Goal: Task Accomplishment & Management: Use online tool/utility

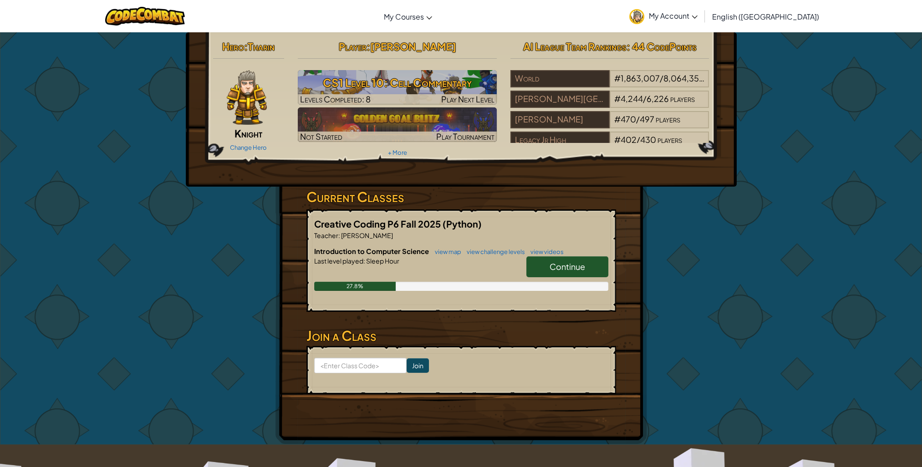
click at [571, 266] on span "Continue" at bounding box center [567, 266] width 36 height 10
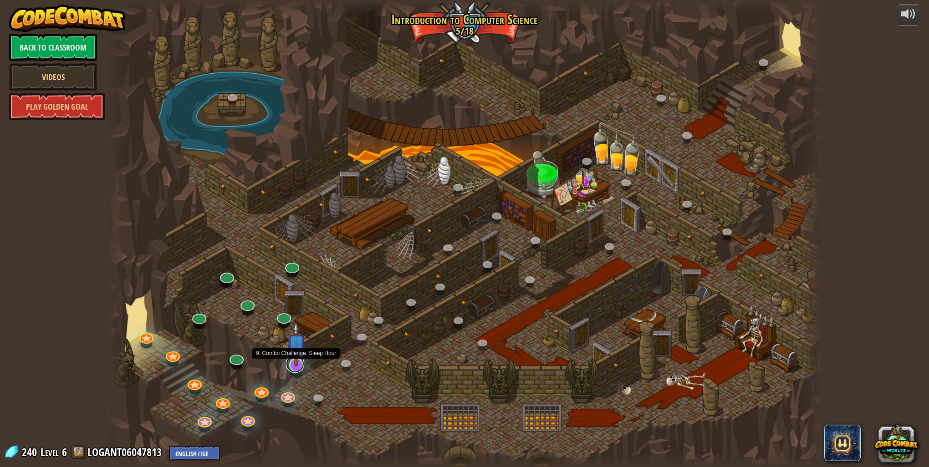
click at [298, 367] on link at bounding box center [295, 364] width 18 height 18
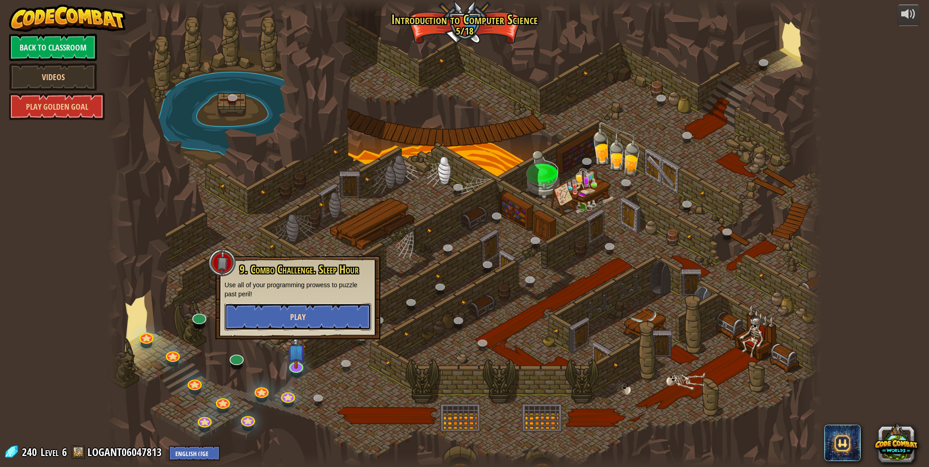
click at [309, 322] on button "Play" at bounding box center [297, 316] width 147 height 27
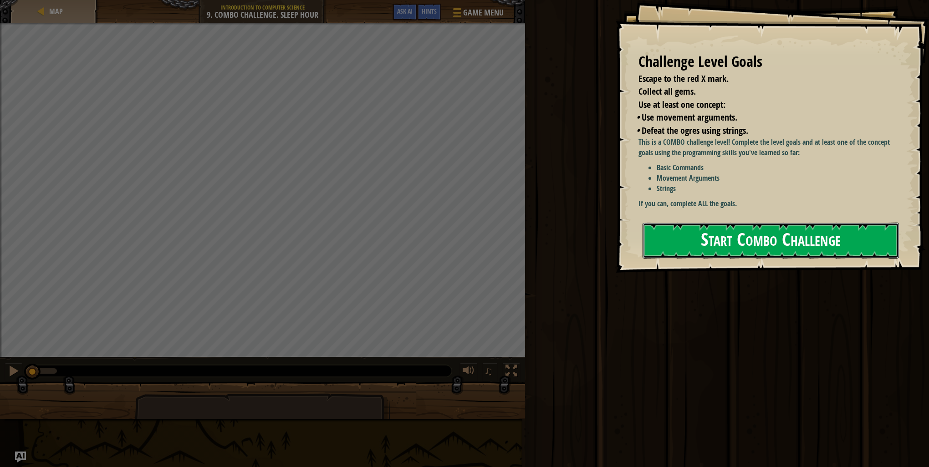
click at [705, 241] on button "Start Combo Challenge" at bounding box center [770, 241] width 256 height 36
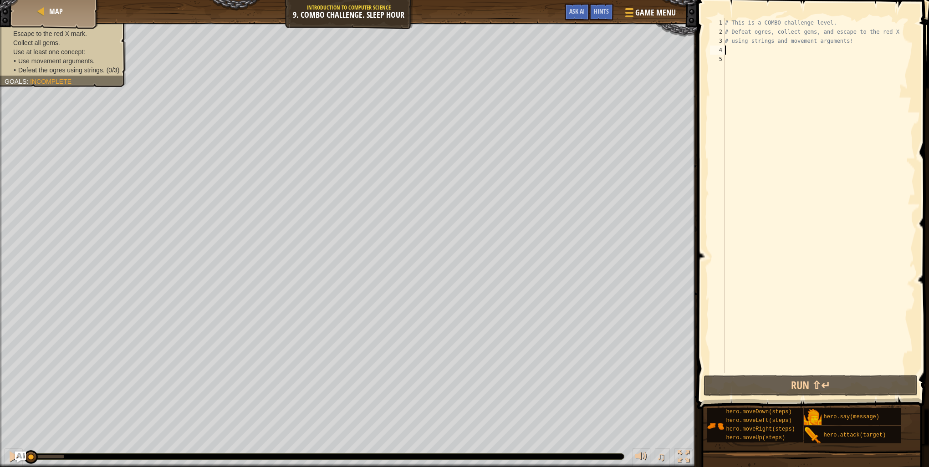
click at [728, 48] on div "# This is a COMBO challenge level. # Defeat ogres, collect gems, and escape to …" at bounding box center [819, 204] width 192 height 373
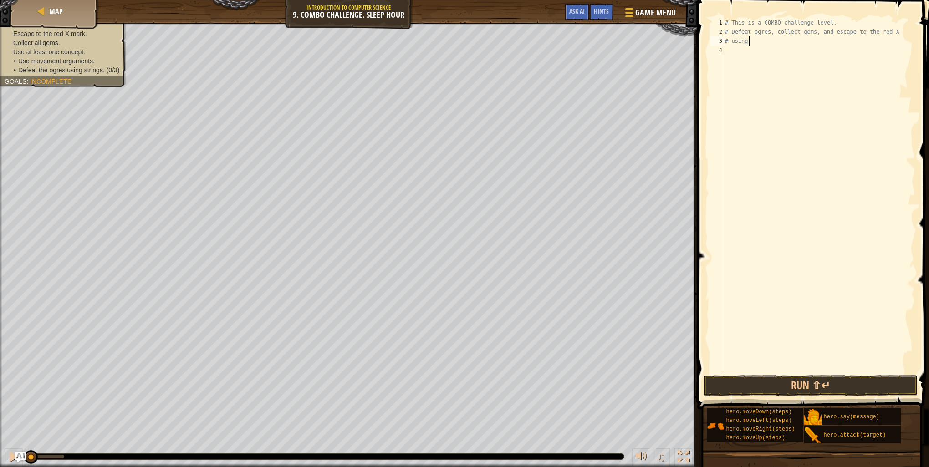
type textarea "#"
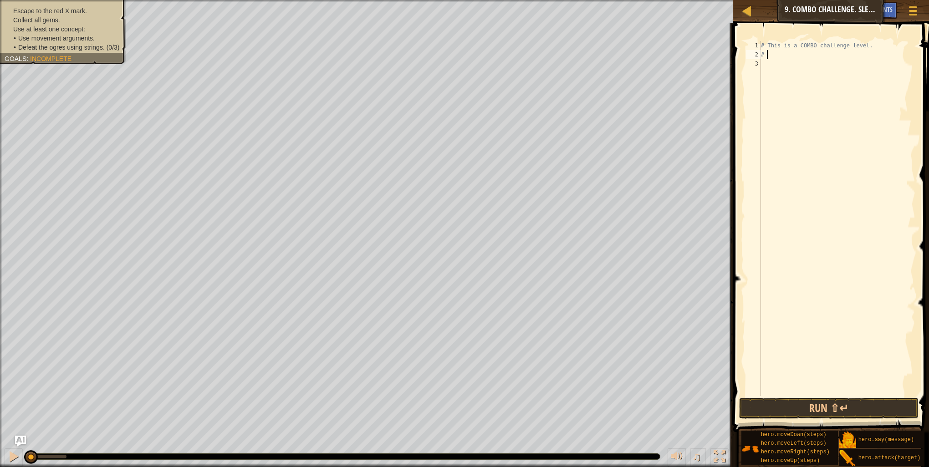
type textarea "#"
type textarea "h"
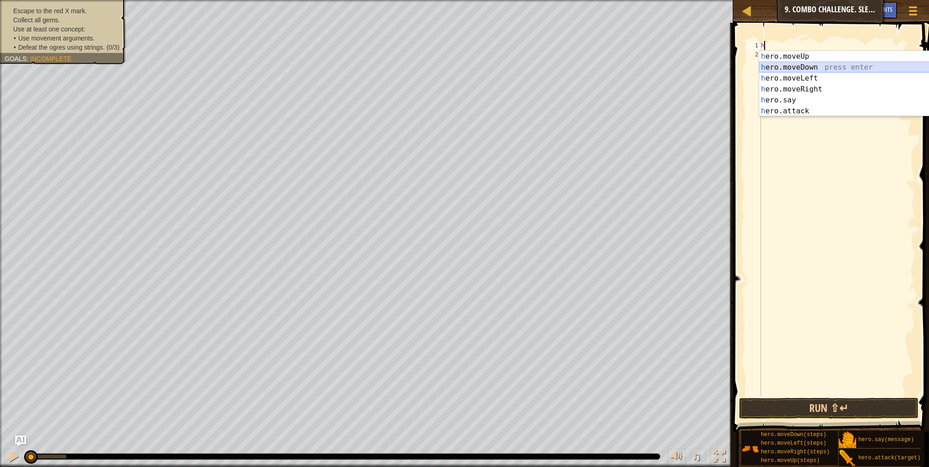
click at [771, 66] on div "h ero.moveUp press enter h ero.moveDown press enter h ero.moveLeft press enter …" at bounding box center [845, 94] width 172 height 87
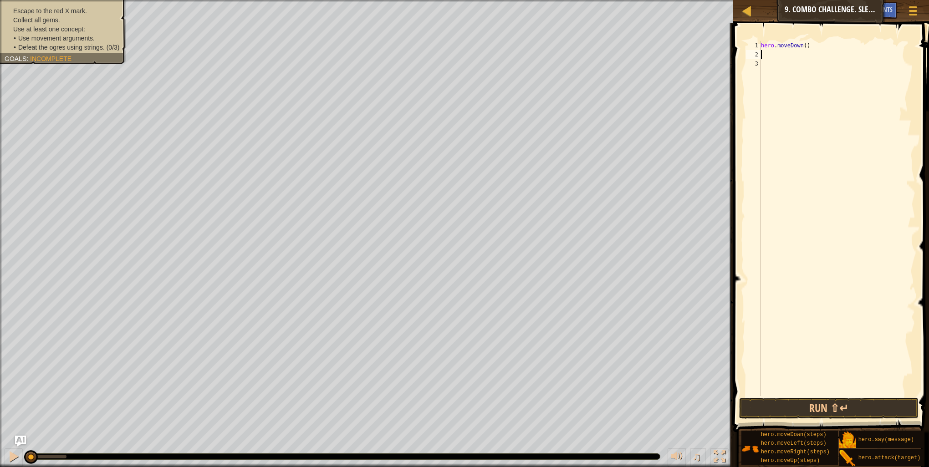
type textarea "h"
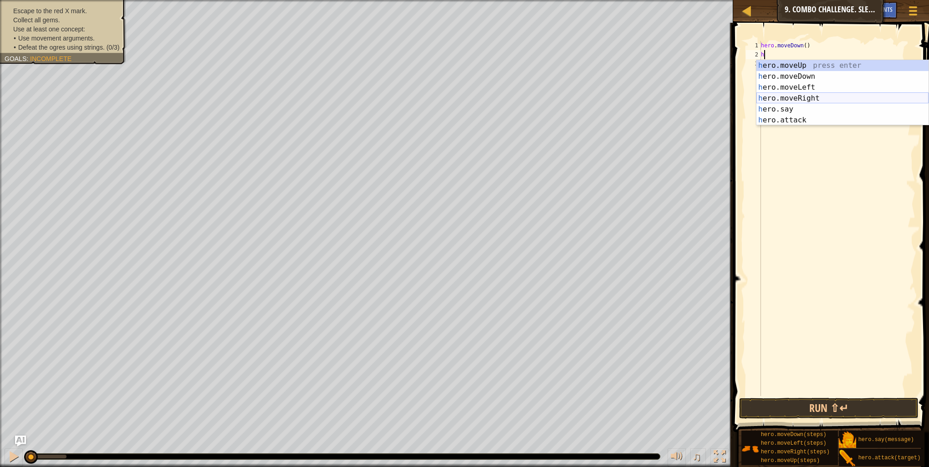
click at [817, 96] on div "h ero.moveUp press enter h ero.moveDown press enter h ero.moveLeft press enter …" at bounding box center [842, 103] width 172 height 87
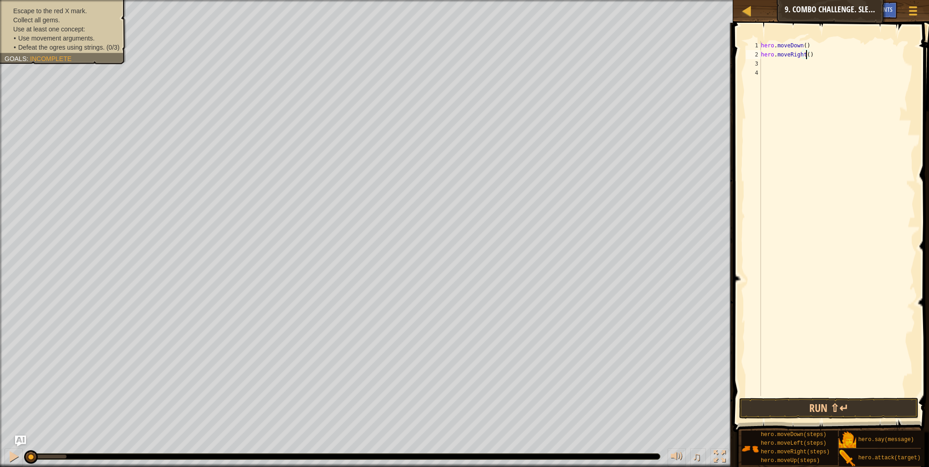
type textarea "hero.moveRight(2)"
click at [773, 68] on div "hero . moveDown ( ) hero . moveRight ( 2 )" at bounding box center [837, 227] width 156 height 373
drag, startPoint x: 756, startPoint y: 48, endPoint x: 768, endPoint y: 63, distance: 19.1
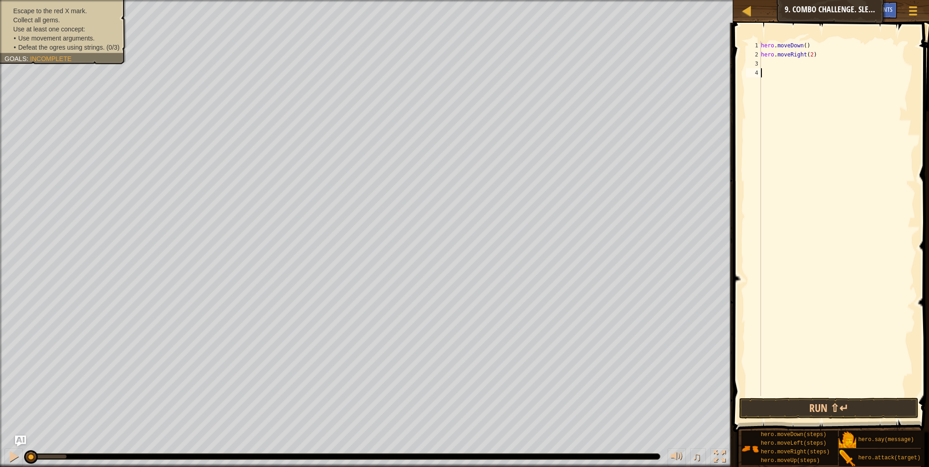
click at [761, 54] on div "1 2 3 4 hero . moveDown ( ) hero . moveRight ( 2 ) הההההההההההההההההההההההההההה…" at bounding box center [829, 218] width 171 height 355
type textarea "hero.moveDown() hero.moveRight(2)"
click at [765, 64] on div "hero . moveDown ( ) hero . moveRight ( 2 )" at bounding box center [837, 227] width 156 height 373
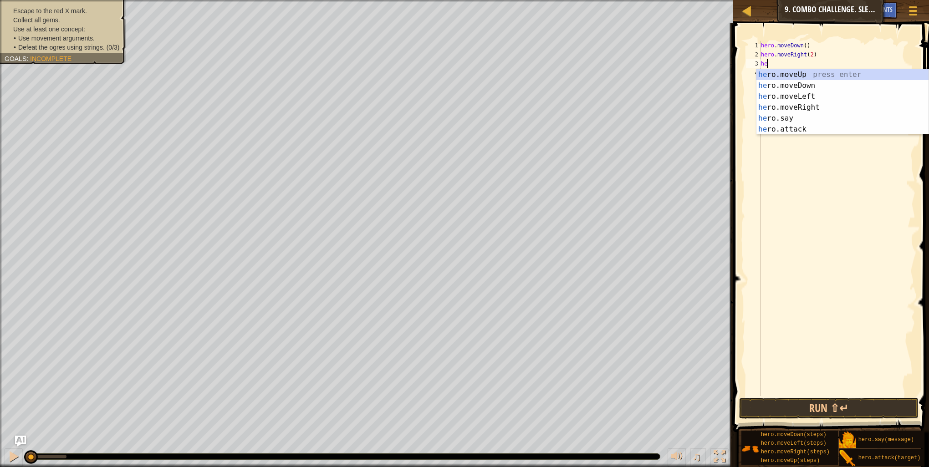
type textarea "her"
click at [802, 93] on div "her o.moveUp press enter her o.moveDown press enter her o.moveLeft press enter …" at bounding box center [842, 112] width 172 height 87
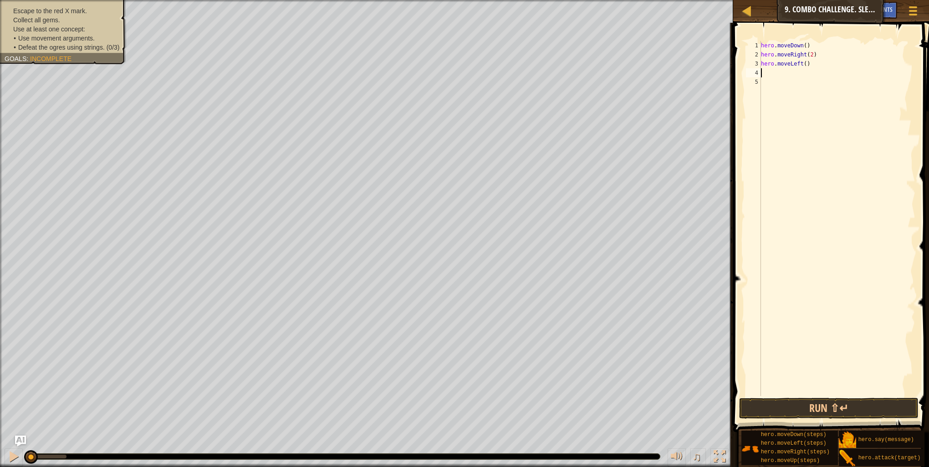
click at [802, 63] on div "hero . moveDown ( ) hero . moveRight ( 2 ) hero . moveLeft ( )" at bounding box center [837, 227] width 156 height 373
type textarea "hero.moveLeft(2)"
click at [842, 409] on button "Run ⇧↵" at bounding box center [828, 408] width 179 height 21
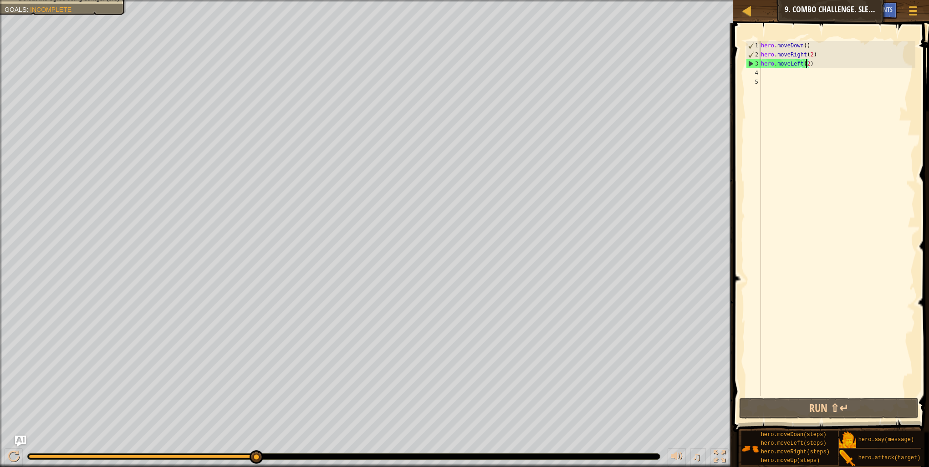
click at [772, 75] on div "hero . moveDown ( ) hero . moveRight ( 2 ) hero . moveLeft ( 2 )" at bounding box center [837, 227] width 156 height 373
type textarea "h"
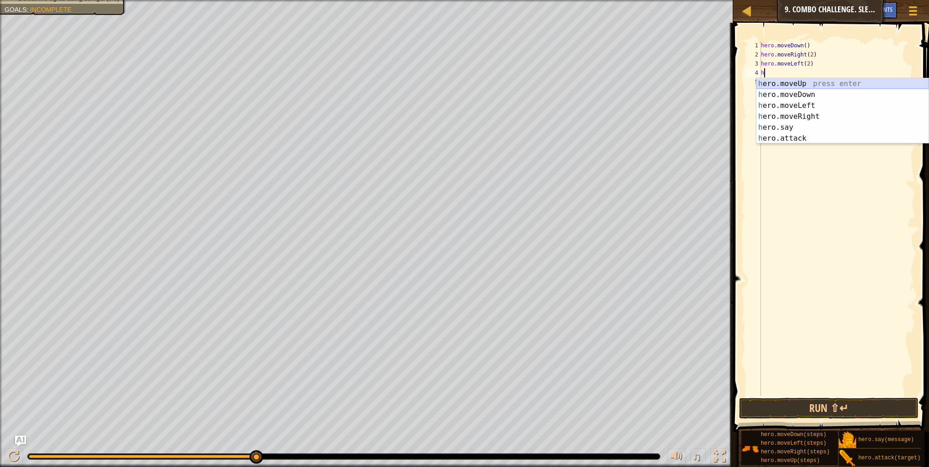
click at [797, 81] on div "h ero.moveUp press enter h ero.moveDown press enter h ero.moveLeft press enter …" at bounding box center [842, 121] width 172 height 87
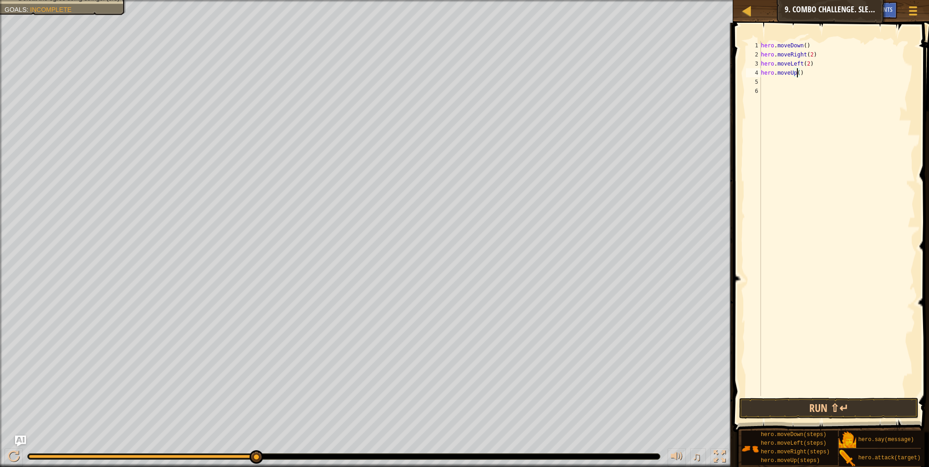
click at [796, 75] on div "hero . moveDown ( ) hero . moveRight ( 2 ) hero . moveLeft ( 2 ) hero . moveUp …" at bounding box center [837, 227] width 156 height 373
type textarea "hero.moveUp(2)"
click at [785, 80] on div "hero . moveDown ( ) hero . moveRight ( 2 ) hero . moveLeft ( 2 ) hero . moveUp …" at bounding box center [837, 227] width 156 height 373
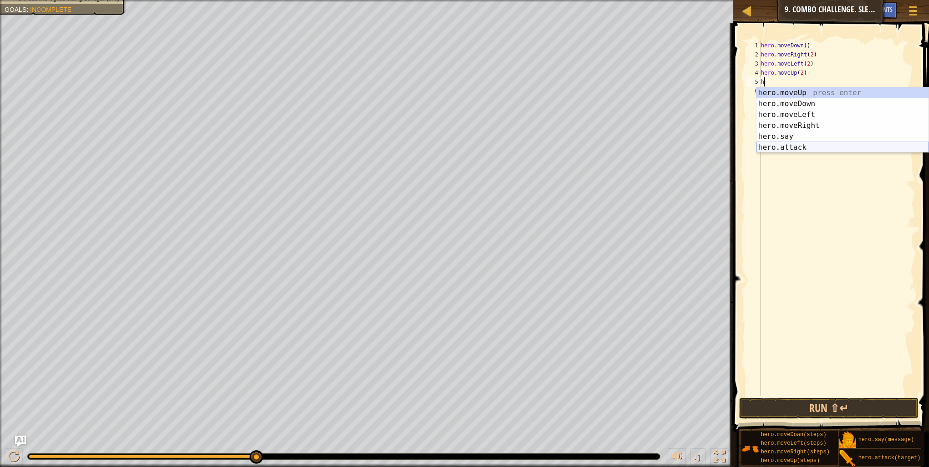
drag, startPoint x: 800, startPoint y: 149, endPoint x: 798, endPoint y: 140, distance: 9.2
click at [799, 149] on div "h ero.moveUp press enter h ero.moveDown press enter h ero.moveLeft press enter …" at bounding box center [842, 130] width 172 height 87
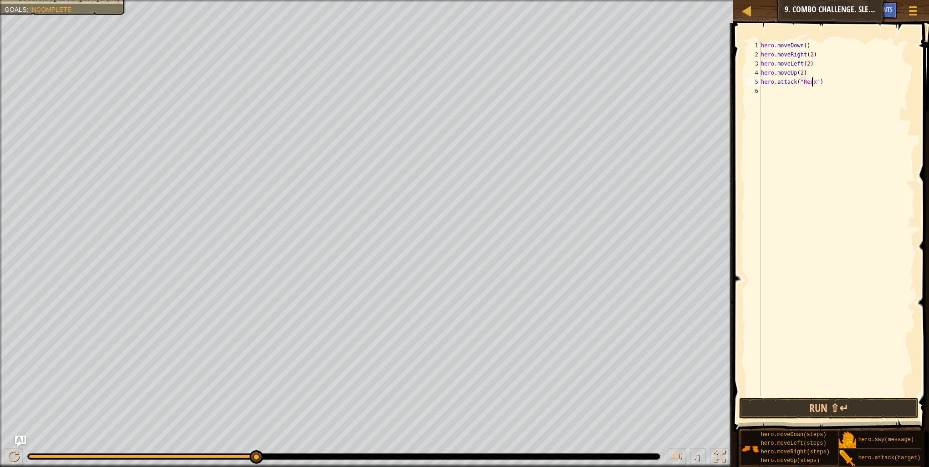
scroll to position [4, 4]
type textarea "hero.attack("Rexxar")"
click at [774, 95] on div "hero . moveDown ( ) hero . moveRight ( 2 ) hero . moveLeft ( 2 ) hero . moveUp …" at bounding box center [837, 227] width 156 height 373
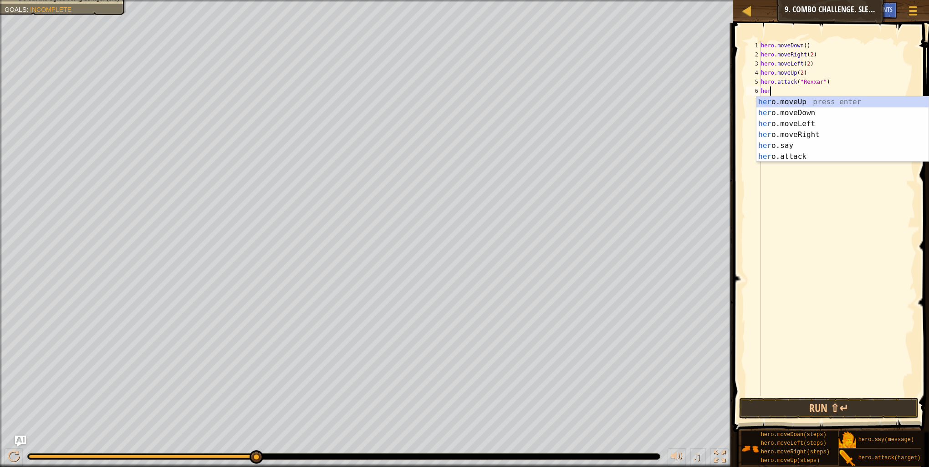
click at [810, 159] on div "her o.moveUp press enter her o.moveDown press enter her o.moveLeft press enter …" at bounding box center [842, 139] width 172 height 87
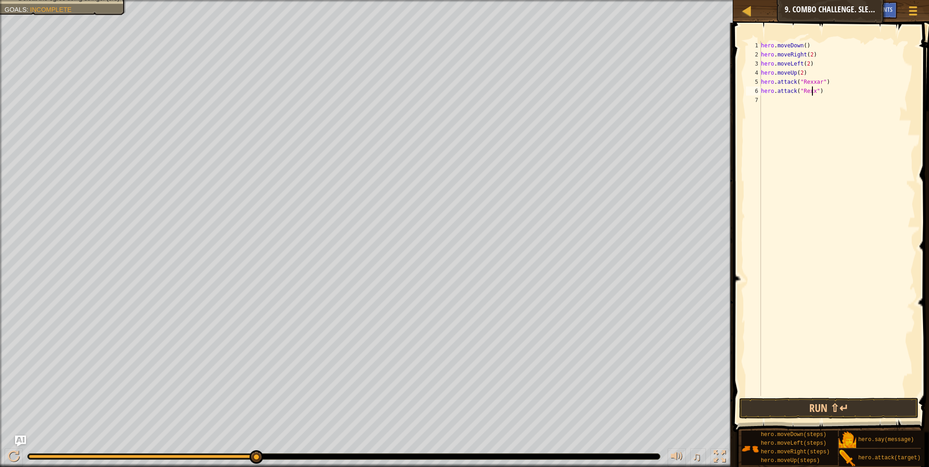
scroll to position [4, 4]
type textarea "hero.attack("Rexxar")"
click at [772, 108] on div "hero . moveDown ( ) hero . moveRight ( 2 ) hero . moveLeft ( 2 ) hero . moveUp …" at bounding box center [837, 227] width 156 height 373
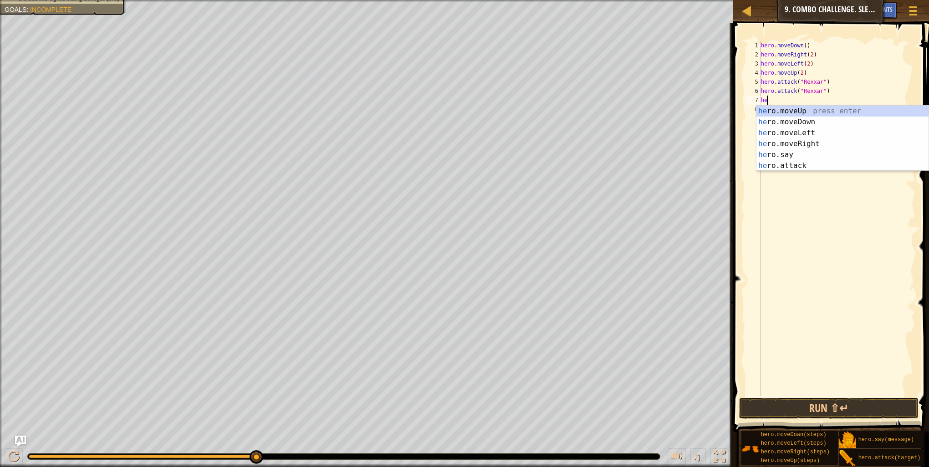
type textarea "her"
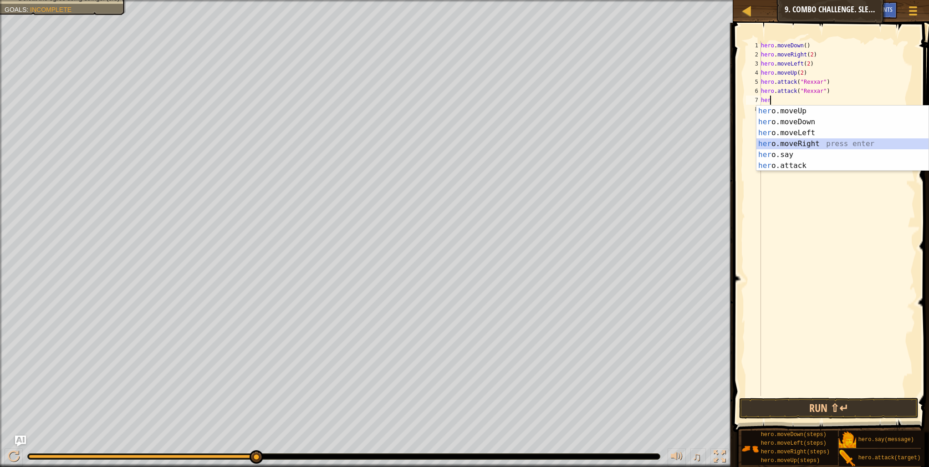
click at [798, 141] on div "her o.moveUp press enter her o.moveDown press enter her o.moveLeft press enter …" at bounding box center [842, 149] width 172 height 87
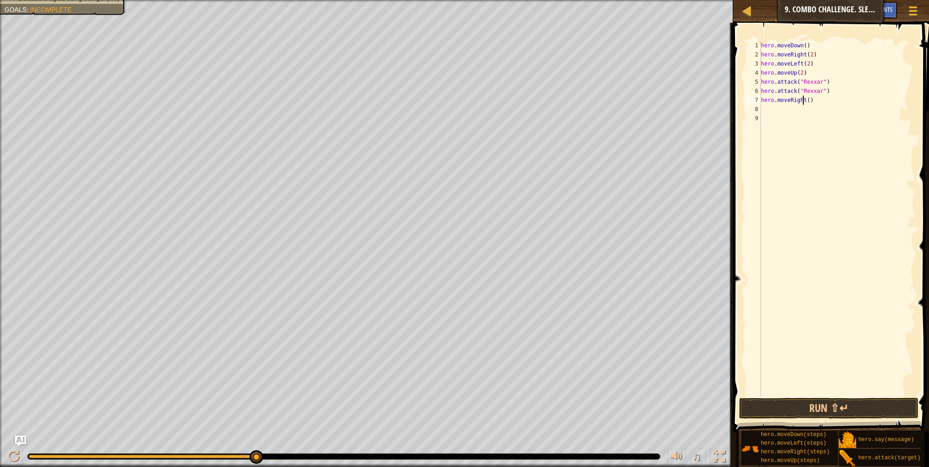
click at [803, 101] on div "hero . moveDown ( ) hero . moveRight ( 2 ) hero . moveLeft ( 2 ) hero . moveUp …" at bounding box center [837, 227] width 156 height 373
type textarea "hero.moveRight(3)"
click at [813, 403] on button "Run ⇧↵" at bounding box center [828, 408] width 179 height 21
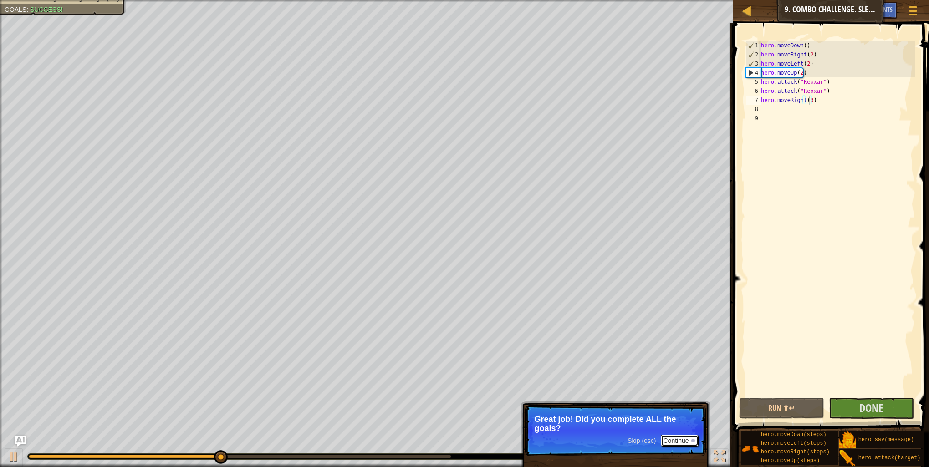
click at [678, 438] on button "Continue" at bounding box center [679, 441] width 38 height 12
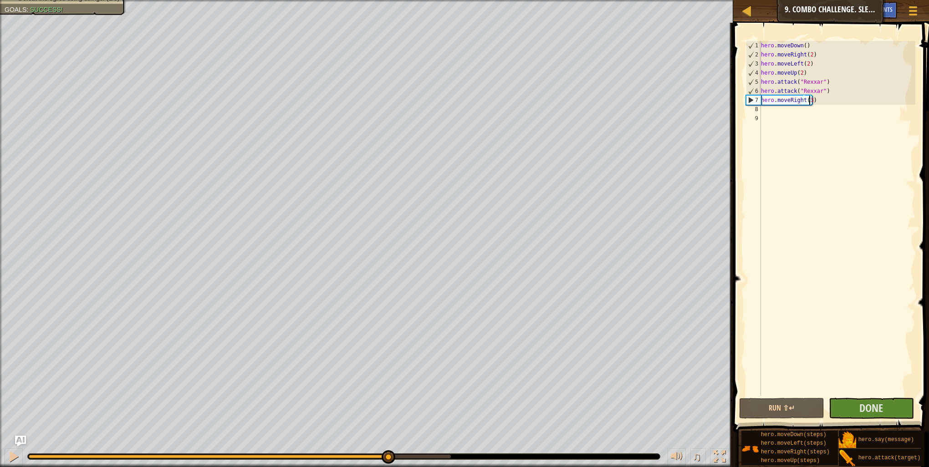
drag, startPoint x: 244, startPoint y: 455, endPoint x: 388, endPoint y: 477, distance: 145.1
click at [388, 0] on html "Map Introduction to Computer Science 9. Combo Challenge. Sleep Hour Game Menu D…" at bounding box center [464, 0] width 929 height 0
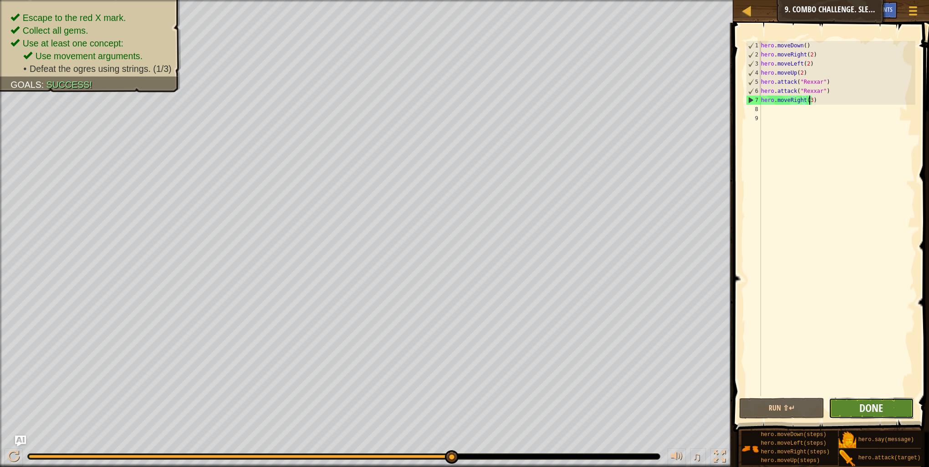
click at [869, 407] on span "Done" at bounding box center [871, 408] width 24 height 15
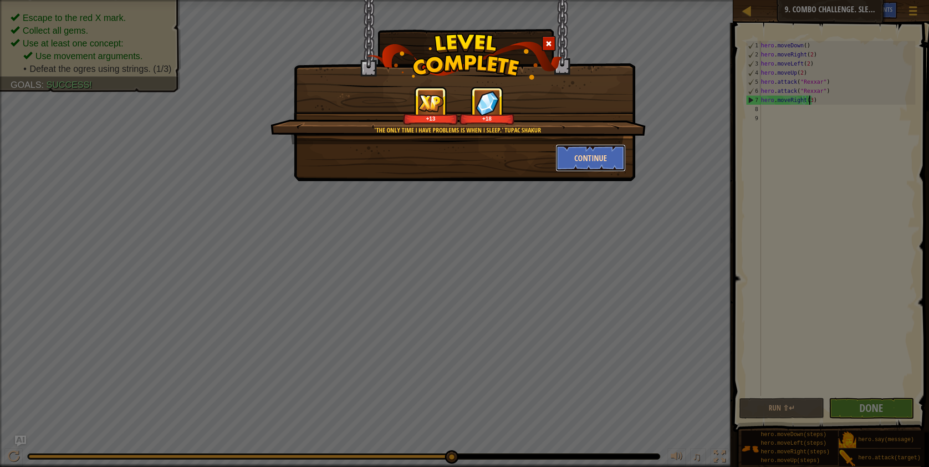
click at [581, 162] on button "Continue" at bounding box center [590, 157] width 71 height 27
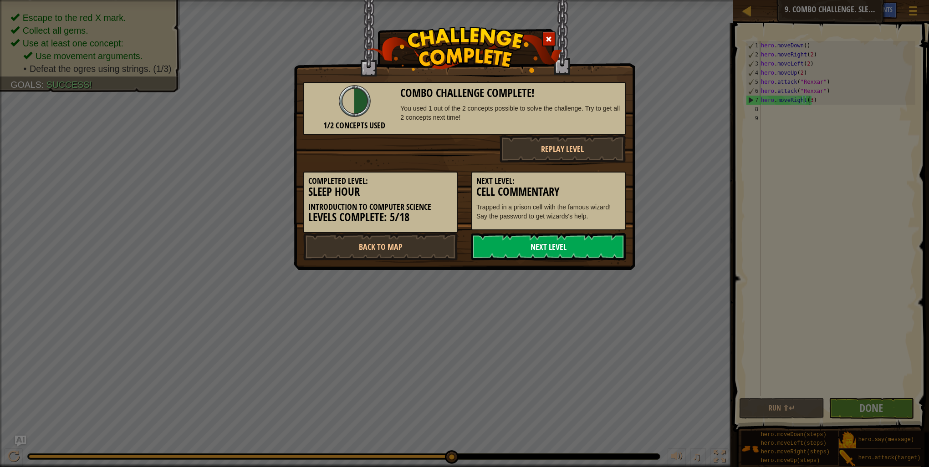
click at [547, 241] on link "Next Level" at bounding box center [548, 246] width 154 height 27
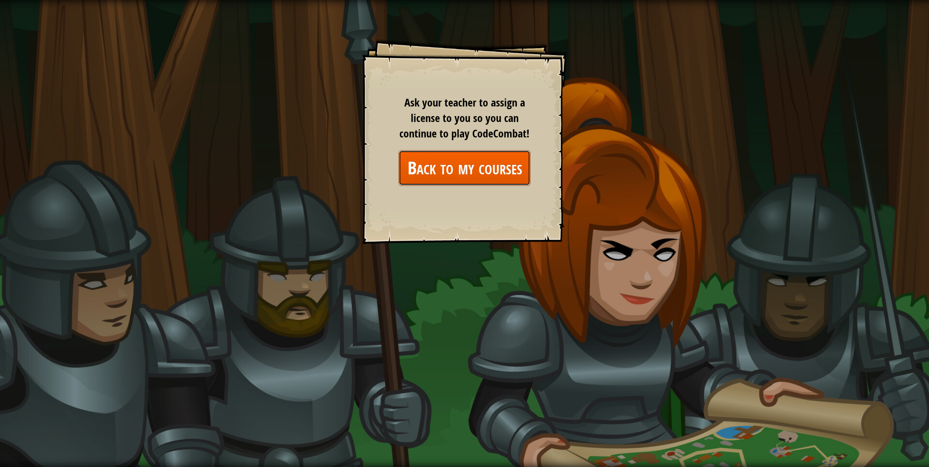
click at [490, 161] on link "Back to my courses" at bounding box center [464, 167] width 132 height 35
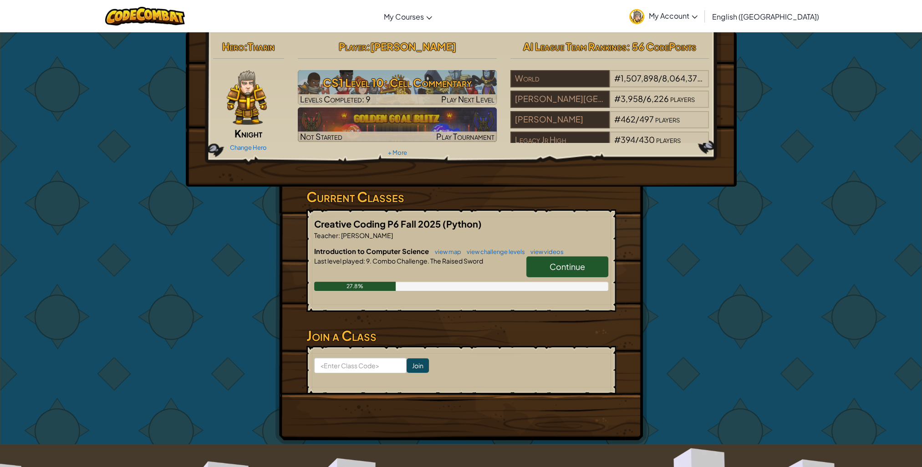
click at [576, 264] on span "Continue" at bounding box center [567, 266] width 36 height 10
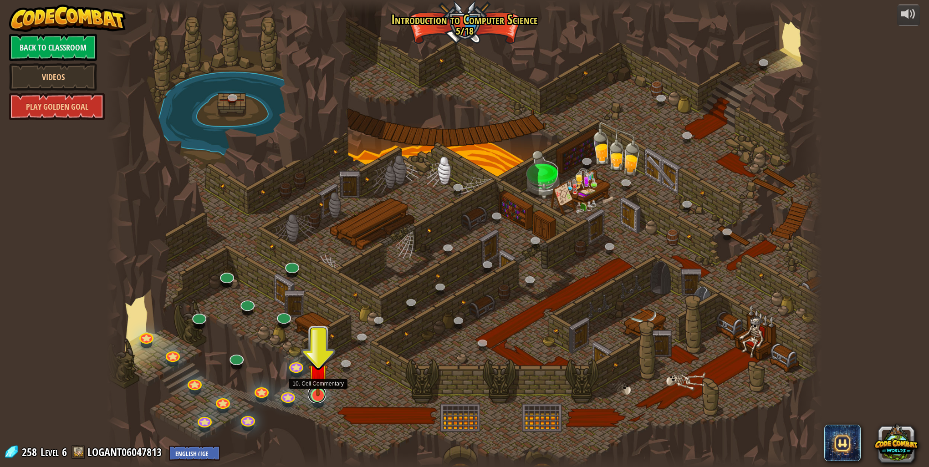
click at [322, 397] on link at bounding box center [317, 394] width 18 height 18
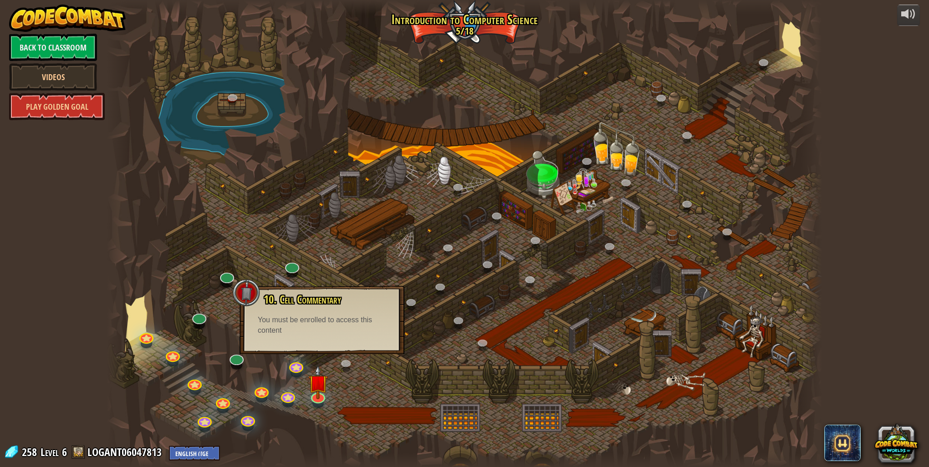
click at [372, 372] on div at bounding box center [464, 233] width 715 height 467
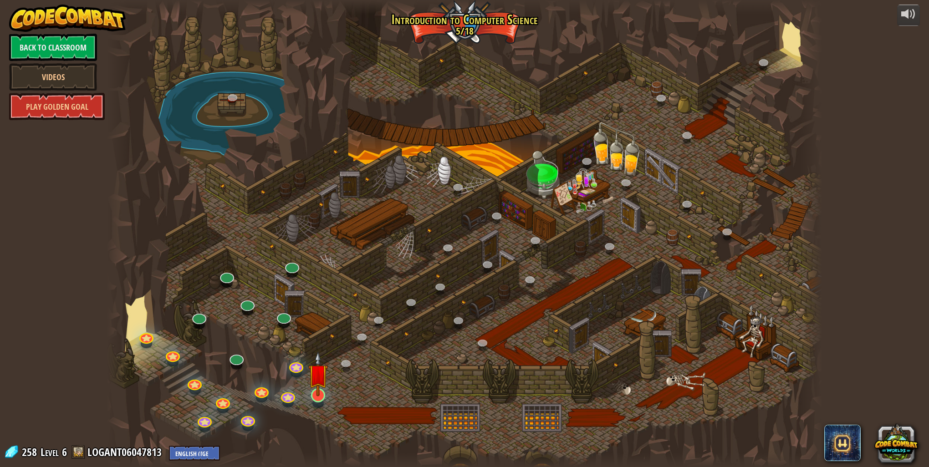
click at [313, 403] on div at bounding box center [317, 403] width 11 height 9
click at [315, 397] on link at bounding box center [317, 394] width 18 height 18
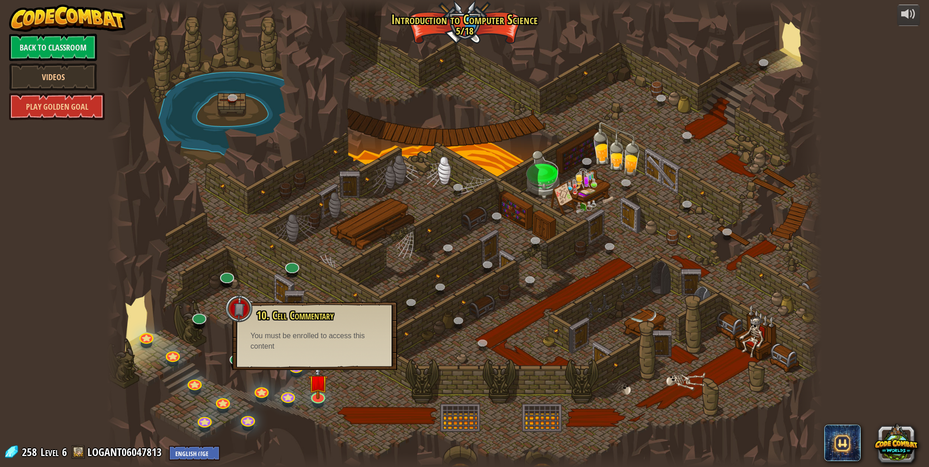
click at [339, 376] on div at bounding box center [464, 233] width 715 height 467
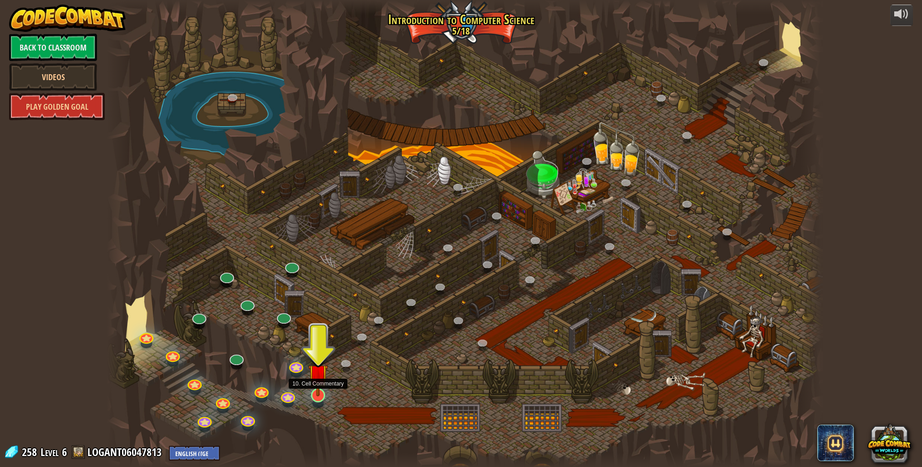
click at [317, 396] on img at bounding box center [318, 373] width 20 height 45
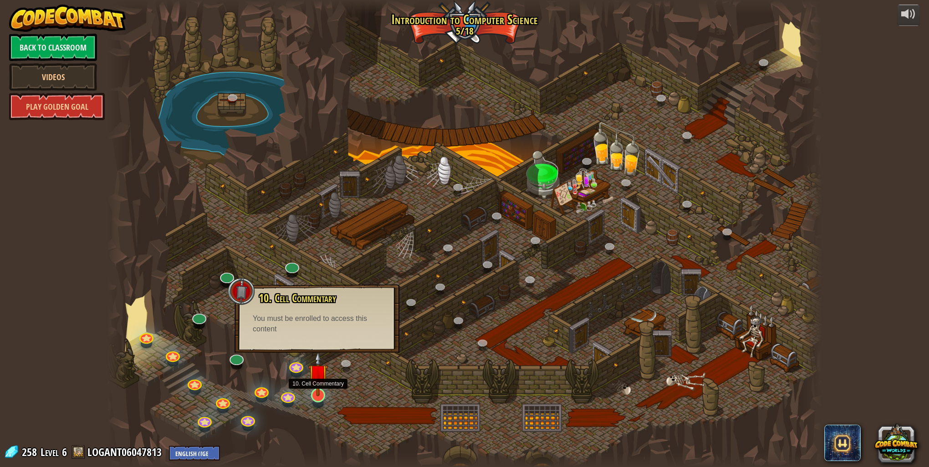
click at [319, 384] on img at bounding box center [318, 373] width 20 height 45
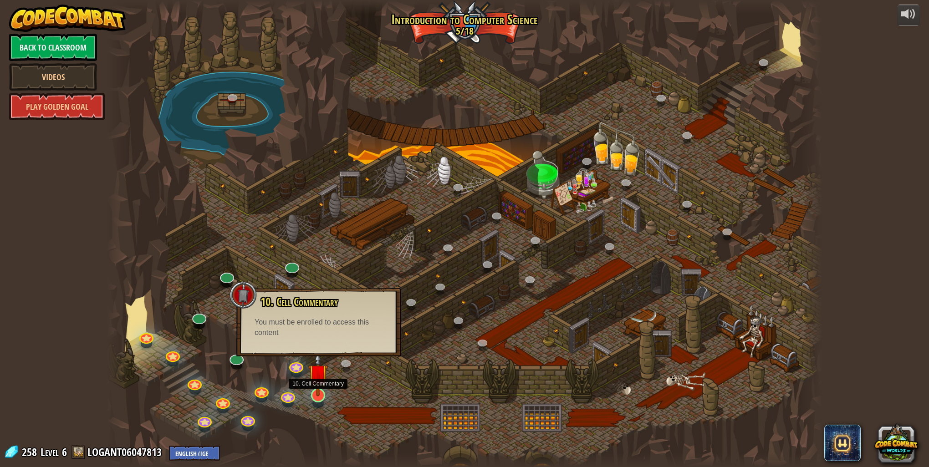
click at [319, 392] on img at bounding box center [318, 373] width 20 height 45
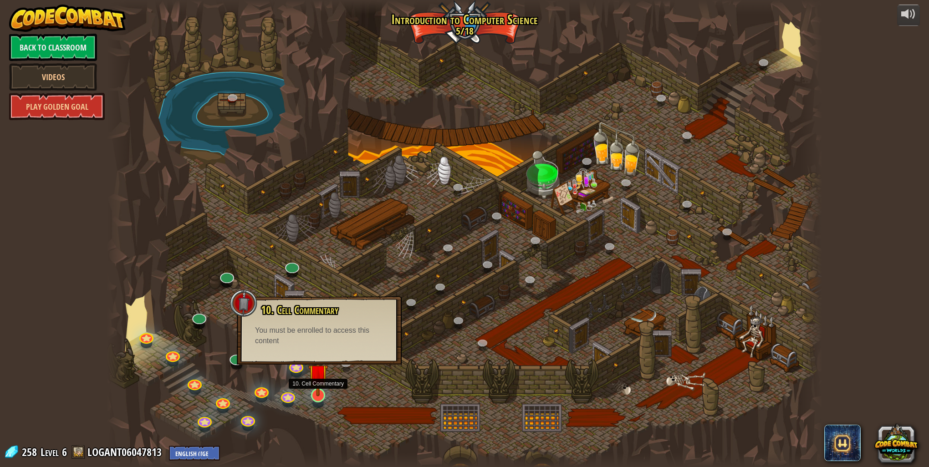
click at [319, 392] on img at bounding box center [318, 373] width 20 height 45
click at [348, 383] on div at bounding box center [464, 233] width 715 height 467
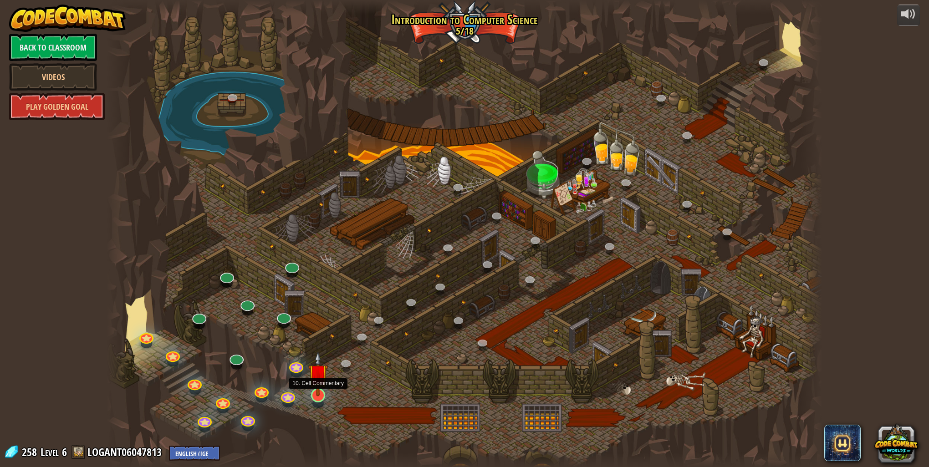
click at [323, 392] on img at bounding box center [318, 373] width 20 height 45
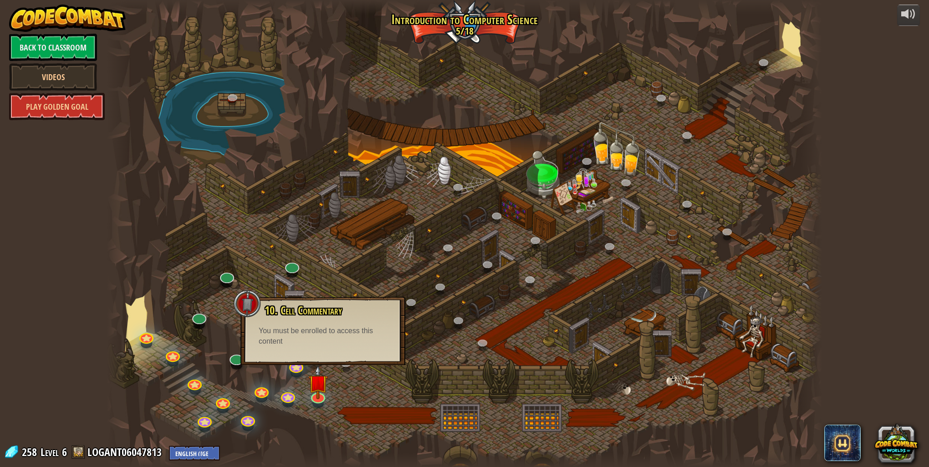
click at [344, 381] on div at bounding box center [464, 233] width 715 height 467
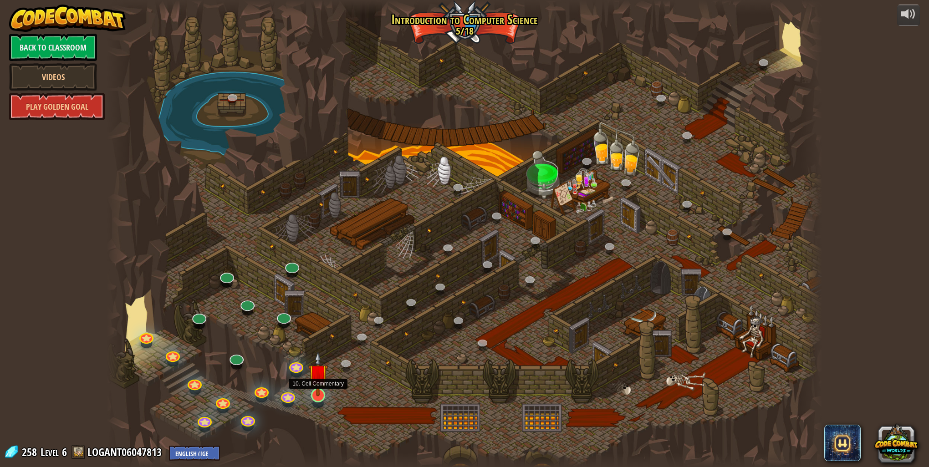
click at [313, 391] on img at bounding box center [318, 373] width 20 height 45
click at [317, 400] on link at bounding box center [317, 394] width 18 height 18
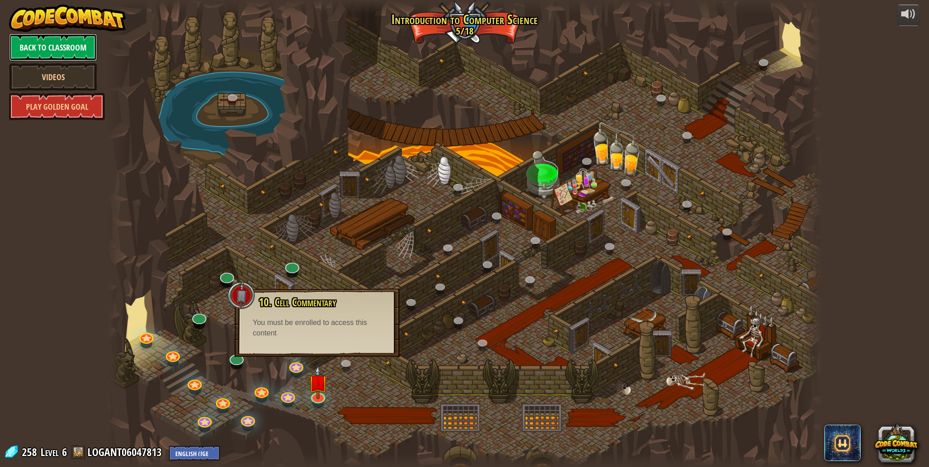
click at [42, 40] on link "Back to Classroom" at bounding box center [53, 47] width 88 height 27
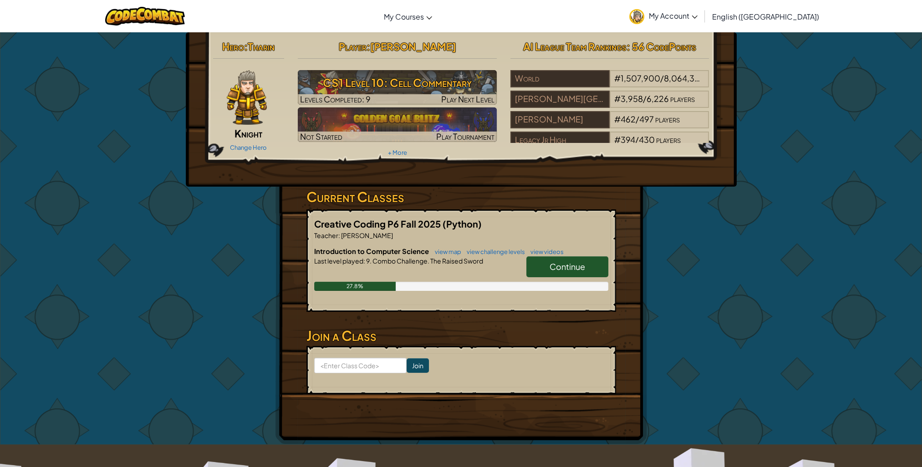
click at [581, 264] on span "Continue" at bounding box center [567, 266] width 36 height 10
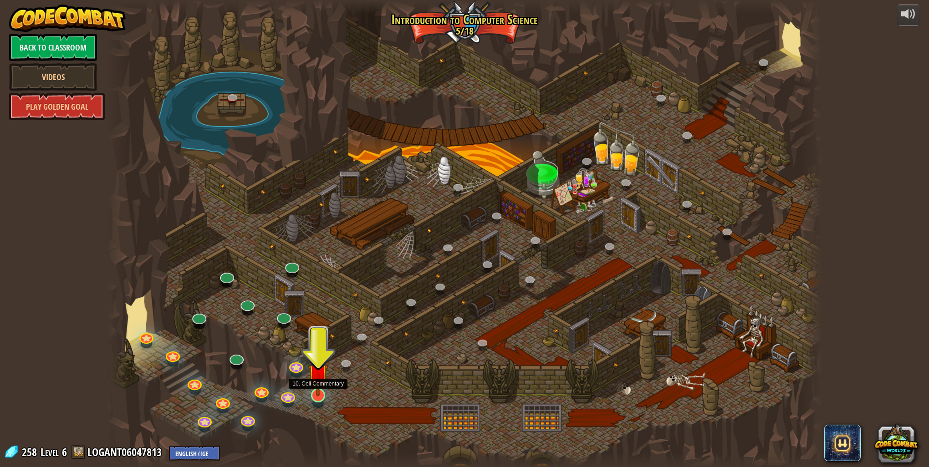
click at [322, 391] on img at bounding box center [318, 373] width 20 height 45
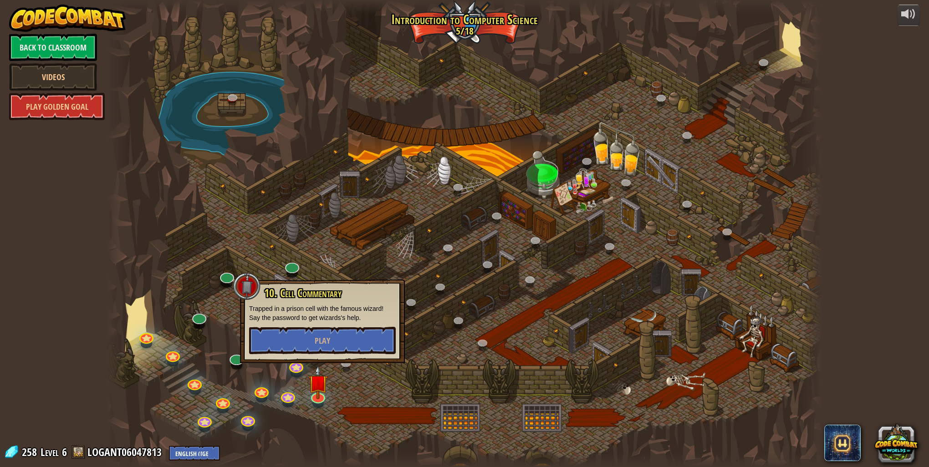
click at [343, 381] on div at bounding box center [464, 233] width 715 height 467
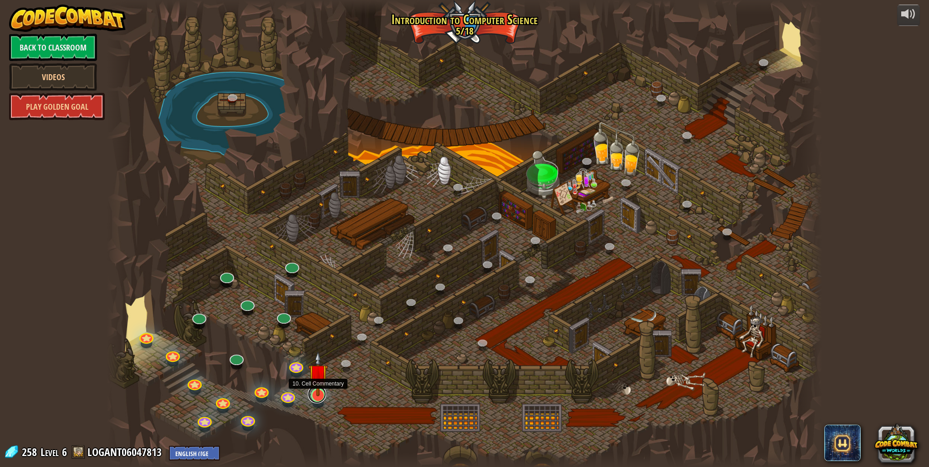
click at [320, 400] on link at bounding box center [317, 394] width 18 height 18
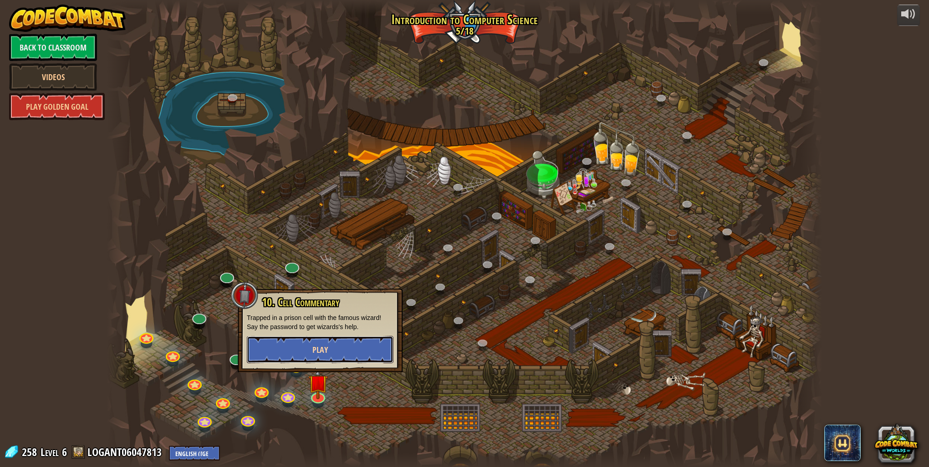
click at [325, 350] on span "Play" at bounding box center [319, 349] width 15 height 11
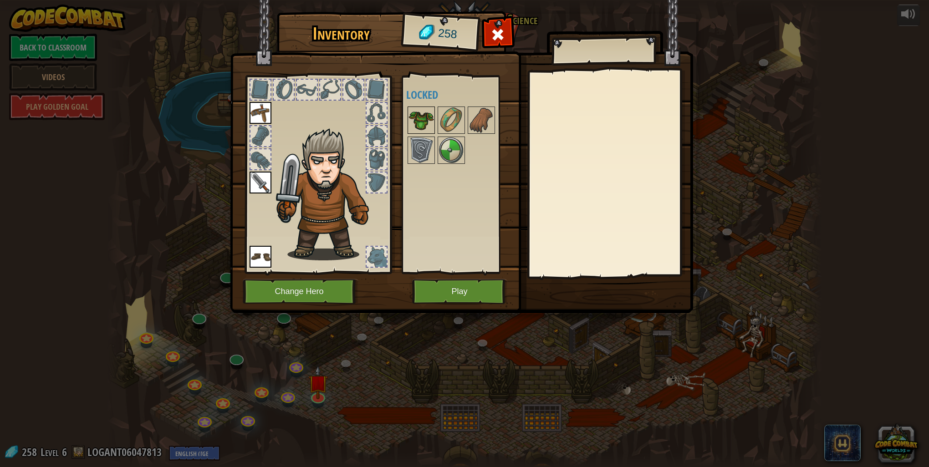
click at [422, 116] on img at bounding box center [420, 119] width 25 height 25
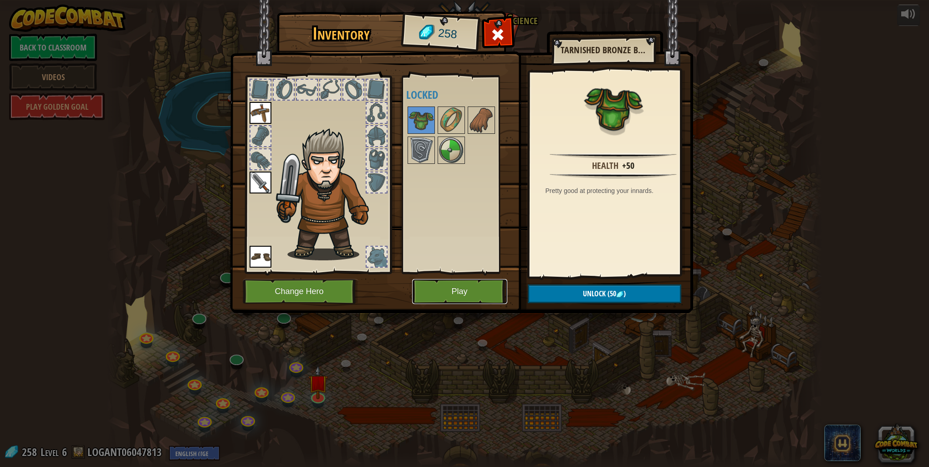
click at [472, 298] on button "Play" at bounding box center [459, 291] width 95 height 25
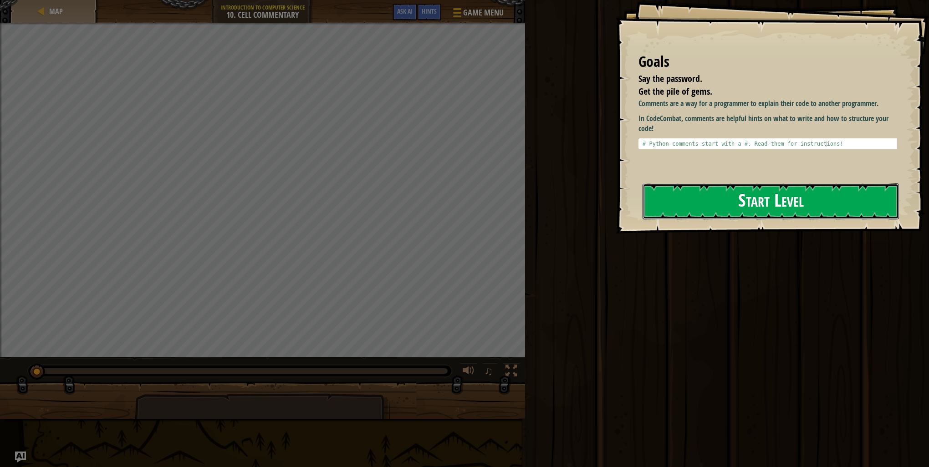
click at [703, 205] on button "Start Level" at bounding box center [770, 201] width 256 height 36
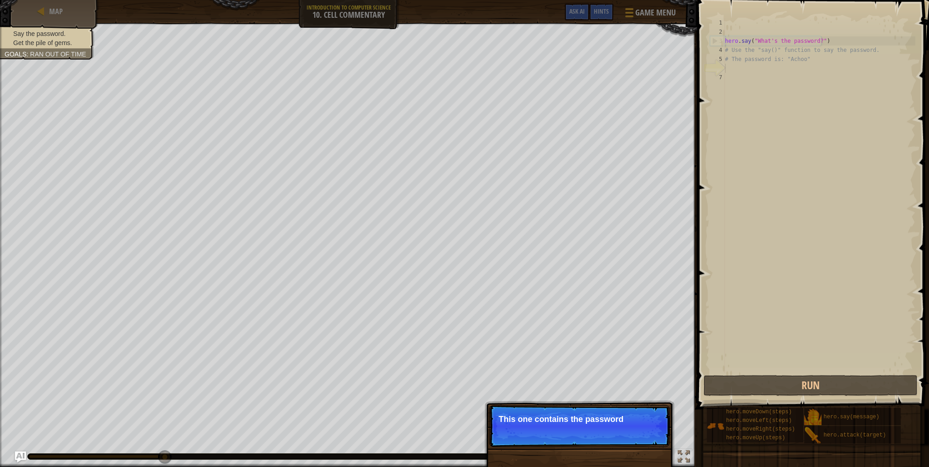
click at [638, 419] on p "This one contains the password" at bounding box center [579, 419] width 162 height 9
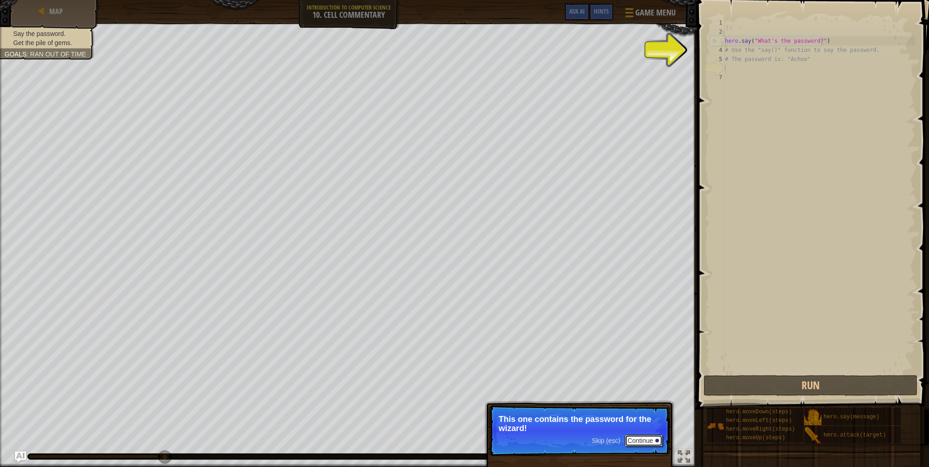
click at [638, 439] on button "Continue" at bounding box center [643, 441] width 38 height 12
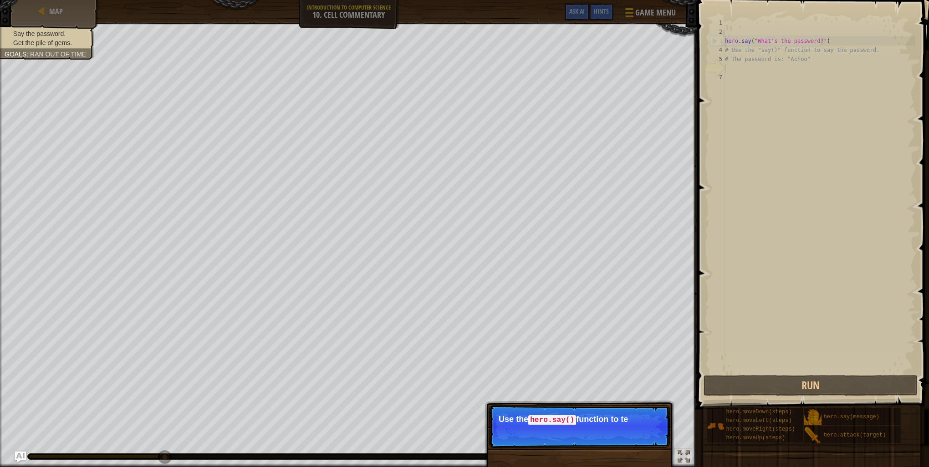
click at [641, 417] on p "Use the hero.say() function to te" at bounding box center [579, 420] width 162 height 10
click at [655, 410] on p "Skip (esc) Continue Use the hero.say() function to tell the wizard" at bounding box center [579, 431] width 181 height 52
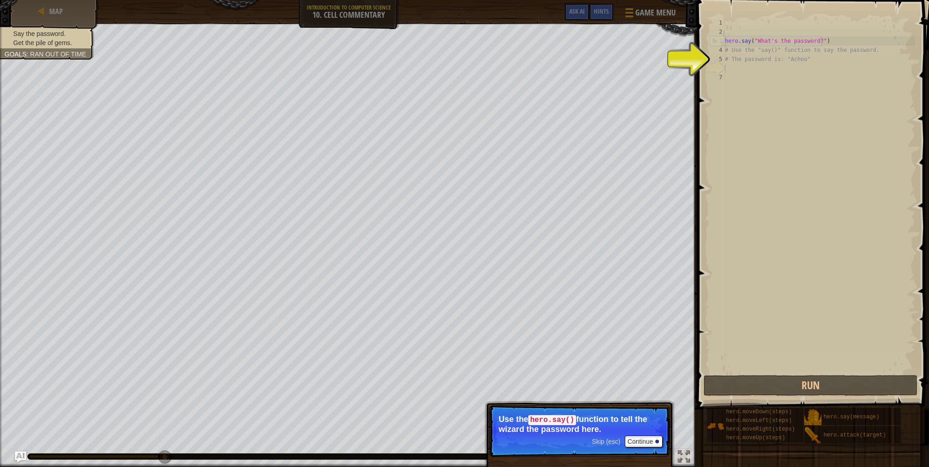
drag, startPoint x: 649, startPoint y: 408, endPoint x: 647, endPoint y: 454, distance: 46.5
click at [648, 443] on p "Skip (esc) Continue Use the hero.say() function to tell the wizard the password…" at bounding box center [579, 431] width 181 height 52
click at [644, 440] on button "Continue" at bounding box center [643, 442] width 38 height 12
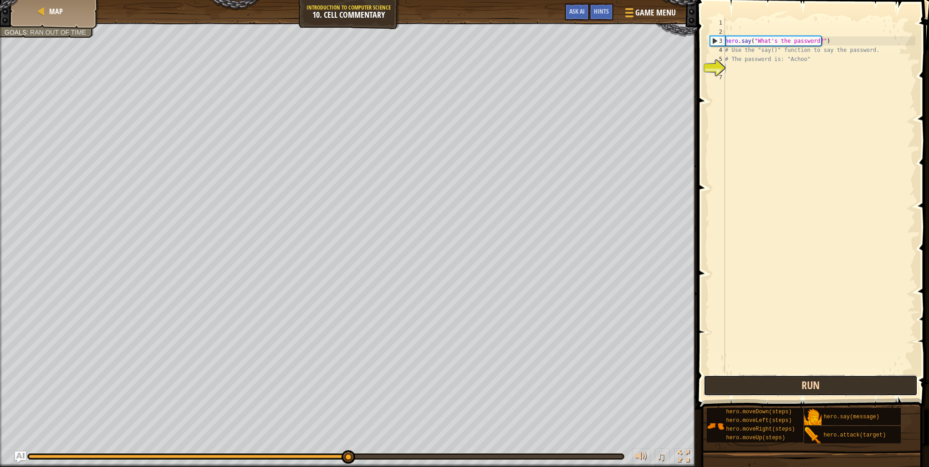
click at [766, 394] on button "Run" at bounding box center [810, 385] width 214 height 21
click at [764, 391] on button "Run" at bounding box center [810, 385] width 214 height 21
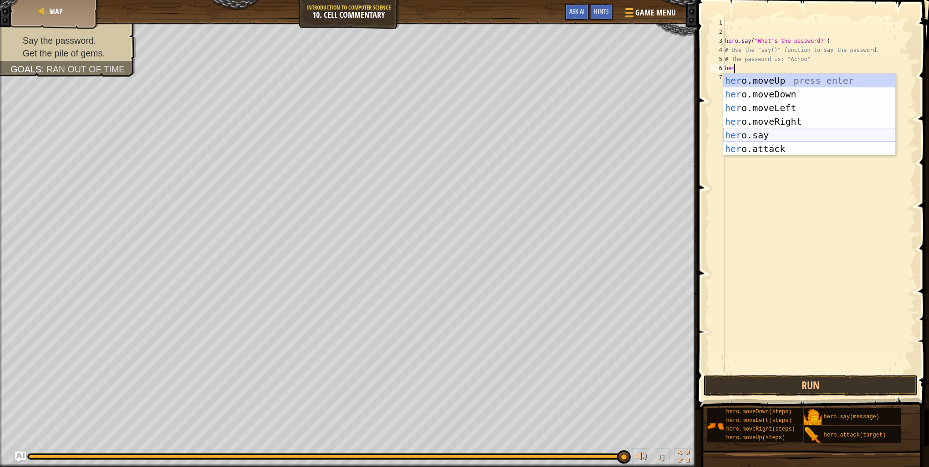
click at [779, 136] on div "her o.moveUp press enter her o.moveDown press enter her o.moveLeft press enter …" at bounding box center [809, 128] width 172 height 109
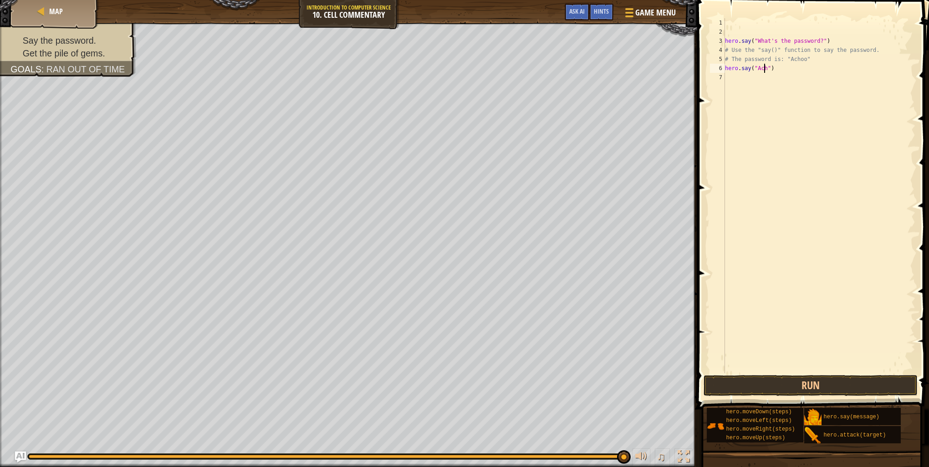
type textarea "hero.say("Achoo")"
click at [777, 82] on div "hero . say ( "What's the password?" ) # Use the "say()" function to say the pas…" at bounding box center [819, 204] width 192 height 373
drag, startPoint x: 808, startPoint y: 387, endPoint x: 803, endPoint y: 382, distance: 6.8
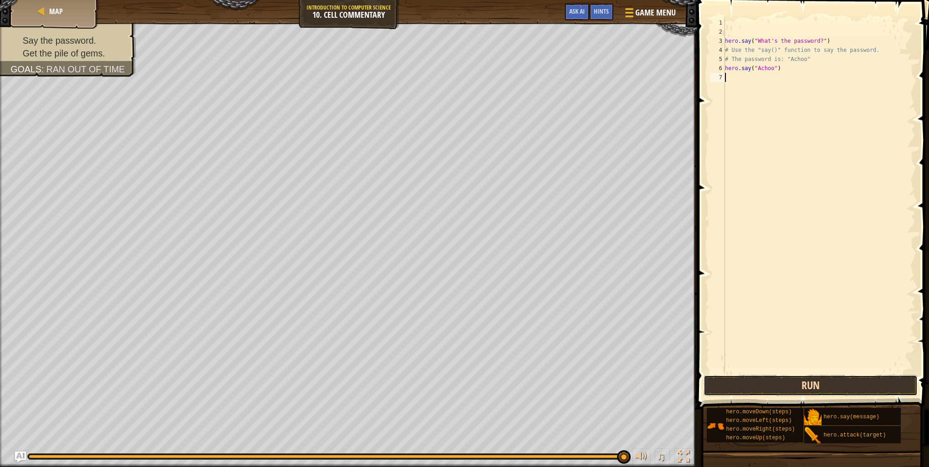
click at [807, 387] on button "Run" at bounding box center [810, 385] width 214 height 21
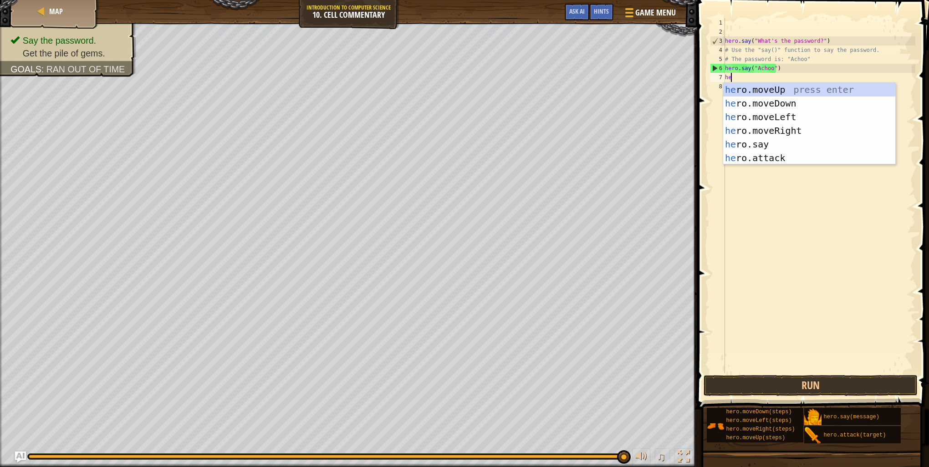
type textarea "her"
click at [794, 89] on div "her o.moveUp press enter her o.moveDown press enter her o.moveLeft press enter …" at bounding box center [809, 137] width 172 height 109
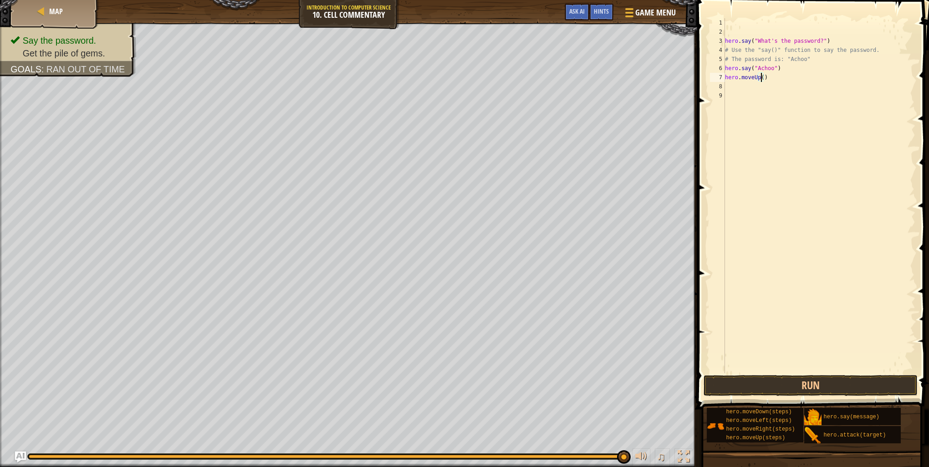
click at [760, 77] on div "hero . say ( "What's the password?" ) # Use the "say()" function to say the pas…" at bounding box center [819, 204] width 192 height 373
type textarea "hero.moveUp(2)"
click at [796, 383] on button "Run" at bounding box center [810, 385] width 214 height 21
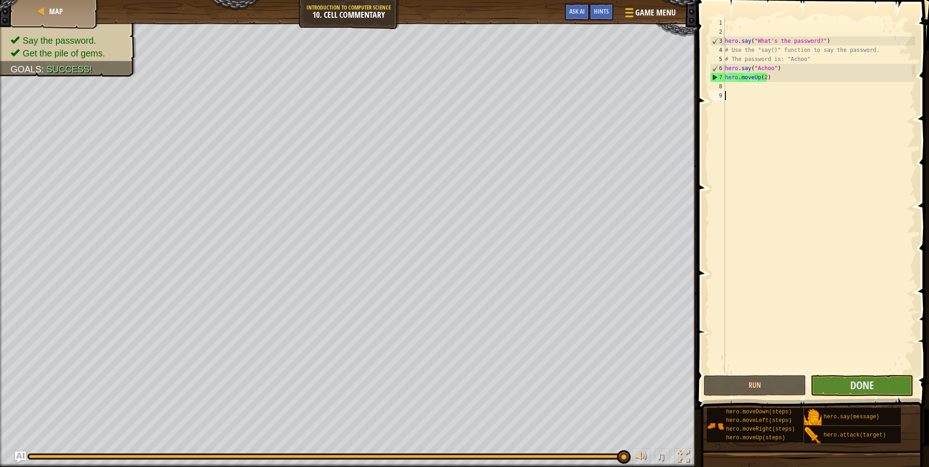
drag, startPoint x: 851, startPoint y: 361, endPoint x: 850, endPoint y: 375, distance: 14.1
click at [850, 365] on div "hero . say ( "What's the password?" ) # Use the "say()" function to say the pas…" at bounding box center [819, 204] width 192 height 373
click at [850, 380] on span "Done" at bounding box center [862, 385] width 24 height 15
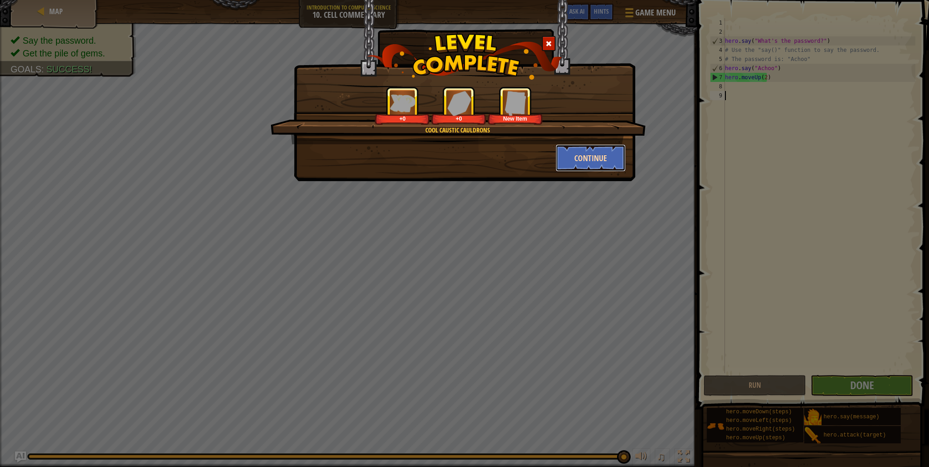
click at [594, 158] on button "Continue" at bounding box center [590, 157] width 71 height 27
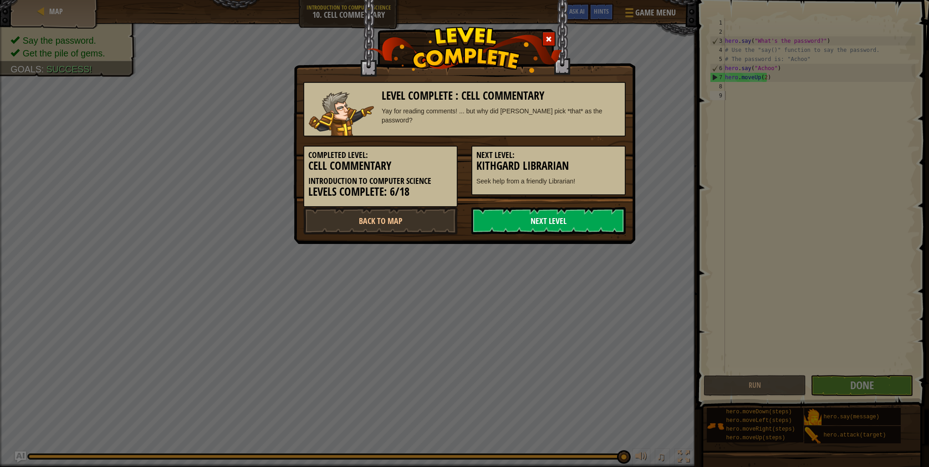
click at [578, 219] on link "Next Level" at bounding box center [548, 220] width 154 height 27
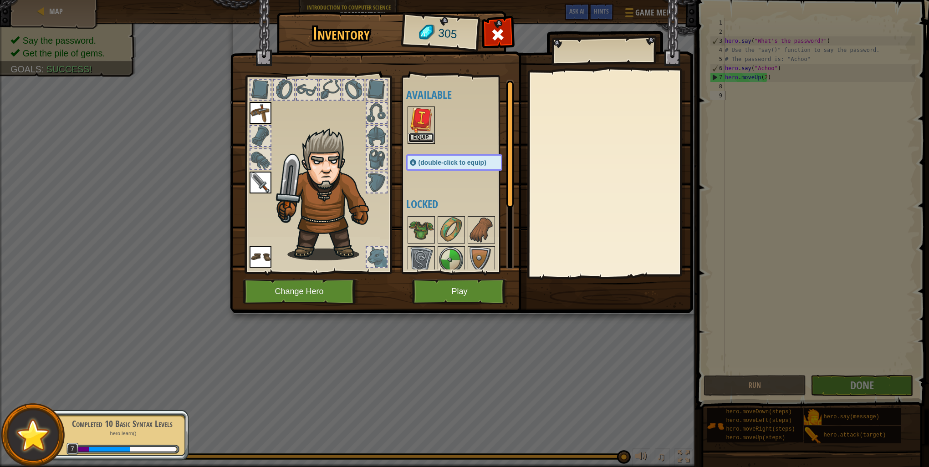
click at [424, 135] on button "Equip" at bounding box center [420, 138] width 25 height 10
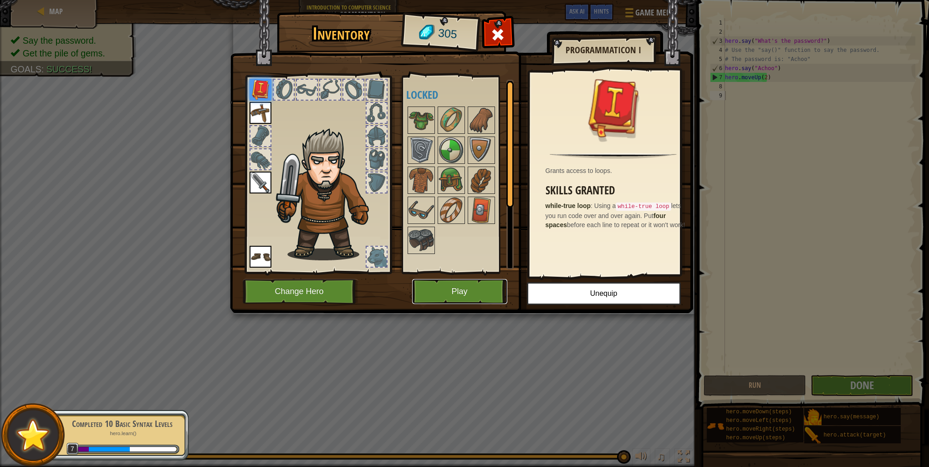
click at [459, 285] on button "Play" at bounding box center [459, 291] width 95 height 25
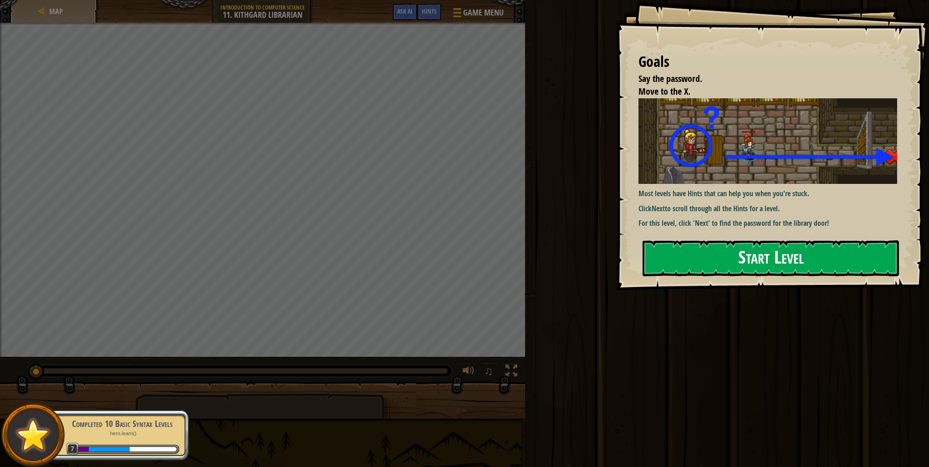
click at [738, 240] on button "Start Level" at bounding box center [770, 258] width 256 height 36
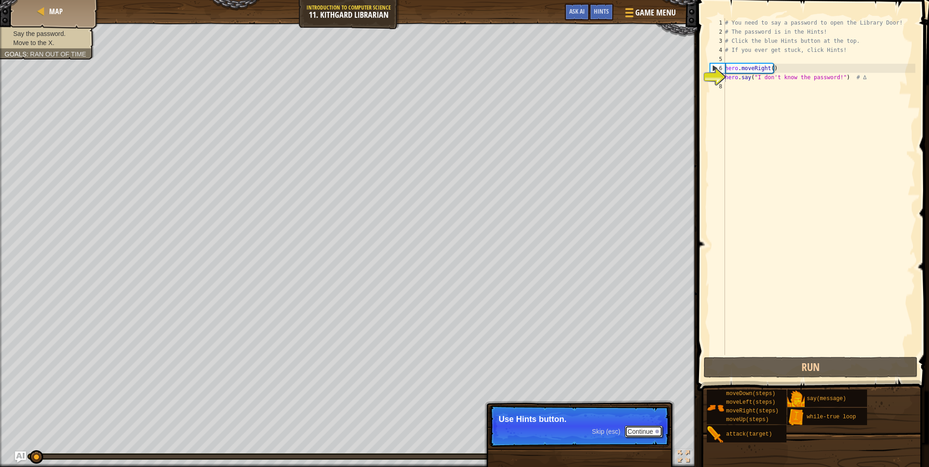
click at [657, 429] on button "Continue" at bounding box center [643, 432] width 38 height 12
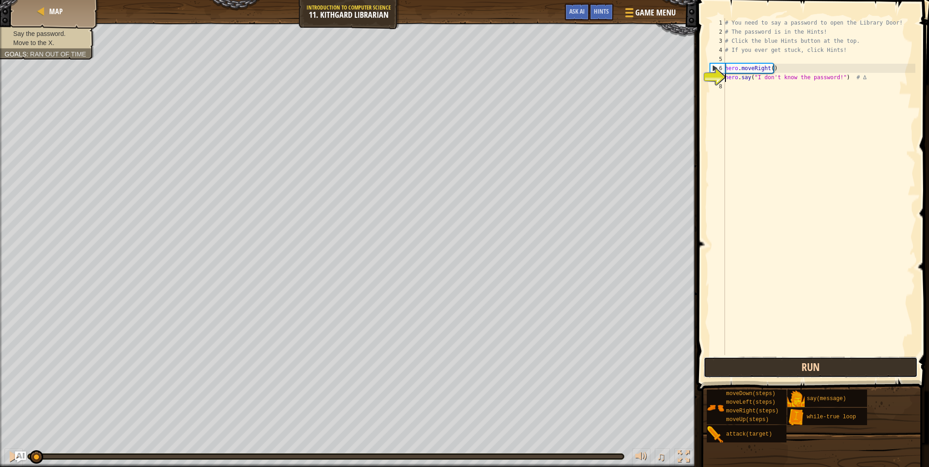
click at [824, 363] on button "Run" at bounding box center [810, 367] width 214 height 21
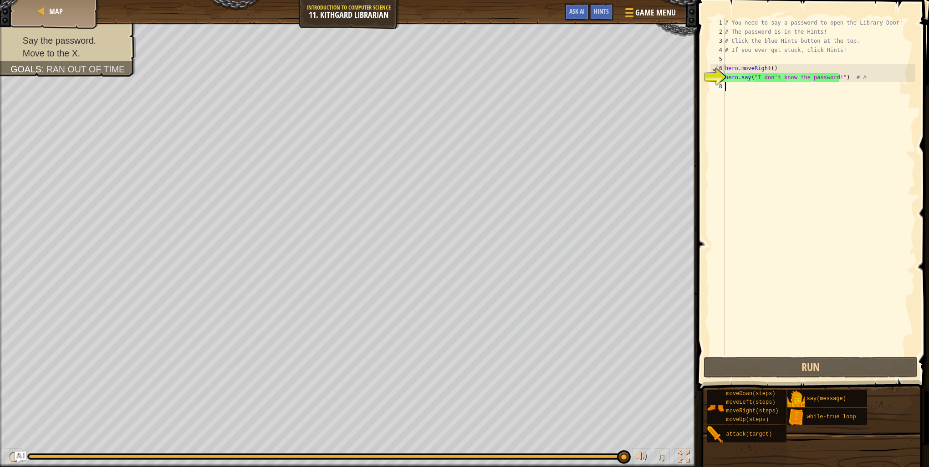
click at [738, 91] on div "# You need to say a password to open the Library Door! # The password is in the…" at bounding box center [819, 195] width 192 height 355
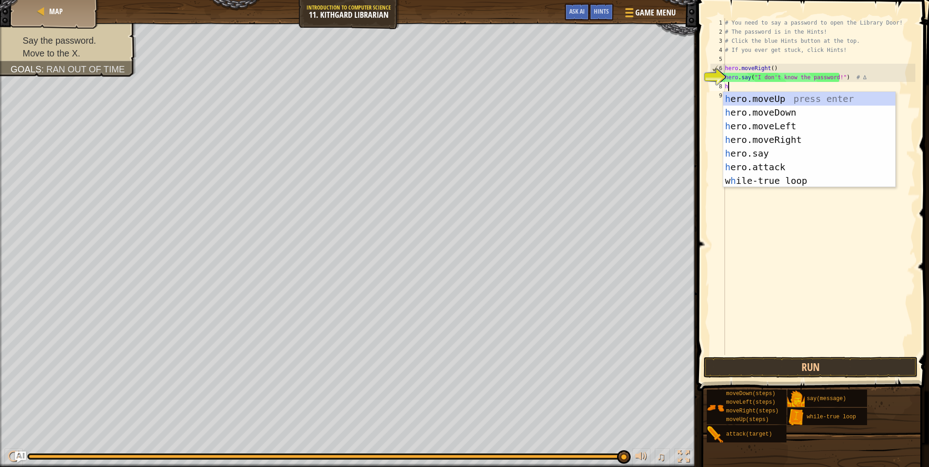
scroll to position [4, 0]
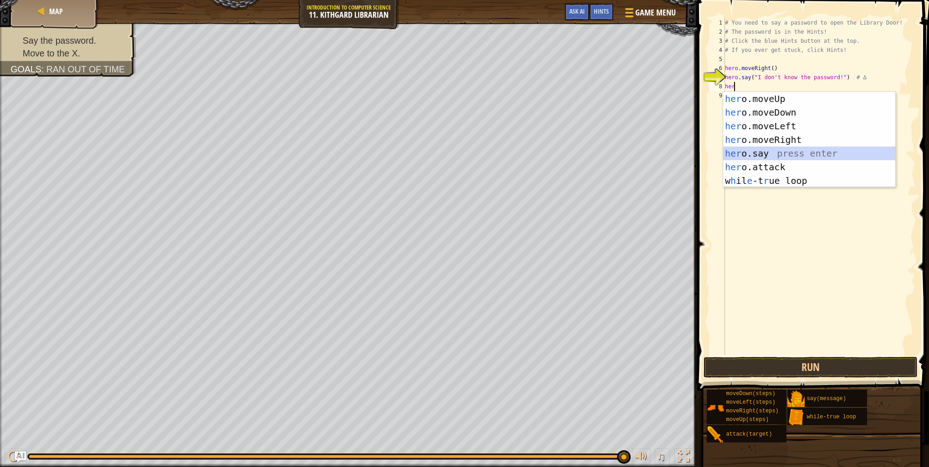
click at [771, 152] on div "her o.moveUp press enter her o.moveDown press enter her o.moveLeft press enter …" at bounding box center [809, 153] width 172 height 123
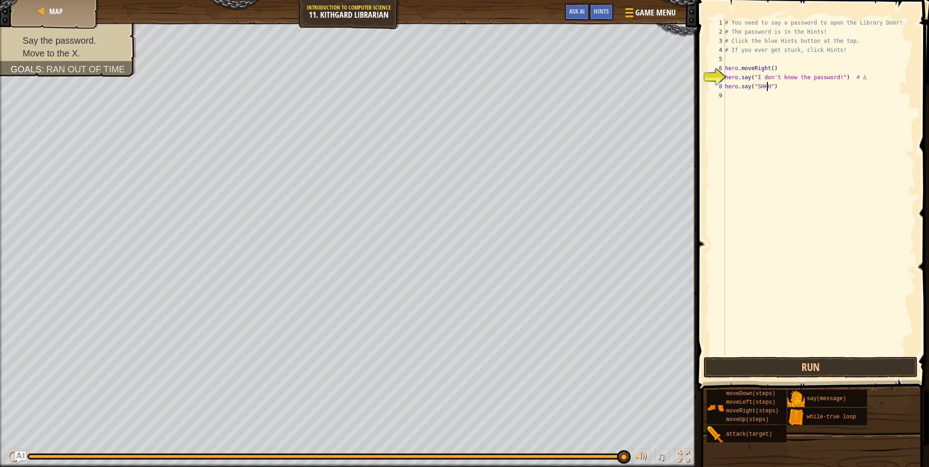
scroll to position [4, 4]
click at [803, 372] on button "Run" at bounding box center [810, 367] width 214 height 21
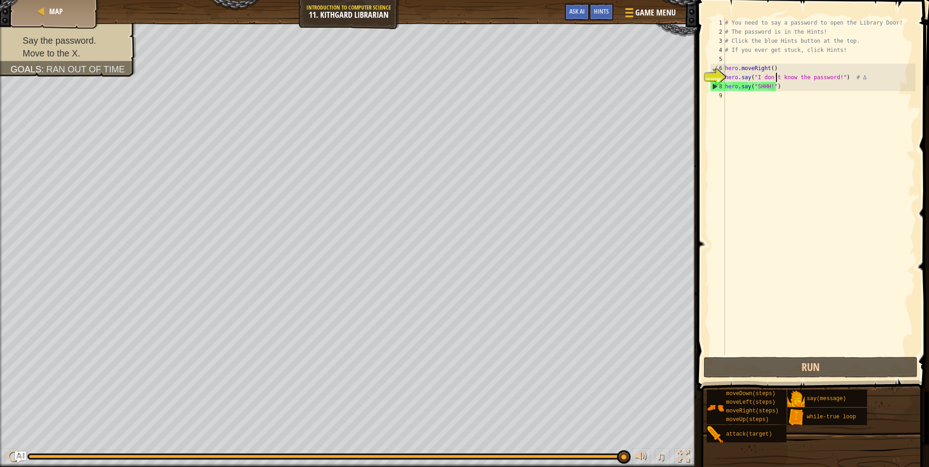
click at [776, 81] on div "# You need to say a password to open the Library Door! # The password is in the…" at bounding box center [819, 195] width 192 height 355
click at [779, 89] on div "# You need to say a password to open the Library Door! # The password is in the…" at bounding box center [819, 195] width 192 height 355
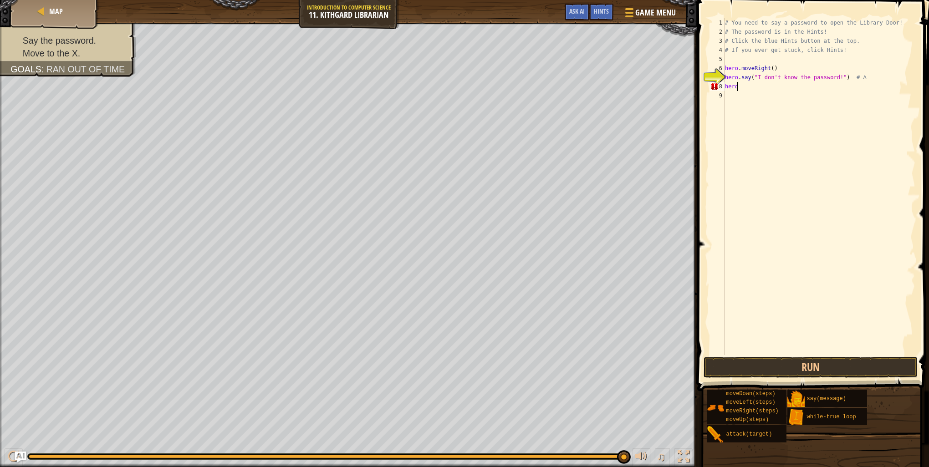
scroll to position [4, 0]
type textarea "h"
click at [741, 77] on div "# You need to say a password to open the Library Door! # The password is in the…" at bounding box center [819, 195] width 192 height 355
click at [736, 81] on div "# You need to say a password to open the Library Door! # The password is in the…" at bounding box center [819, 195] width 192 height 355
click at [830, 78] on div "# You need to say a password to open the Library Door! # The password is in the…" at bounding box center [819, 195] width 192 height 355
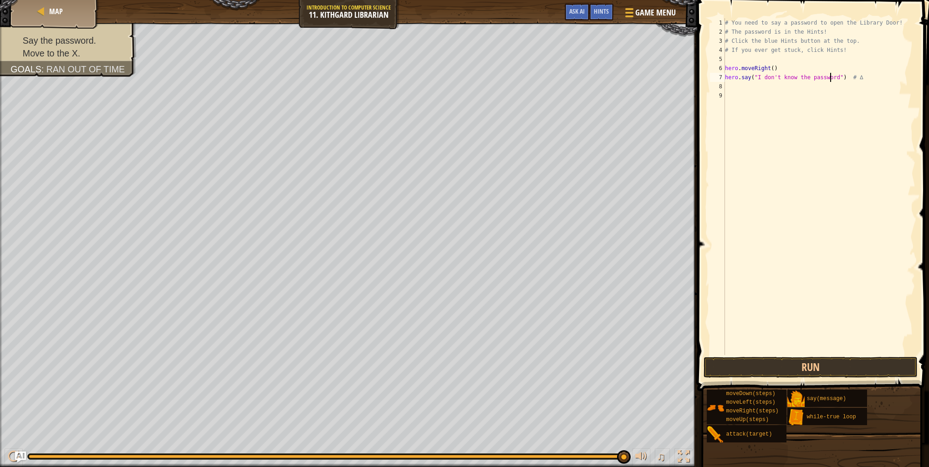
click at [837, 356] on span at bounding box center [813, 183] width 239 height 418
click at [836, 361] on button "Run" at bounding box center [810, 367] width 214 height 21
click at [833, 366] on button "Run" at bounding box center [810, 367] width 214 height 21
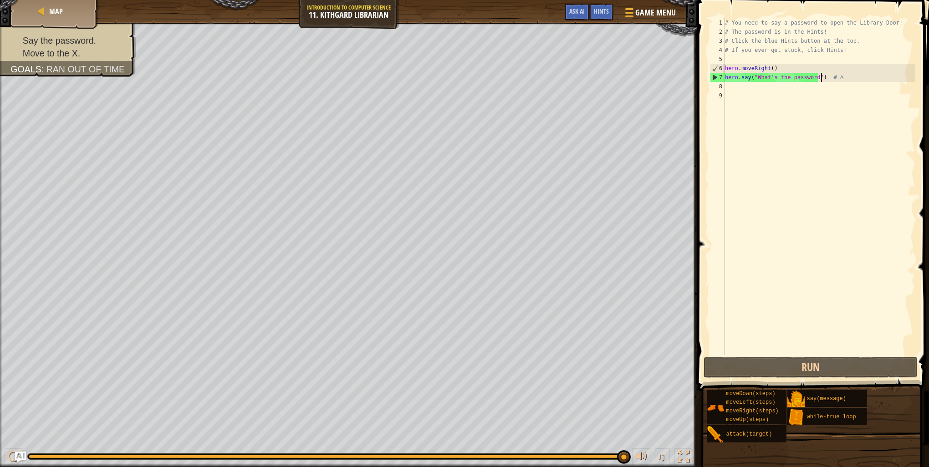
click at [819, 79] on div "# You need to say a password to open the Library Door! # The password is in the…" at bounding box center [819, 195] width 192 height 355
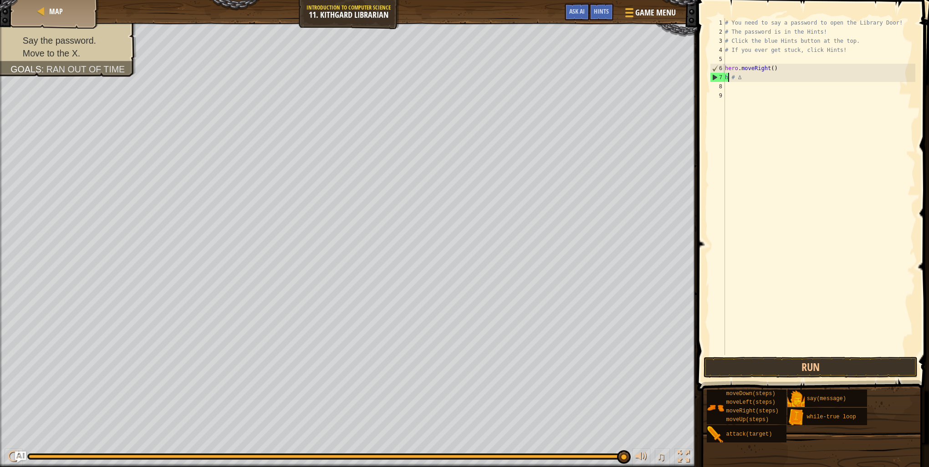
scroll to position [4, 0]
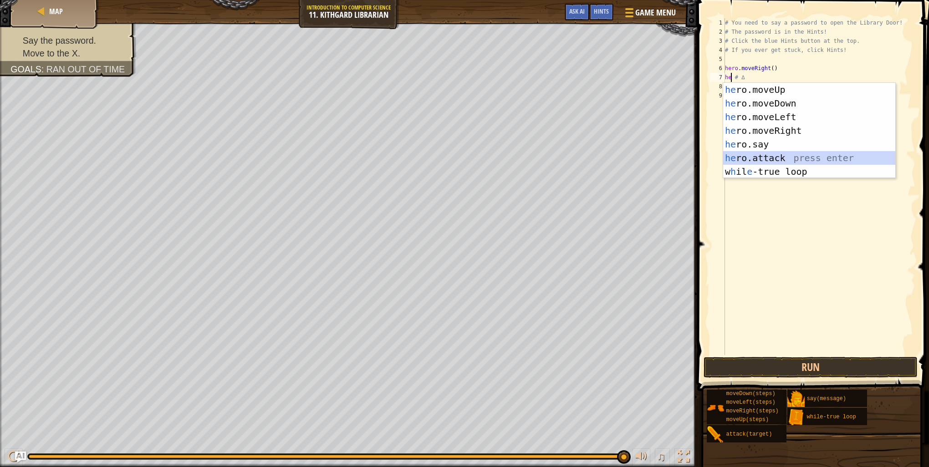
click at [750, 159] on div "he ro.moveUp press enter he ro.moveDown press enter he ro.moveLeft press enter …" at bounding box center [809, 144] width 172 height 123
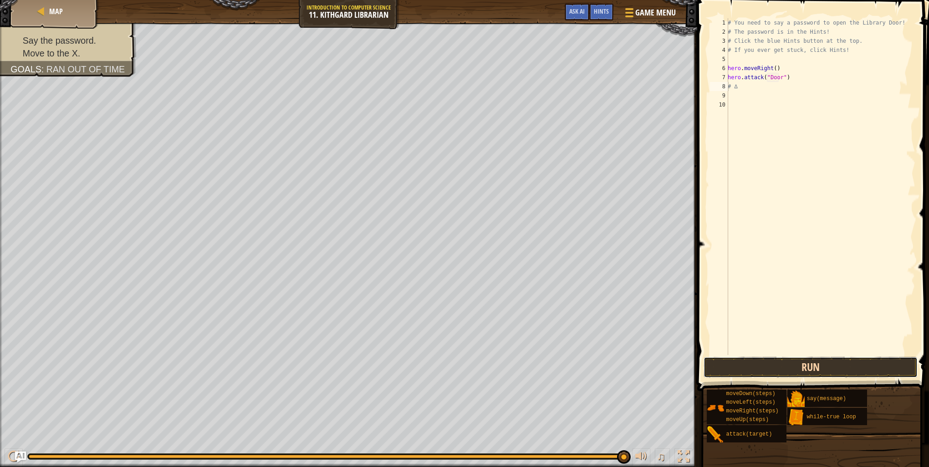
click at [818, 363] on button "Run" at bounding box center [810, 367] width 214 height 21
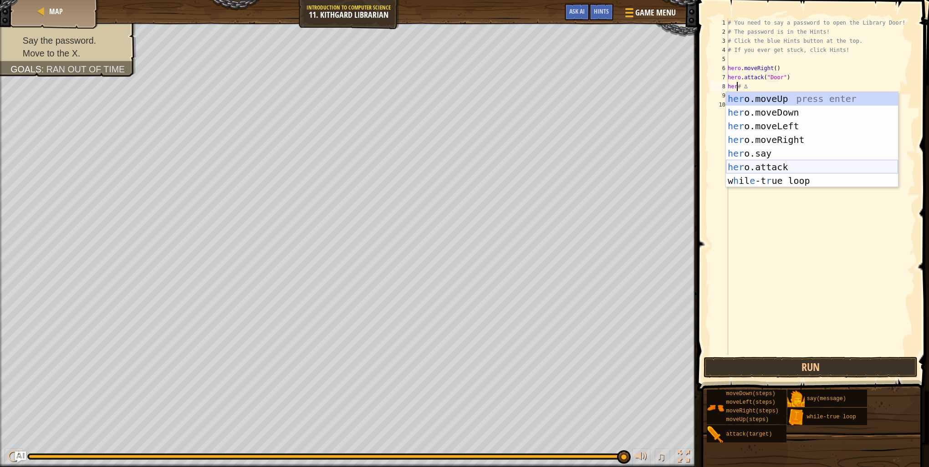
click at [772, 164] on div "her o.moveUp press enter her o.moveDown press enter her o.moveLeft press enter …" at bounding box center [812, 153] width 172 height 123
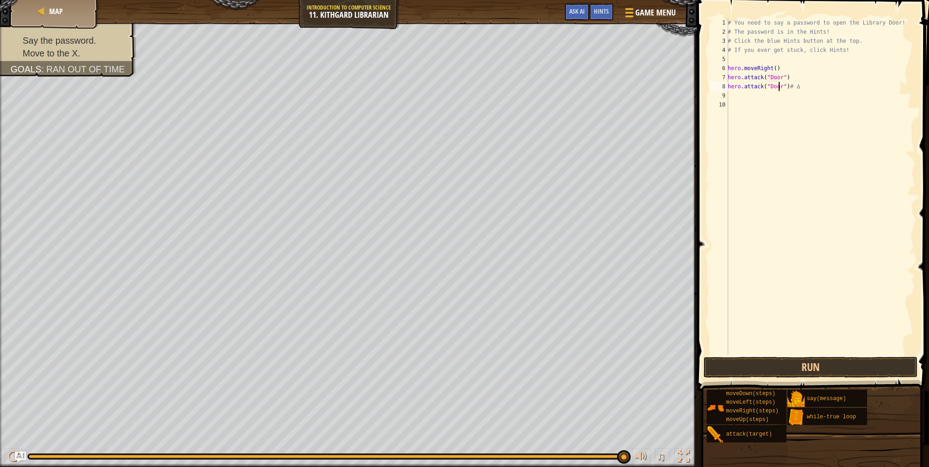
scroll to position [4, 4]
click at [820, 367] on button "Run" at bounding box center [810, 367] width 214 height 21
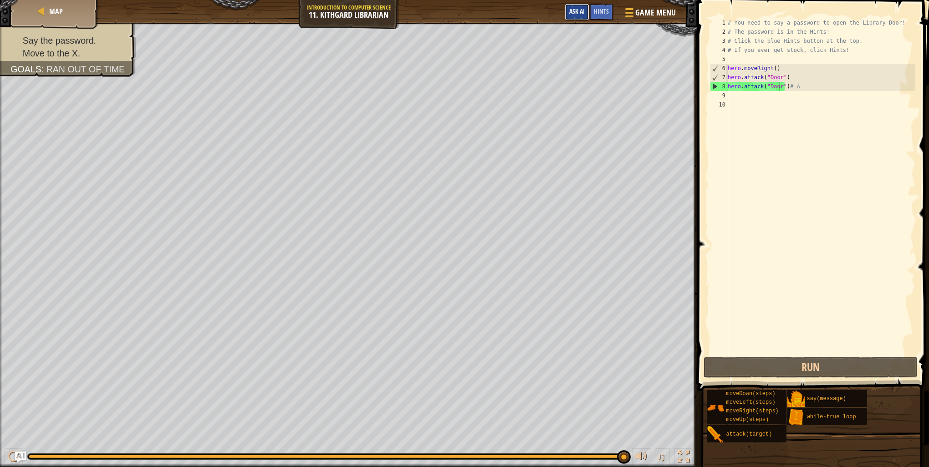
click at [582, 16] on button "Ask AI" at bounding box center [576, 12] width 25 height 17
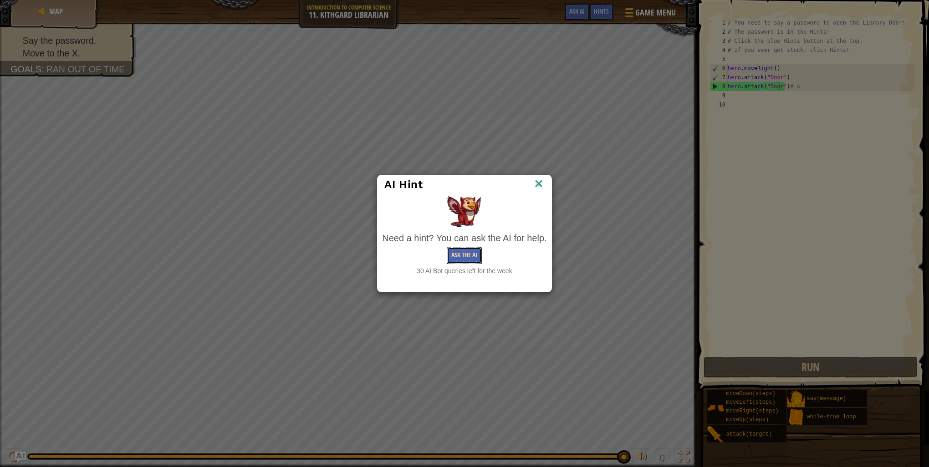
click at [465, 255] on button "Ask the AI" at bounding box center [464, 255] width 35 height 17
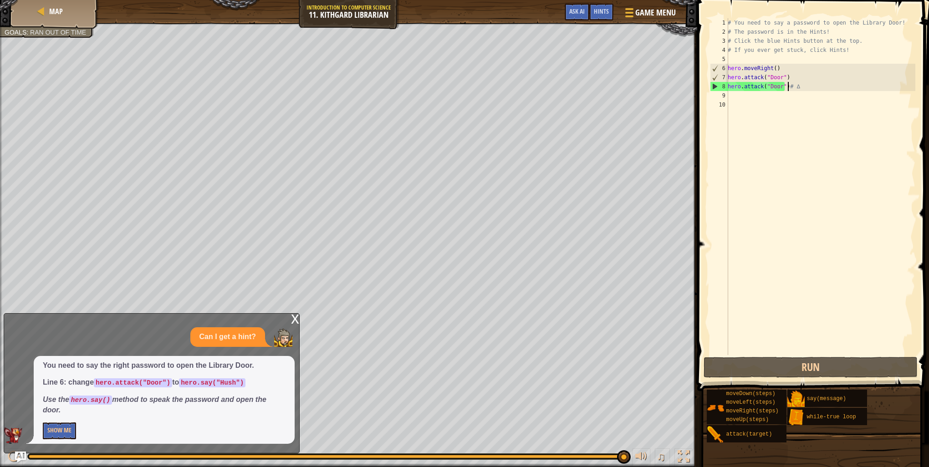
click at [787, 88] on div "# You need to say a password to open the Library Door! # The password is in the…" at bounding box center [820, 195] width 189 height 355
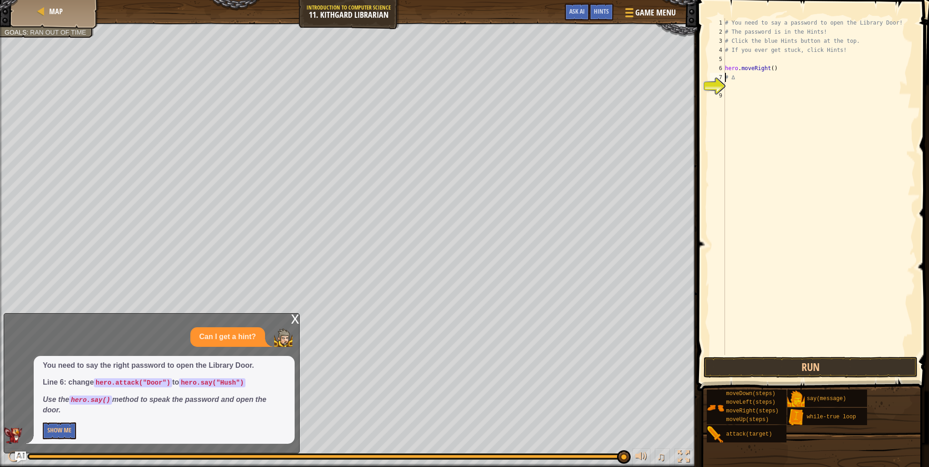
scroll to position [4, 0]
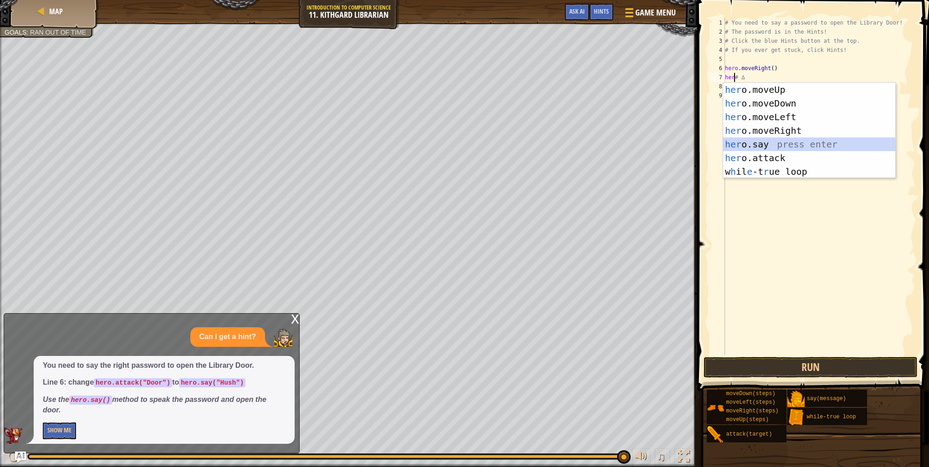
click at [759, 143] on div "her o.moveUp press enter her o.moveDown press enter her o.moveLeft press enter …" at bounding box center [809, 144] width 172 height 123
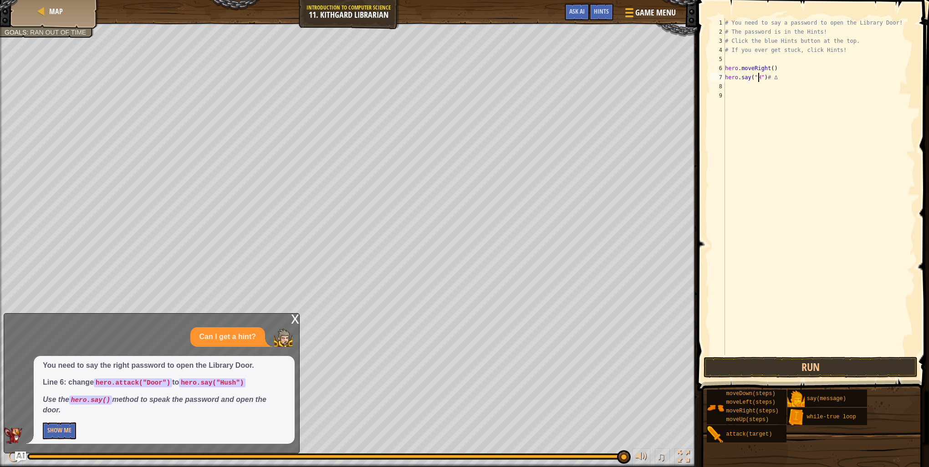
scroll to position [4, 3]
type textarea "hero.say("Hush")# ∆"
click at [816, 364] on button "Run" at bounding box center [810, 367] width 214 height 21
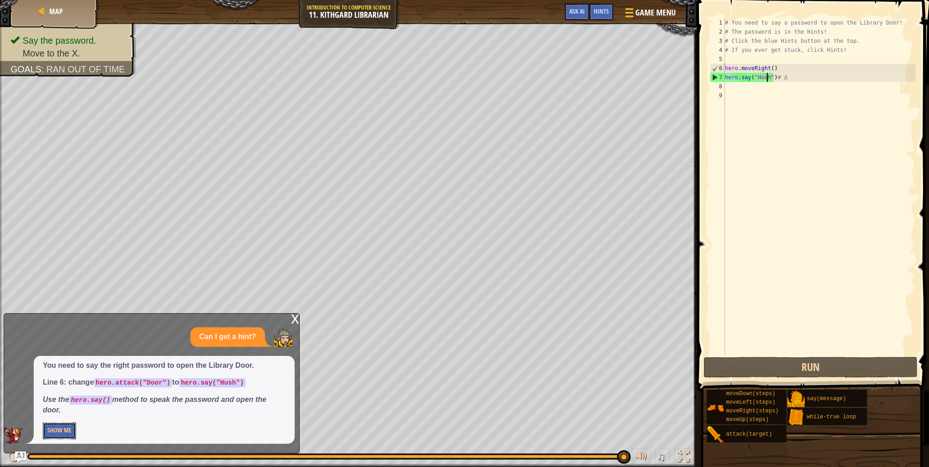
click at [66, 430] on button "Show Me" at bounding box center [59, 430] width 33 height 17
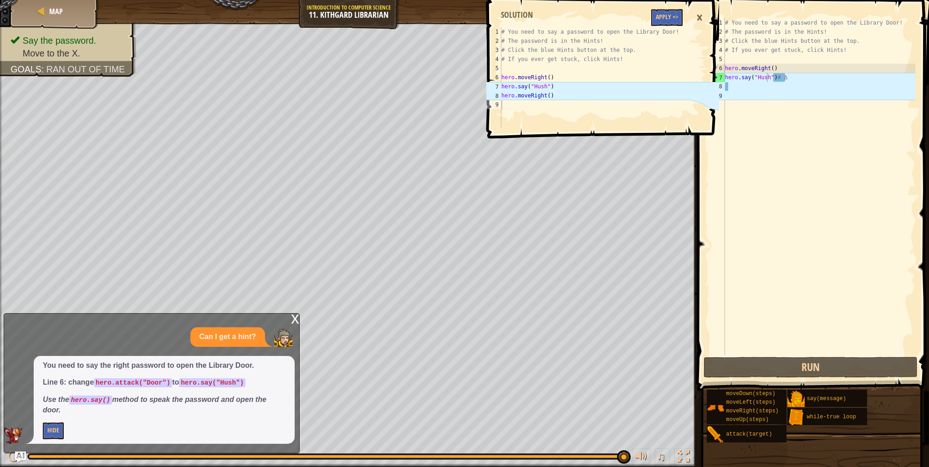
click at [296, 321] on div "x" at bounding box center [295, 318] width 8 height 9
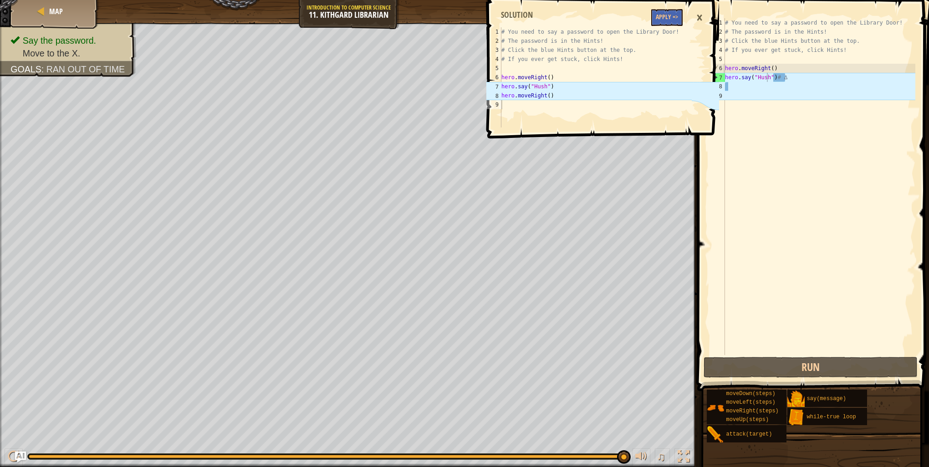
click at [733, 88] on div "# You need to say a password to open the Library Door! # The password is in the…" at bounding box center [819, 195] width 192 height 355
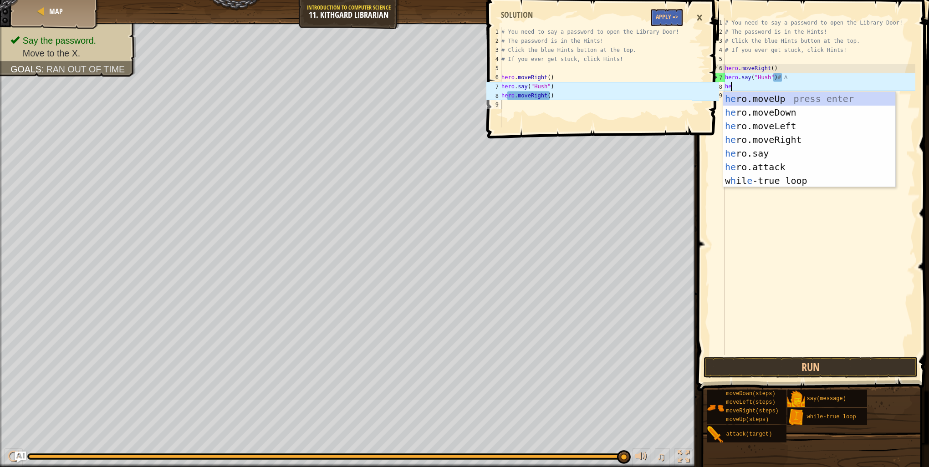
type textarea "her"
click at [785, 137] on div "her o.moveUp press enter her o.moveDown press enter her o.moveLeft press enter …" at bounding box center [809, 153] width 172 height 123
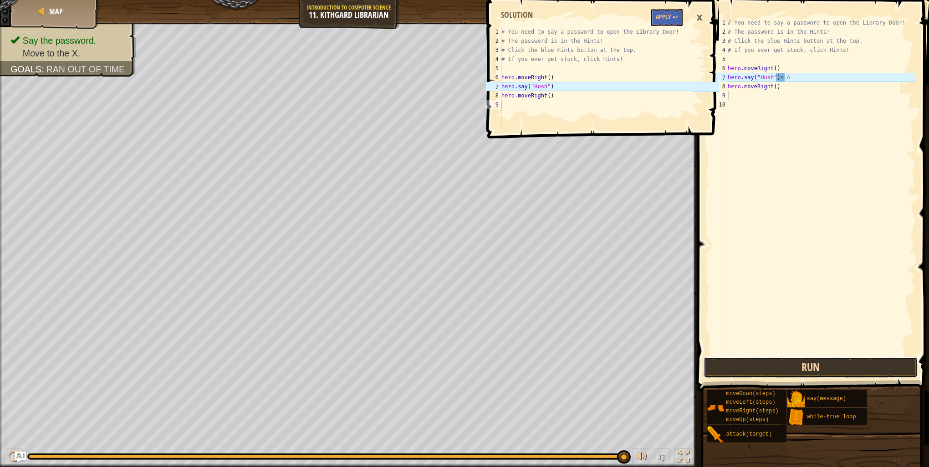
click at [831, 358] on button "Run" at bounding box center [810, 367] width 214 height 21
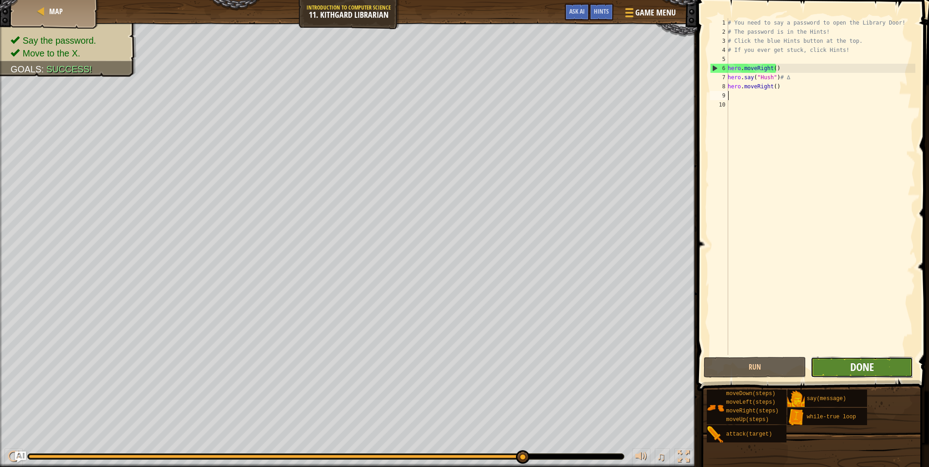
click at [859, 370] on span "Done" at bounding box center [862, 367] width 24 height 15
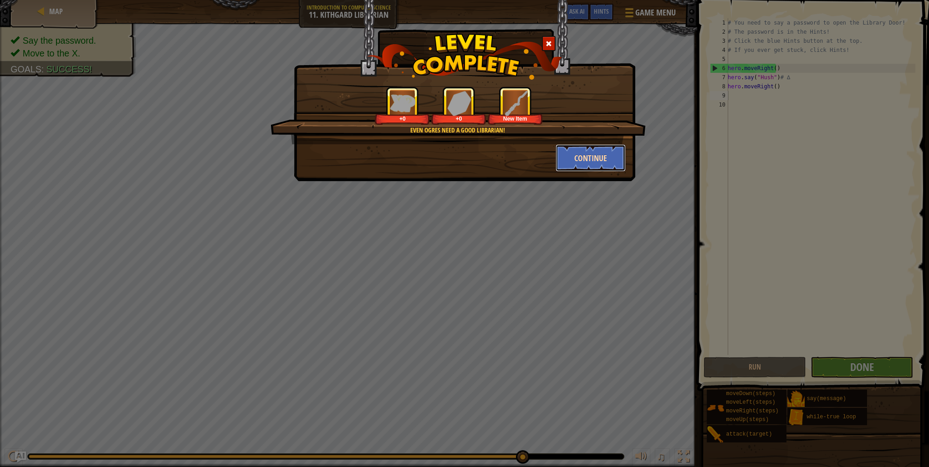
click at [594, 162] on button "Continue" at bounding box center [590, 157] width 71 height 27
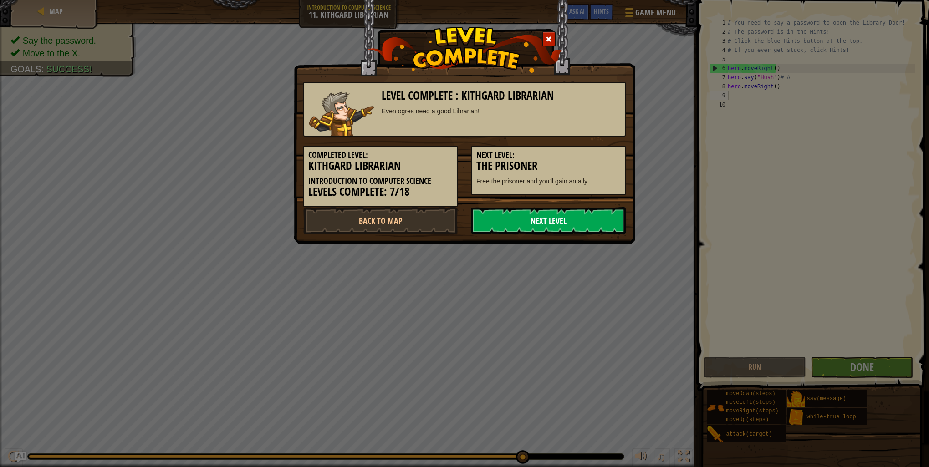
click at [591, 213] on link "Next Level" at bounding box center [548, 220] width 154 height 27
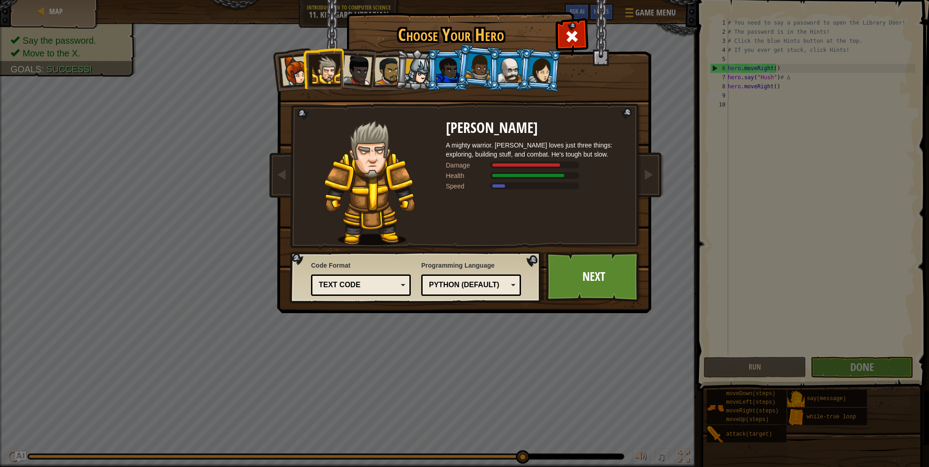
click at [502, 67] on div at bounding box center [510, 70] width 24 height 25
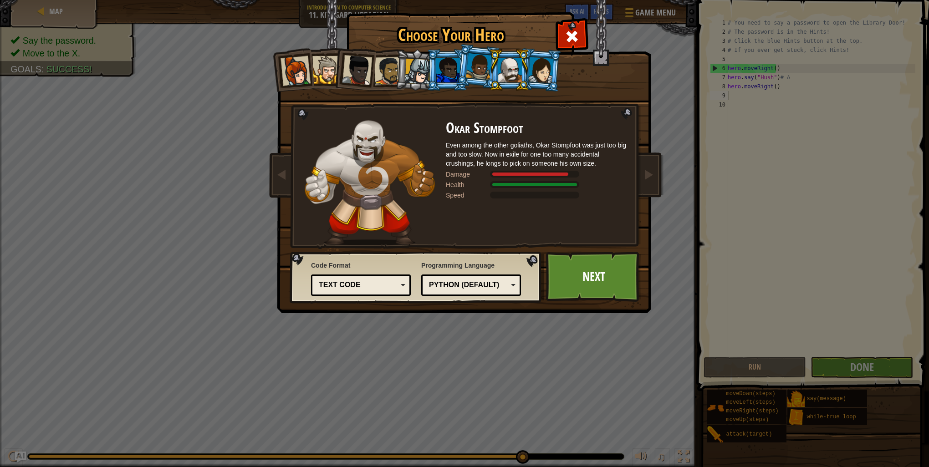
click at [480, 67] on div at bounding box center [479, 66] width 26 height 27
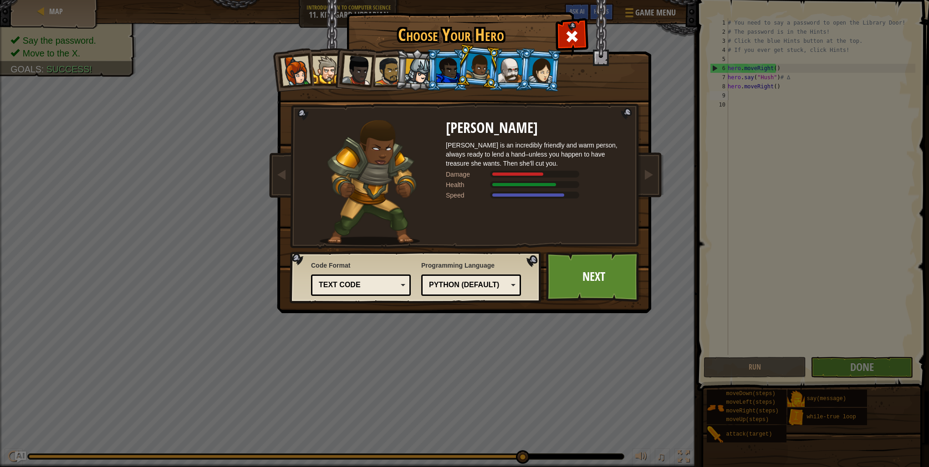
click at [543, 69] on div at bounding box center [540, 70] width 25 height 26
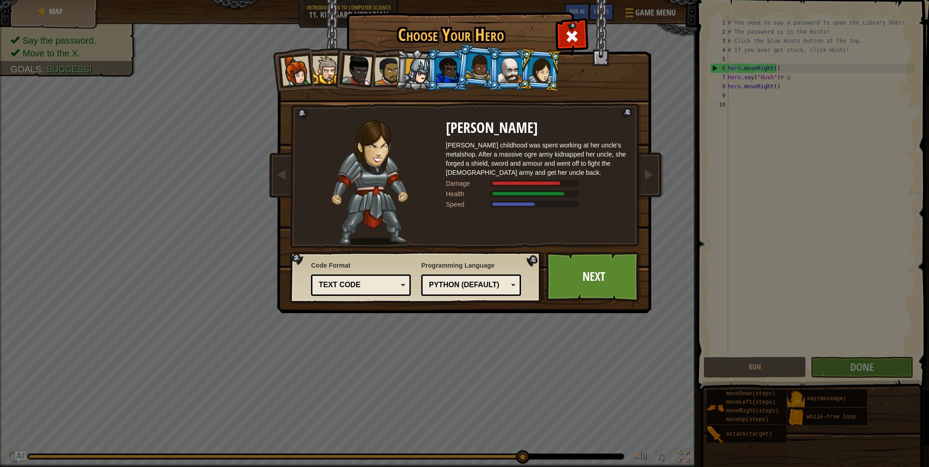
click at [326, 69] on div at bounding box center [326, 70] width 28 height 28
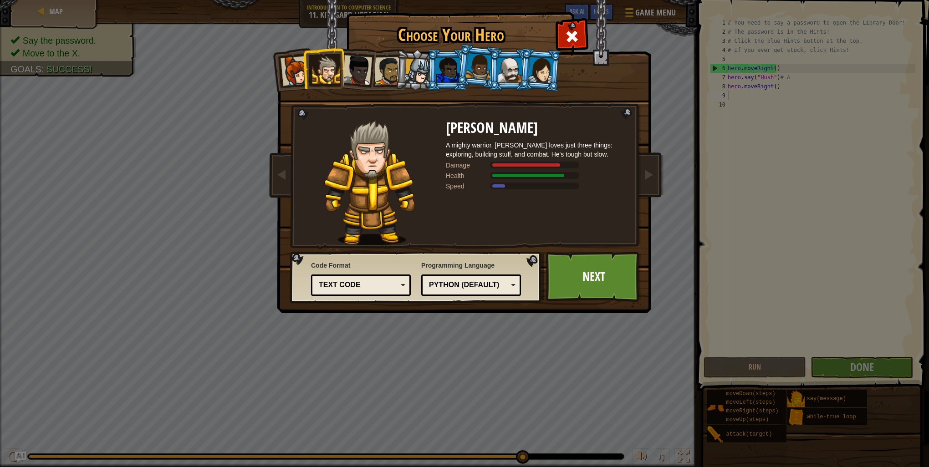
click at [510, 69] on div at bounding box center [510, 70] width 24 height 25
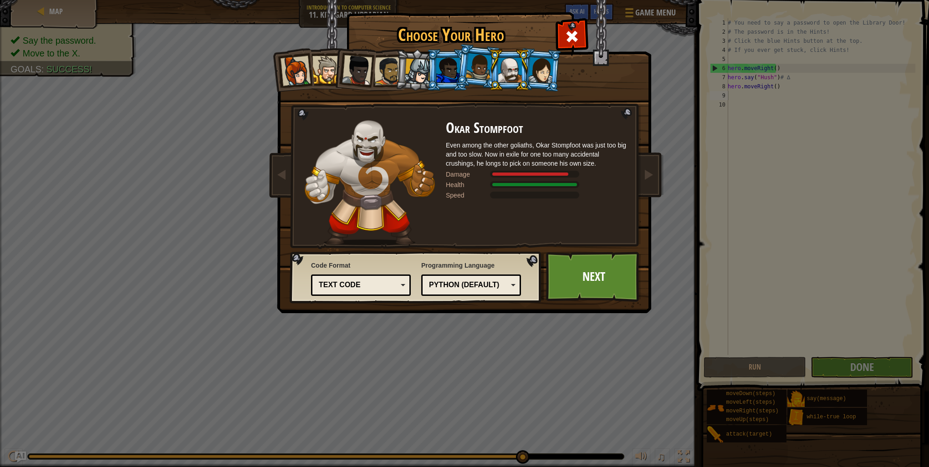
click at [472, 61] on div at bounding box center [479, 66] width 26 height 27
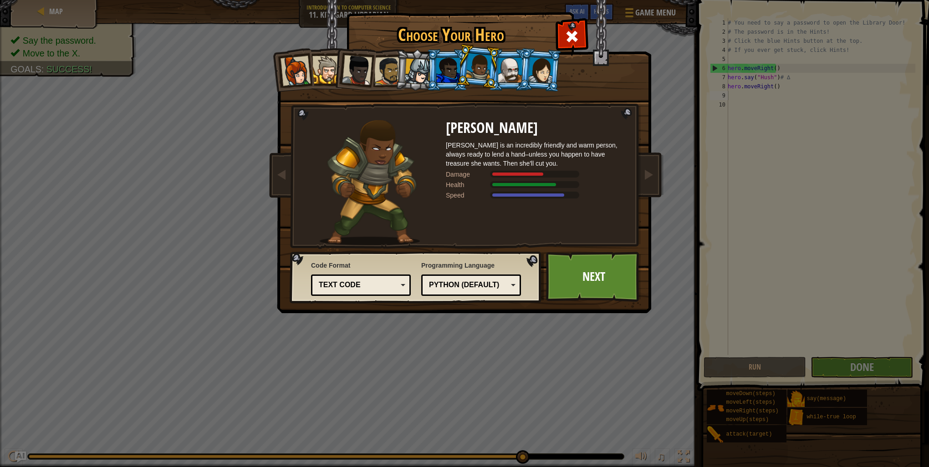
click at [455, 67] on div at bounding box center [448, 70] width 24 height 25
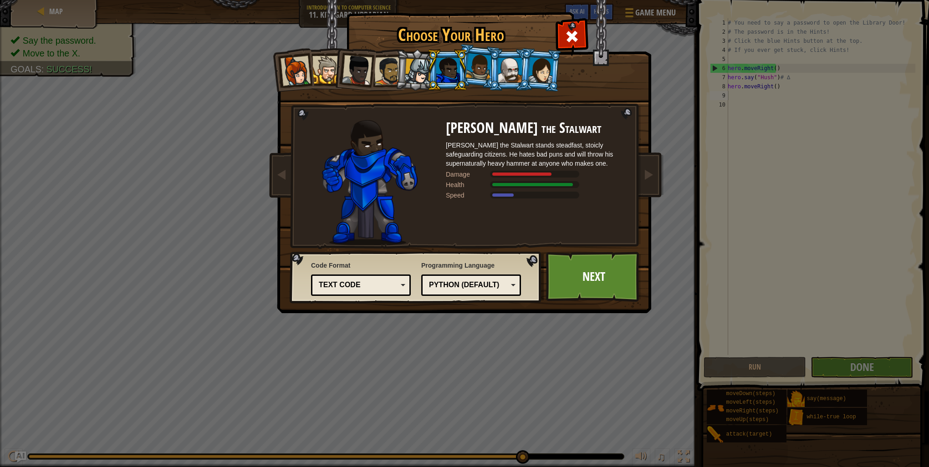
click at [329, 77] on div at bounding box center [326, 70] width 28 height 28
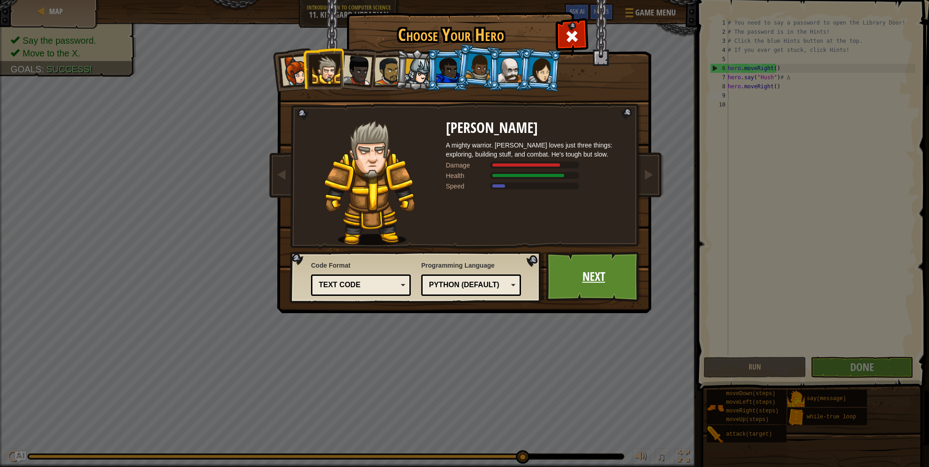
click at [598, 276] on link "Next" at bounding box center [593, 277] width 95 height 50
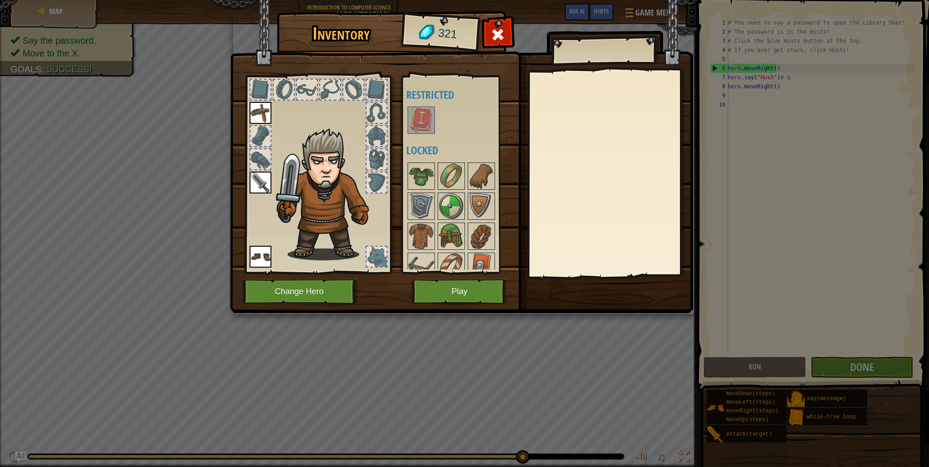
click at [419, 121] on img at bounding box center [420, 119] width 25 height 25
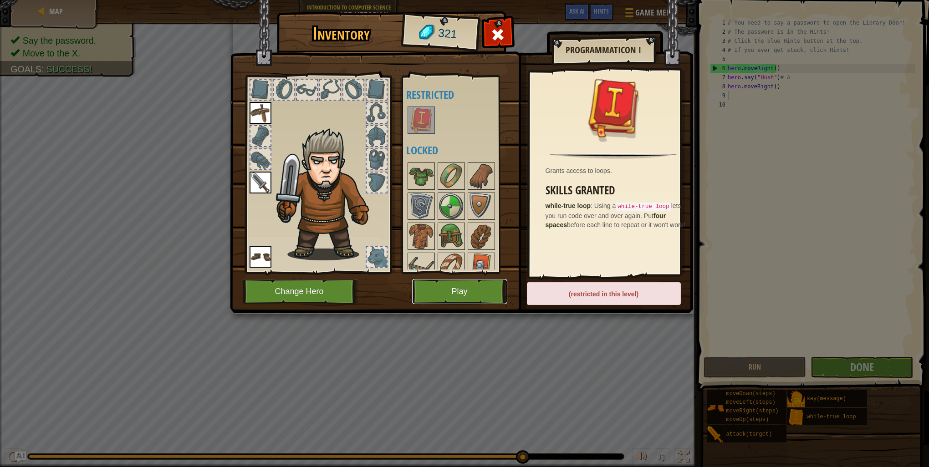
click at [449, 282] on button "Play" at bounding box center [459, 291] width 95 height 25
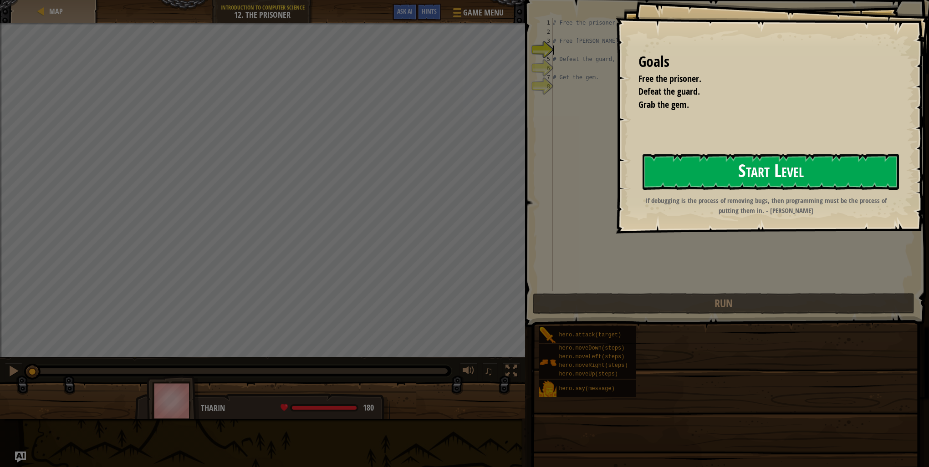
click at [727, 181] on button "Start Level" at bounding box center [770, 172] width 256 height 36
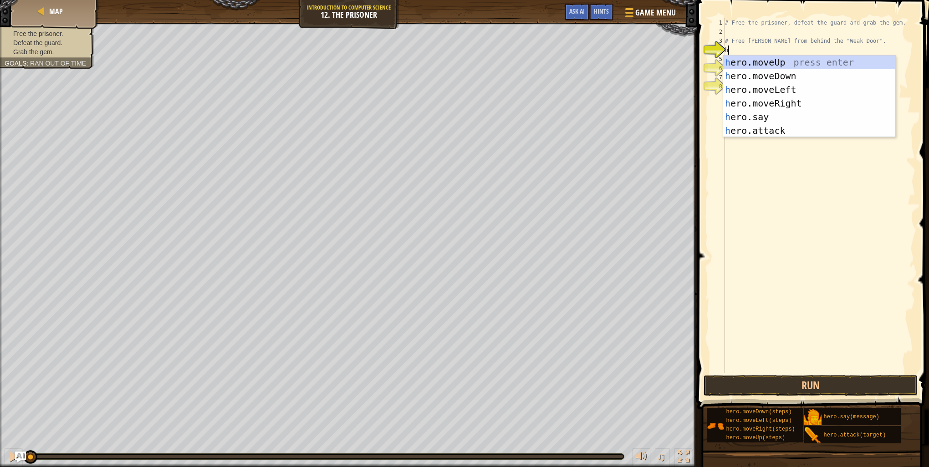
type textarea "he"
click at [787, 101] on div "he ro.moveUp press enter he ro.moveDown press enter he ro.moveLeft press enter …" at bounding box center [809, 110] width 172 height 109
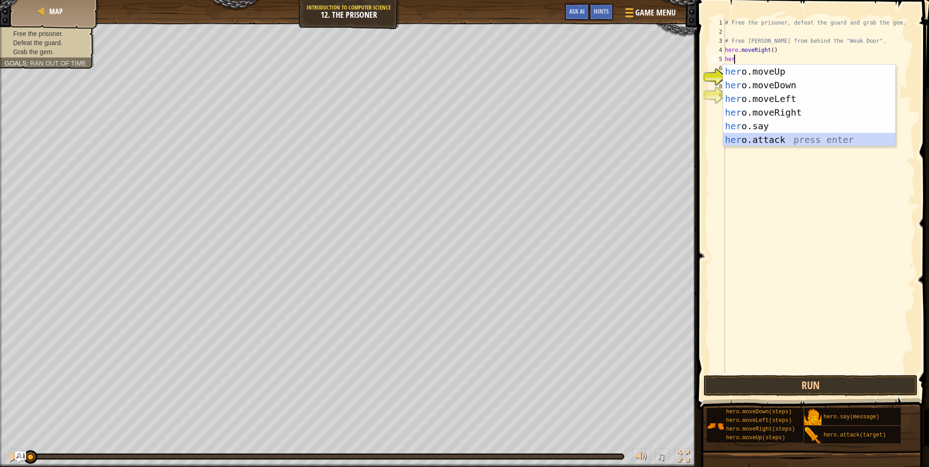
click at [767, 137] on div "her o.moveUp press enter her o.moveDown press enter her o.moveLeft press enter …" at bounding box center [809, 119] width 172 height 109
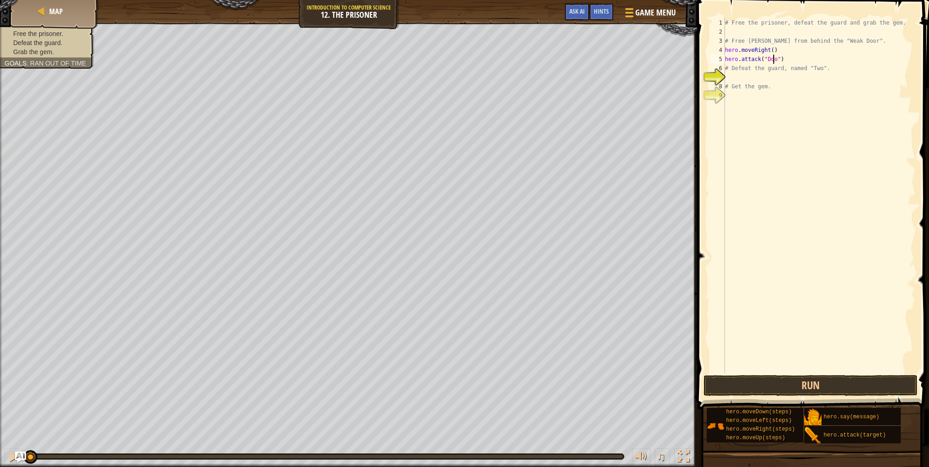
type textarea "hero.attack("Door")"
click at [734, 74] on div "# Free the prisoner, defeat the guard and grab the gem. # Free [PERSON_NAME] fr…" at bounding box center [819, 204] width 192 height 373
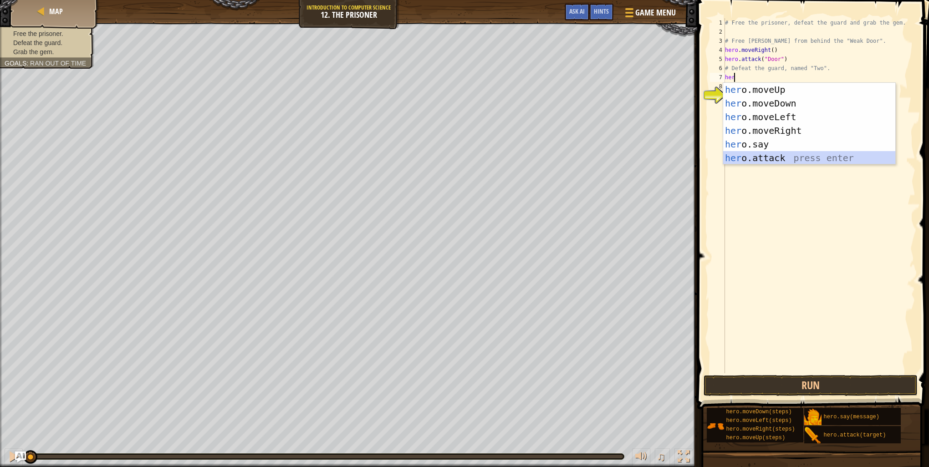
click at [769, 157] on div "her o.moveUp press enter her o.moveDown press enter her o.moveLeft press enter …" at bounding box center [809, 137] width 172 height 109
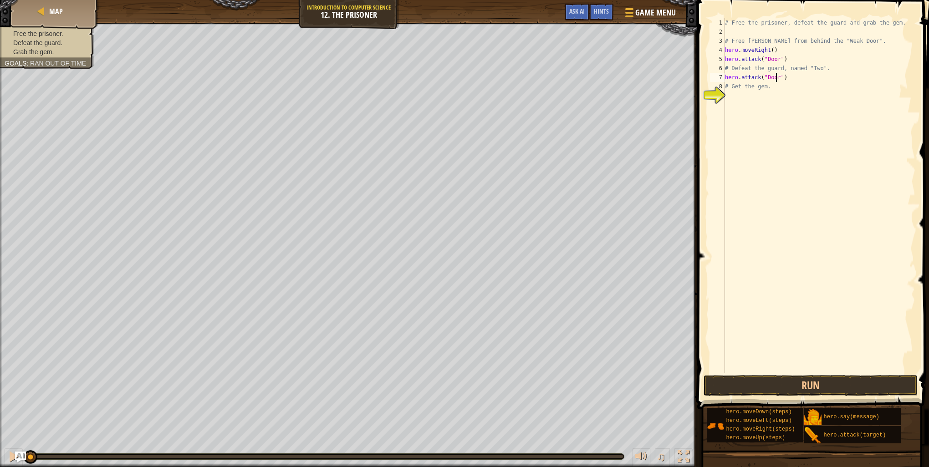
scroll to position [4, 4]
click at [826, 381] on button "Run" at bounding box center [810, 385] width 214 height 21
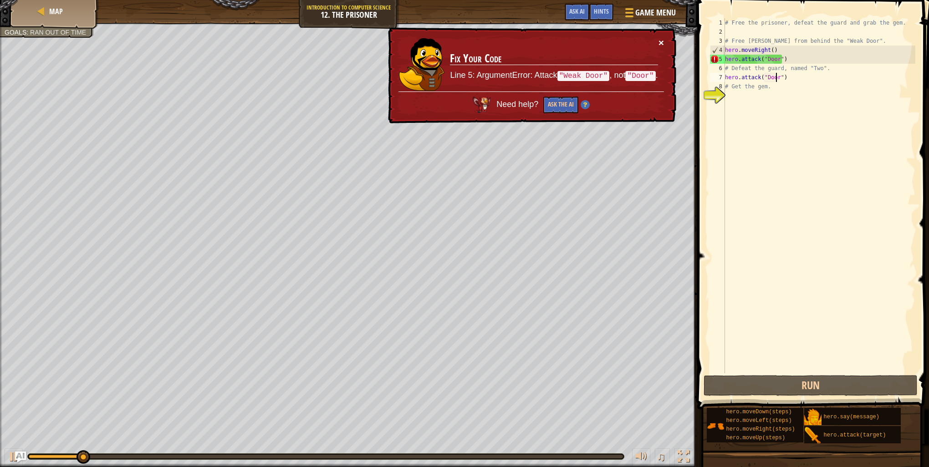
click at [661, 39] on button "×" at bounding box center [660, 43] width 5 height 10
click at [763, 58] on div "# Free the prisoner, defeat the guard and grab the gem. # Free [PERSON_NAME] fr…" at bounding box center [819, 204] width 192 height 373
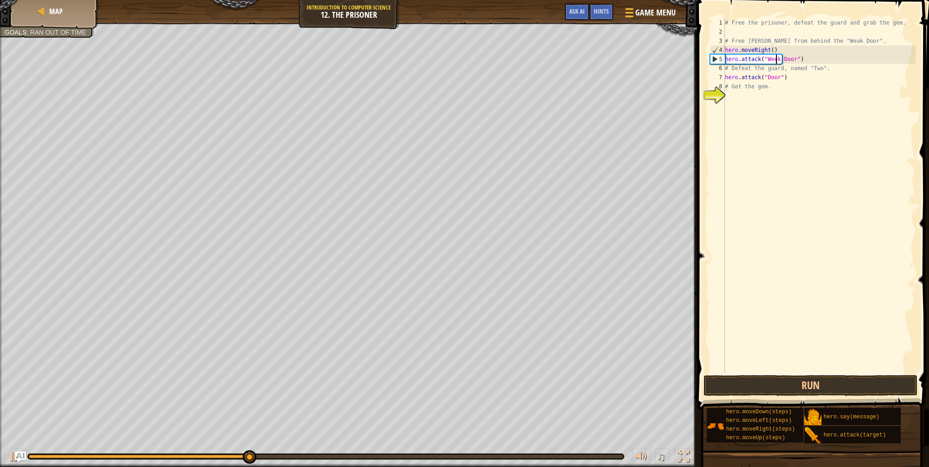
click at [764, 78] on div "# Free the prisoner, defeat the guard and grab the gem. # Free [PERSON_NAME] fr…" at bounding box center [819, 204] width 192 height 373
click at [814, 379] on button "Run" at bounding box center [810, 385] width 214 height 21
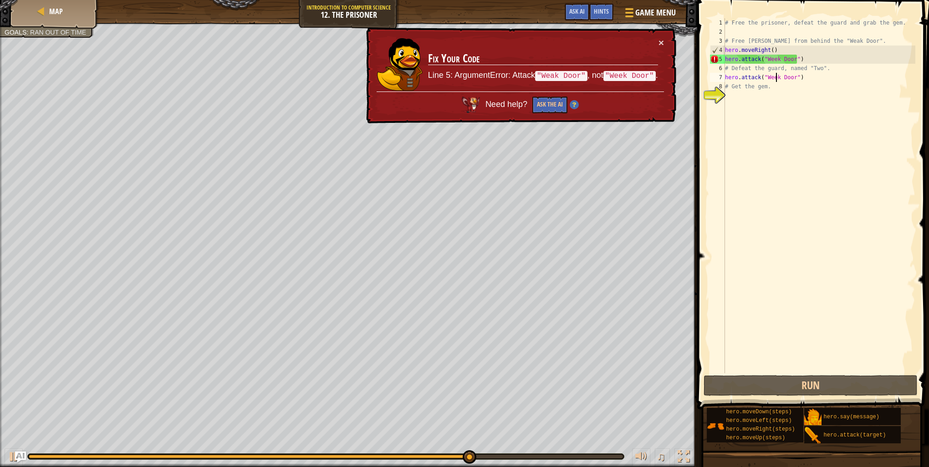
click at [771, 61] on div "# Free the prisoner, defeat the guard and grab the gem. # Free [PERSON_NAME] fr…" at bounding box center [819, 204] width 192 height 373
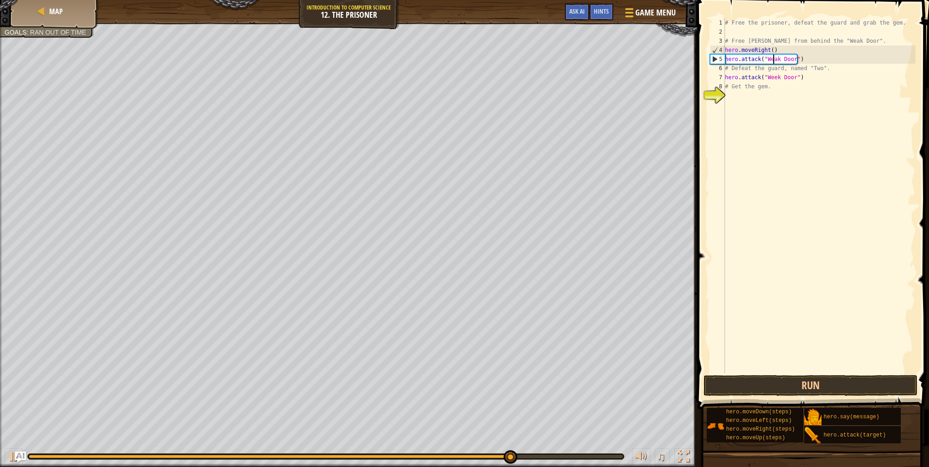
click at [773, 79] on div "# Free the prisoner, defeat the guard and grab the gem. # Free [PERSON_NAME] fr…" at bounding box center [819, 204] width 192 height 373
type textarea "hero.attack("Weak Door")"
click at [853, 380] on button "Run" at bounding box center [810, 385] width 214 height 21
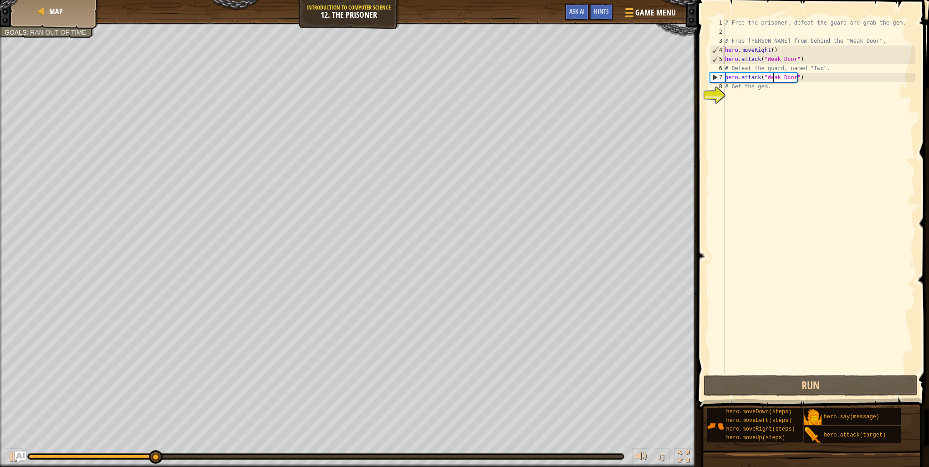
click at [737, 102] on div "# Free the prisoner, defeat the guard and grab the gem. # Free [PERSON_NAME] fr…" at bounding box center [819, 204] width 192 height 373
type textarea "he"
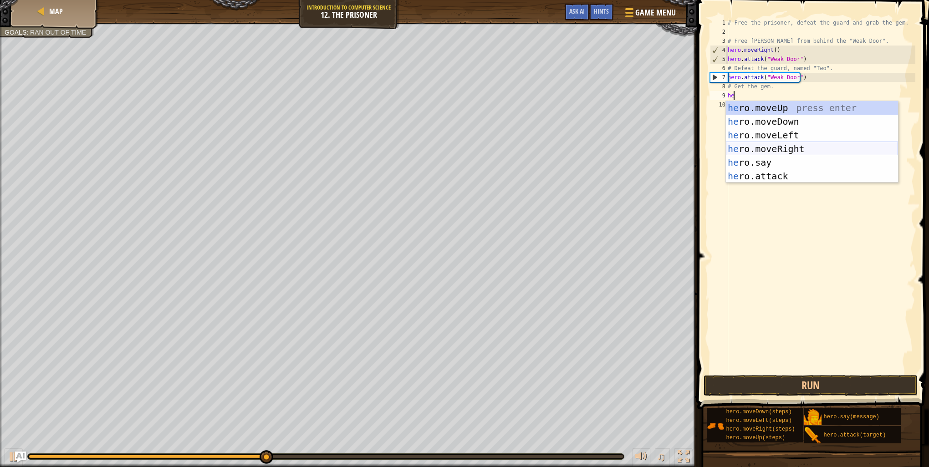
click at [796, 148] on div "he ro.moveUp press enter he ro.moveDown press enter he ro.moveLeft press enter …" at bounding box center [812, 155] width 172 height 109
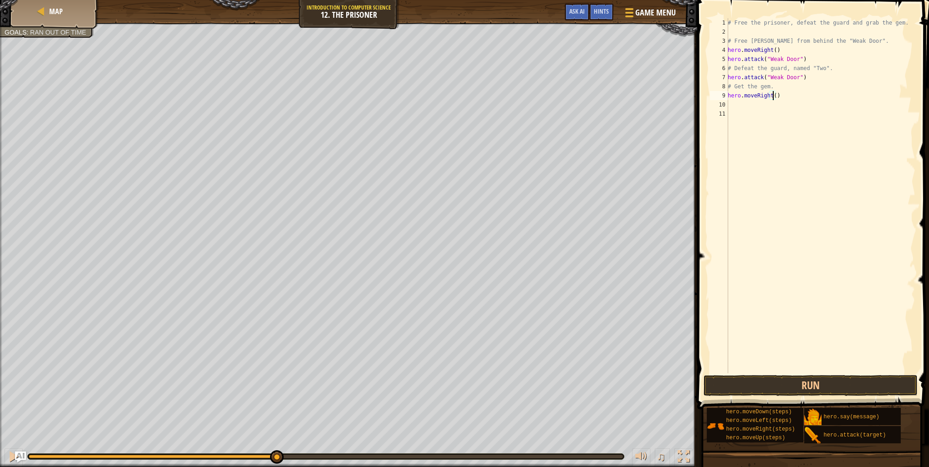
click at [772, 98] on div "# Free the prisoner, defeat the guard and grab the gem. # Free [PERSON_NAME] fr…" at bounding box center [820, 204] width 189 height 373
type textarea "hero.moveRight(3)"
click at [735, 104] on div "# Free the prisoner, defeat the guard and grab the gem. # Free [PERSON_NAME] fr…" at bounding box center [820, 204] width 189 height 373
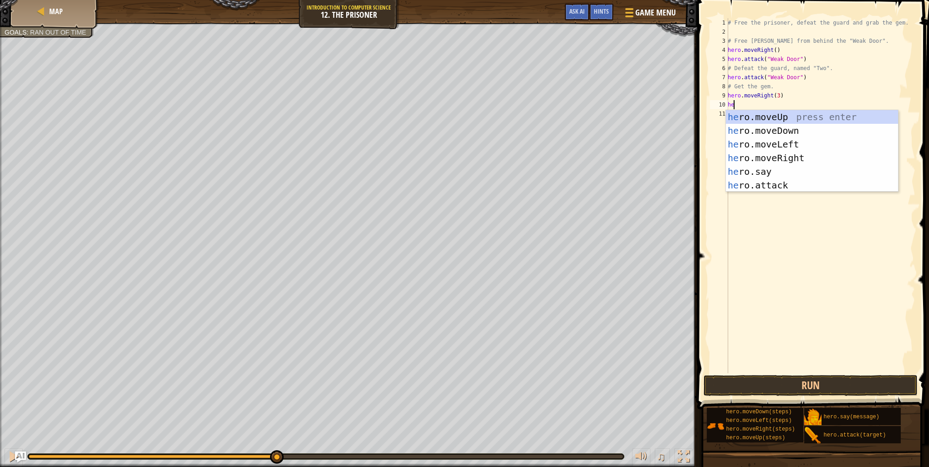
type textarea "her"
click at [783, 128] on div "her o.moveUp press enter her o.moveDown press enter her o.moveLeft press enter …" at bounding box center [812, 164] width 172 height 109
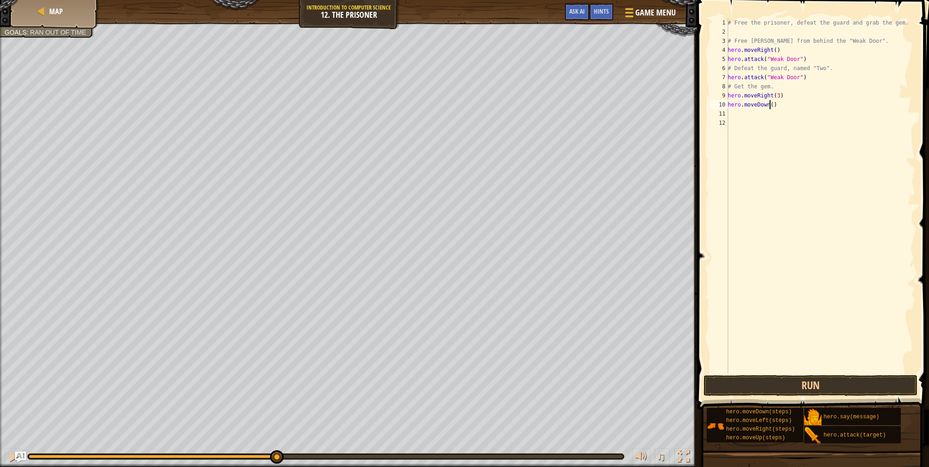
click at [771, 102] on div "# Free the prisoner, defeat the guard and grab the gem. # Free [PERSON_NAME] fr…" at bounding box center [820, 204] width 189 height 373
type textarea "hero.moveDown(3)"
click at [835, 389] on button "Run" at bounding box center [810, 385] width 214 height 21
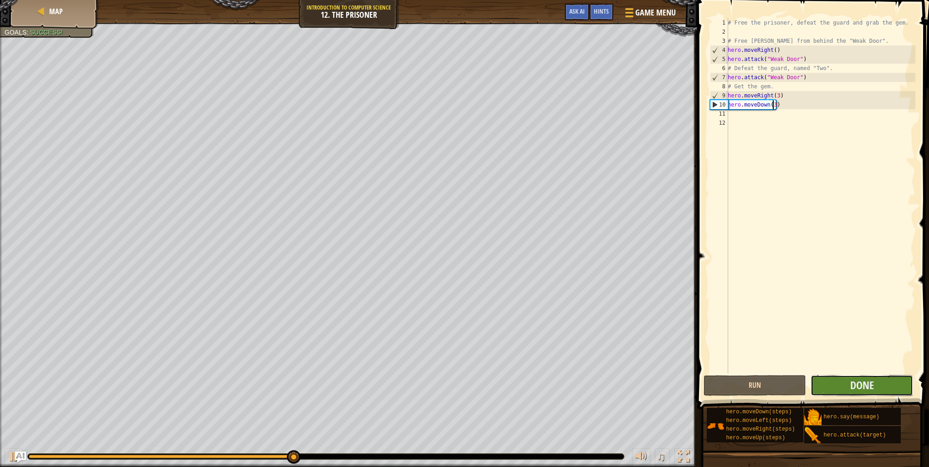
click at [836, 380] on button "Done" at bounding box center [861, 385] width 102 height 21
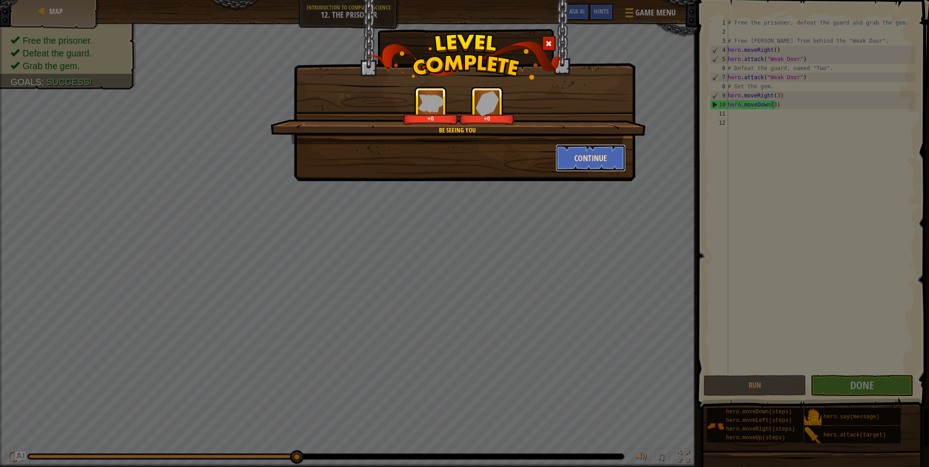
click at [606, 162] on button "Continue" at bounding box center [590, 157] width 71 height 27
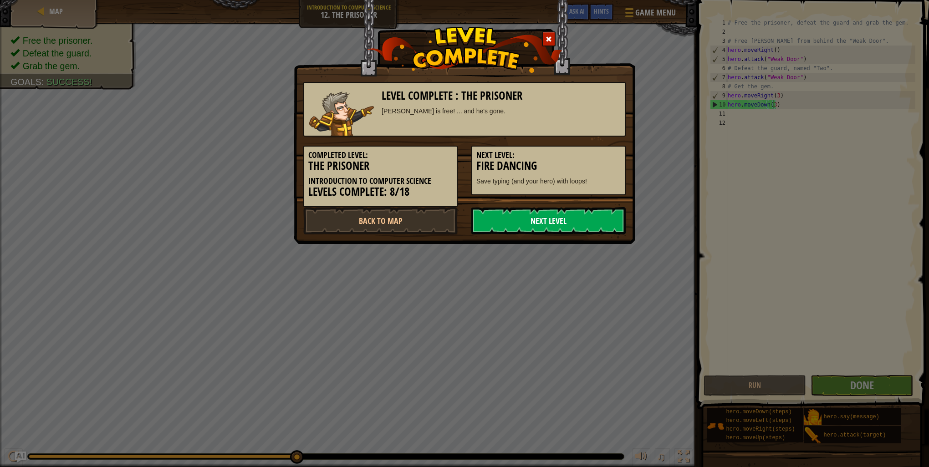
click at [544, 217] on link "Next Level" at bounding box center [548, 220] width 154 height 27
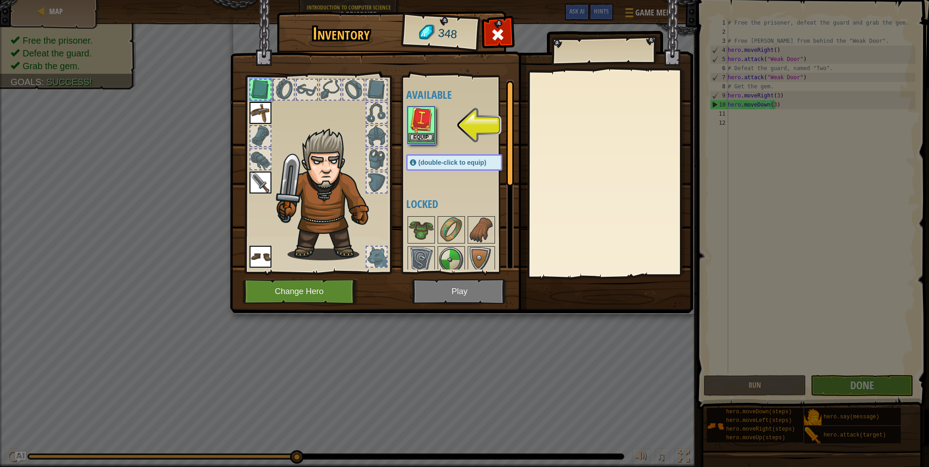
click at [417, 132] on img at bounding box center [420, 119] width 25 height 25
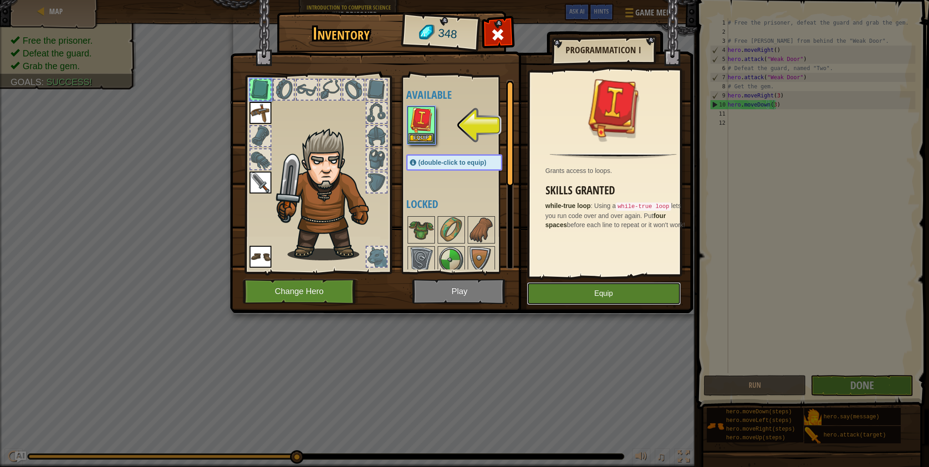
click at [597, 290] on button "Equip" at bounding box center [604, 293] width 154 height 23
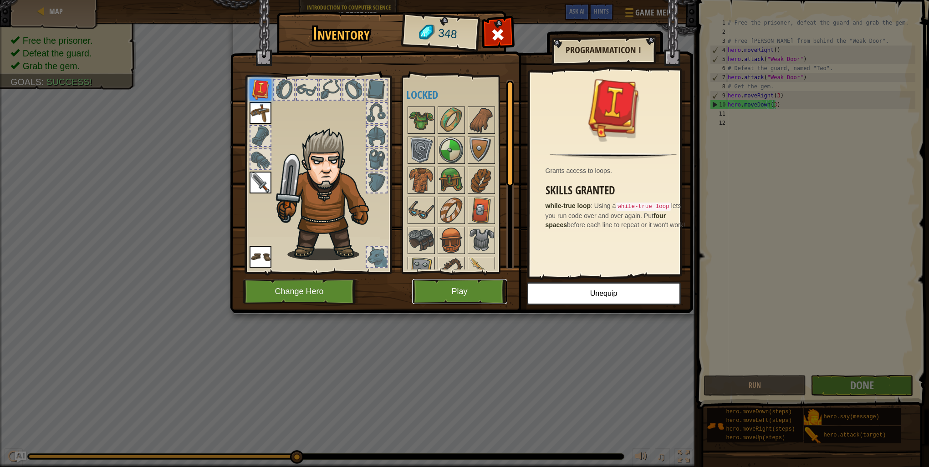
click at [453, 294] on button "Play" at bounding box center [459, 291] width 95 height 25
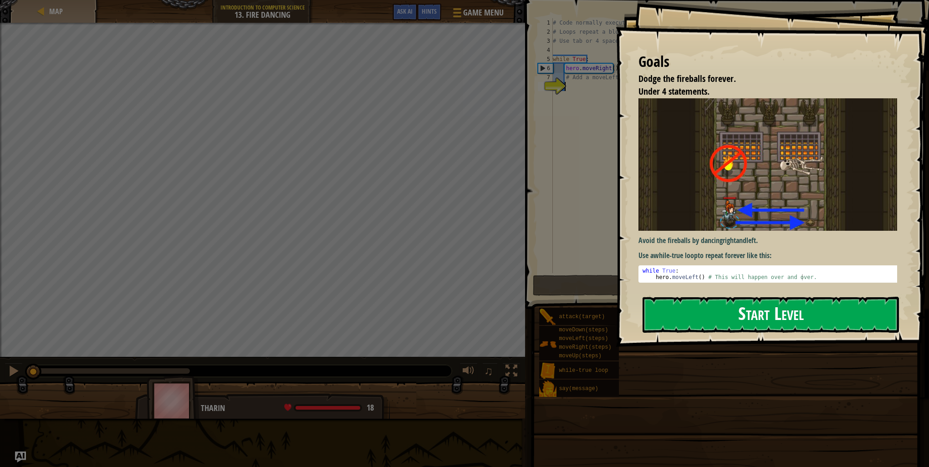
click at [725, 309] on button "Start Level" at bounding box center [770, 315] width 256 height 36
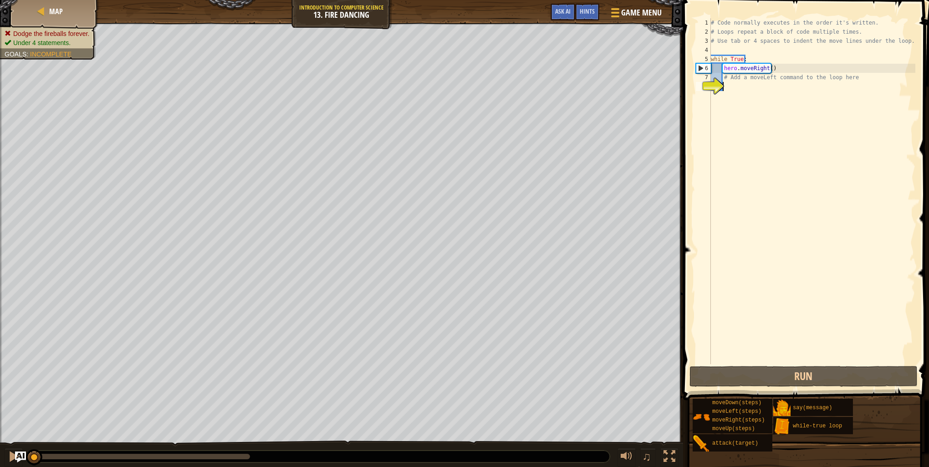
click at [711, 91] on div "8" at bounding box center [702, 86] width 15 height 9
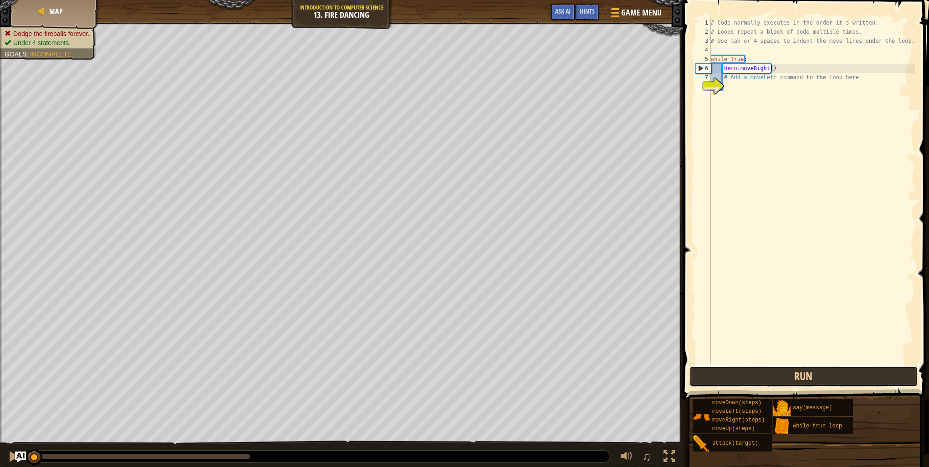
drag, startPoint x: 817, startPoint y: 381, endPoint x: 814, endPoint y: 373, distance: 8.1
click at [816, 381] on button "Run" at bounding box center [803, 376] width 228 height 21
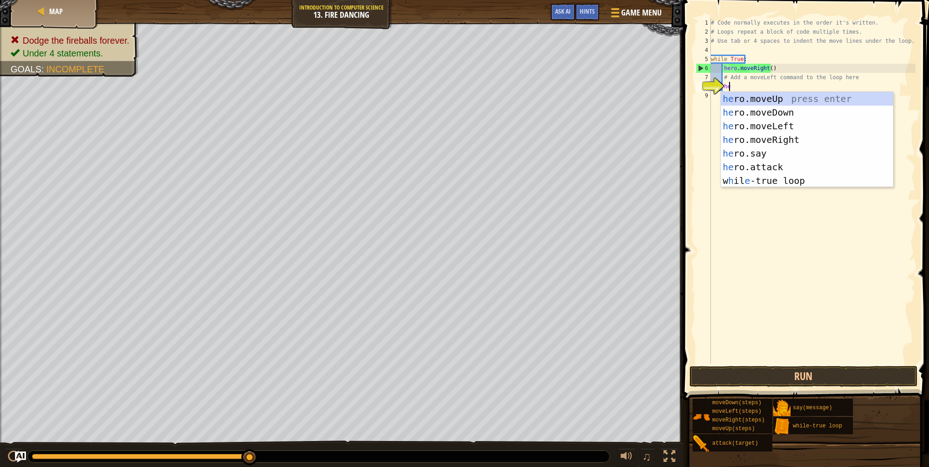
type textarea "her"
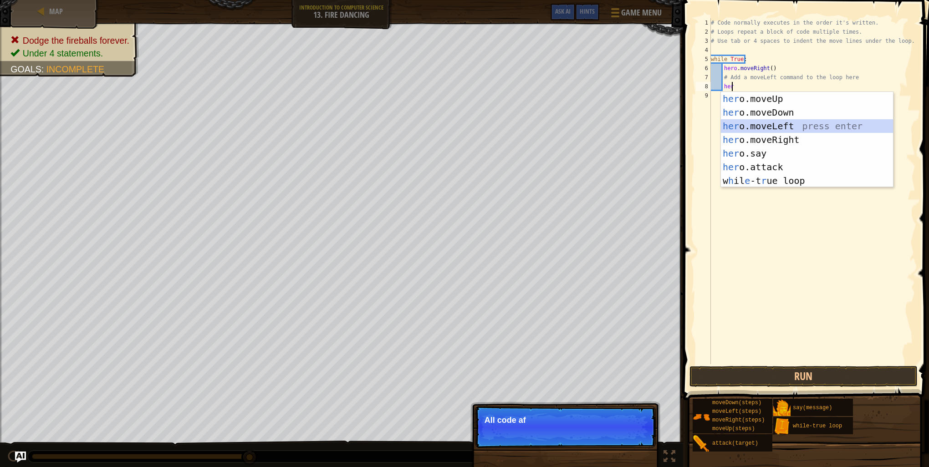
click at [766, 130] on div "her o.moveUp press enter her o.moveDown press enter her o.moveLeft press enter …" at bounding box center [807, 153] width 172 height 123
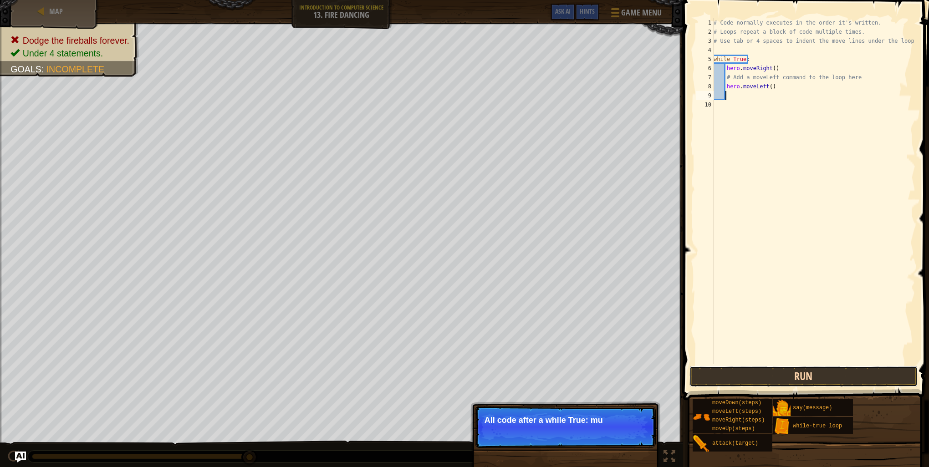
click at [795, 371] on button "Run" at bounding box center [803, 376] width 228 height 21
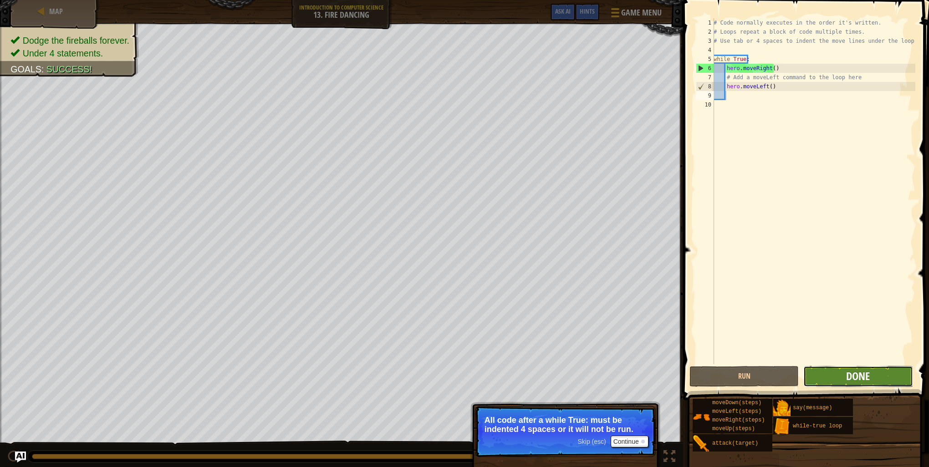
click at [866, 372] on span "Done" at bounding box center [858, 376] width 24 height 15
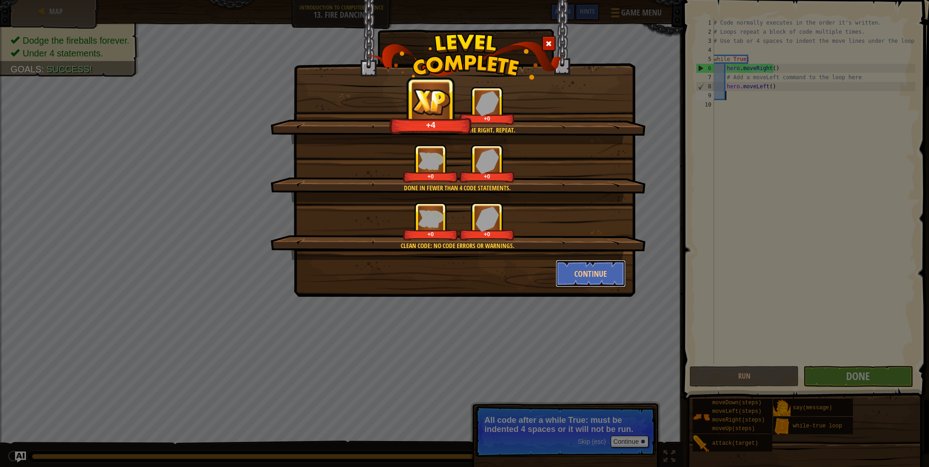
drag, startPoint x: 594, startPoint y: 270, endPoint x: 588, endPoint y: 266, distance: 6.6
click at [589, 268] on button "Continue" at bounding box center [590, 273] width 71 height 27
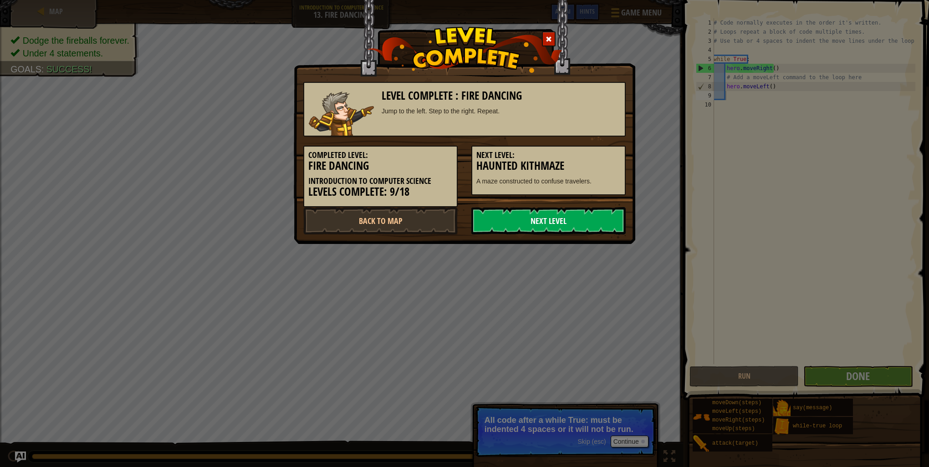
click at [564, 226] on link "Next Level" at bounding box center [548, 220] width 154 height 27
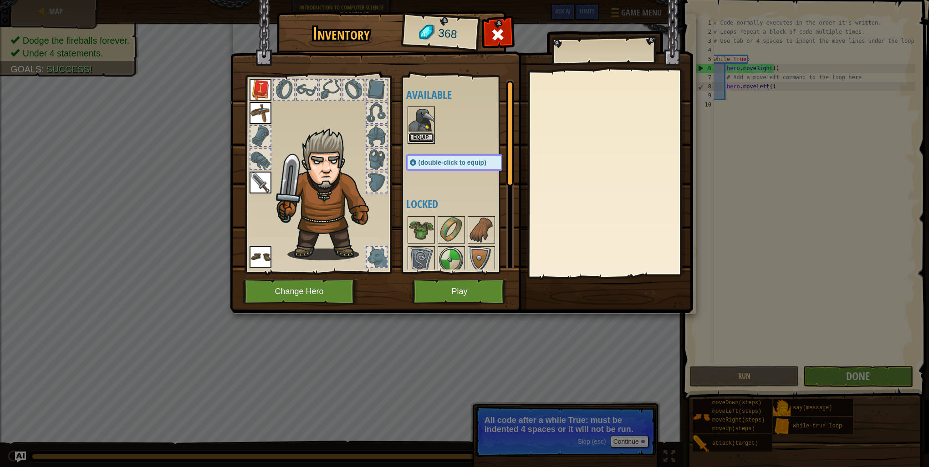
click at [418, 133] on button "Equip" at bounding box center [420, 138] width 25 height 10
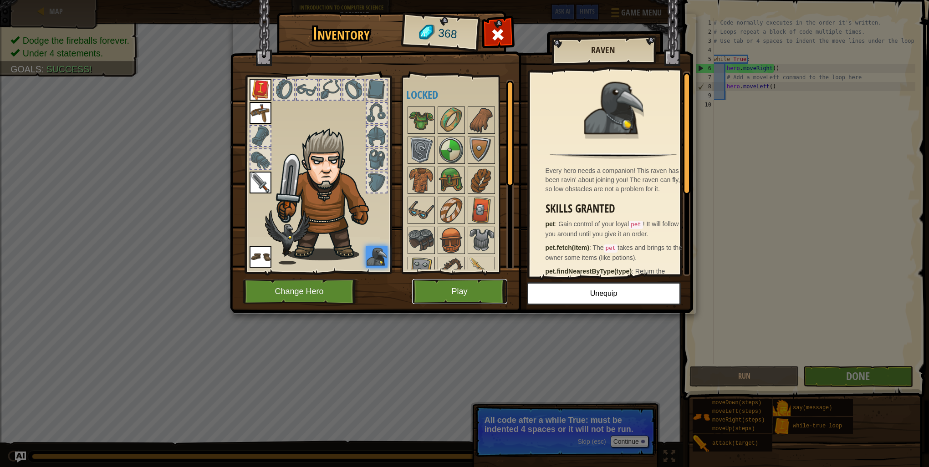
click at [470, 291] on button "Play" at bounding box center [459, 291] width 95 height 25
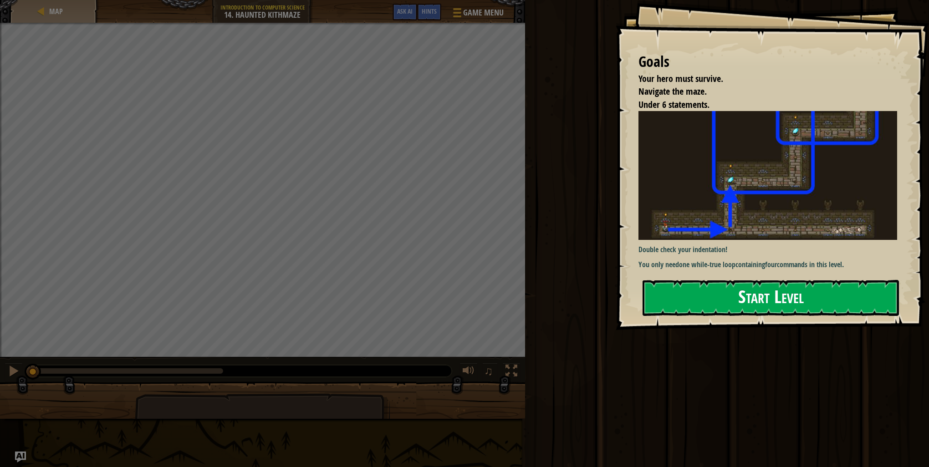
click at [751, 303] on button "Start Level" at bounding box center [770, 298] width 256 height 36
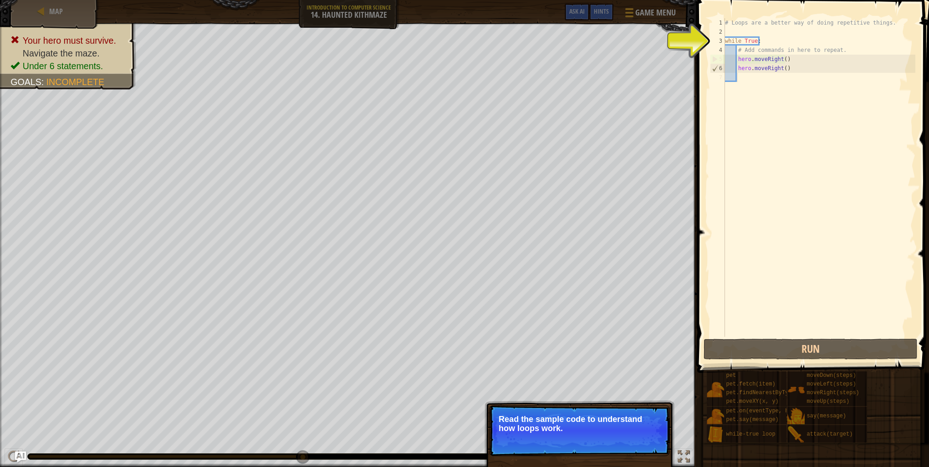
click at [628, 436] on button "Continue" at bounding box center [643, 441] width 38 height 12
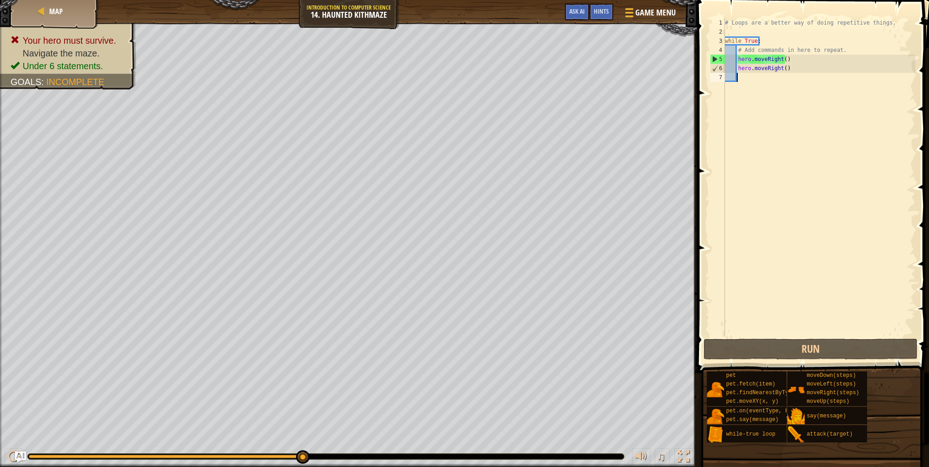
scroll to position [4, 0]
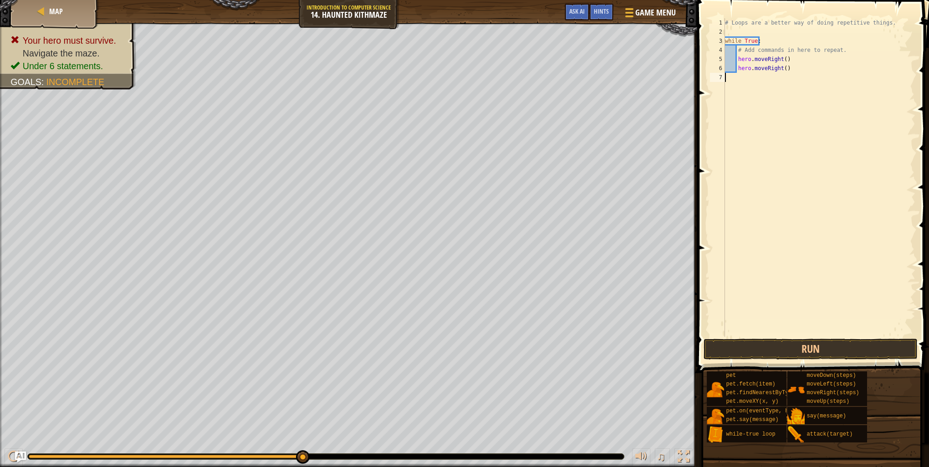
click at [756, 41] on div "# Loops are a better way of doing repetitive things. while True : # Add command…" at bounding box center [819, 186] width 192 height 337
click at [783, 66] on div "# Loops are a better way of doing repetitive things. while True : # Add command…" at bounding box center [819, 186] width 192 height 337
type textarea "h"
type textarea "#"
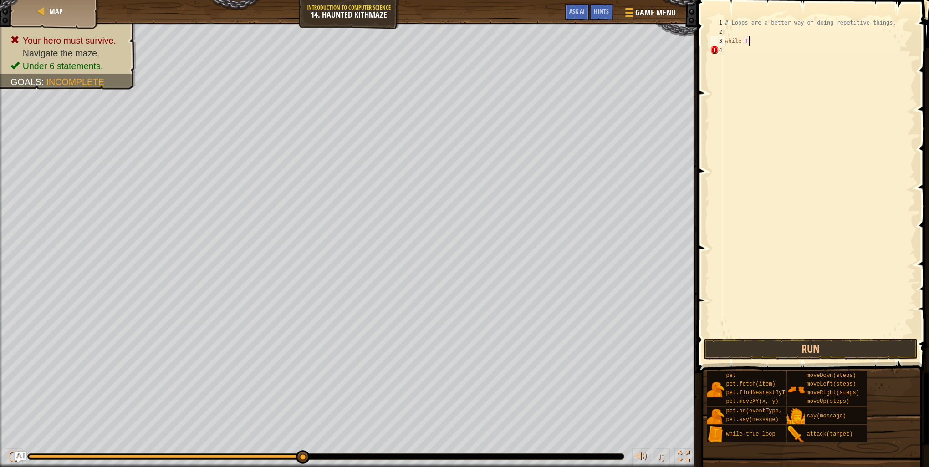
type textarea "w"
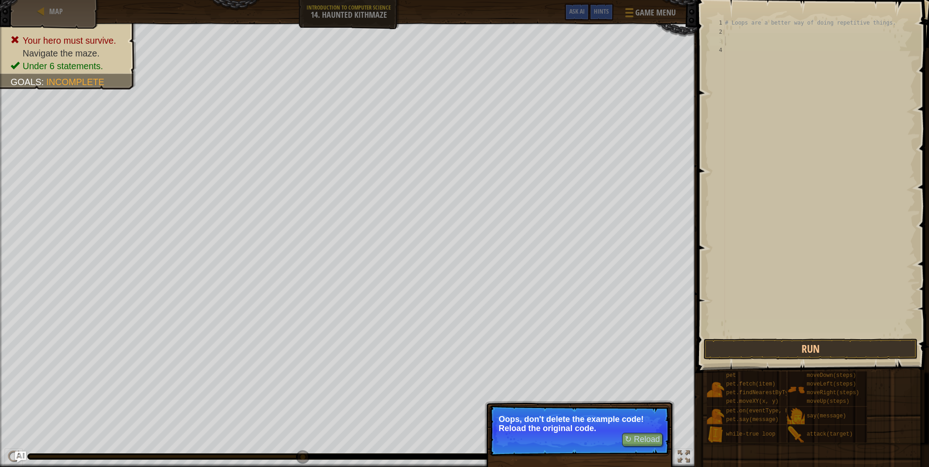
click at [648, 422] on p "Oops, don't delete the example code! Reload the original code." at bounding box center [579, 424] width 162 height 18
click at [649, 445] on button "↻ Reload" at bounding box center [642, 440] width 41 height 14
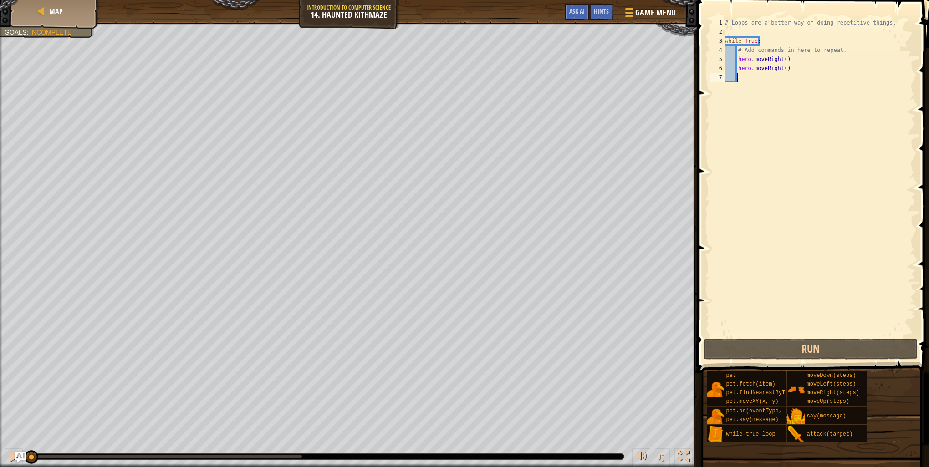
drag, startPoint x: 98, startPoint y: 460, endPoint x: 50, endPoint y: 443, distance: 51.7
click at [4, 452] on div "♫" at bounding box center [348, 454] width 697 height 27
click at [750, 346] on button "Run" at bounding box center [810, 349] width 214 height 21
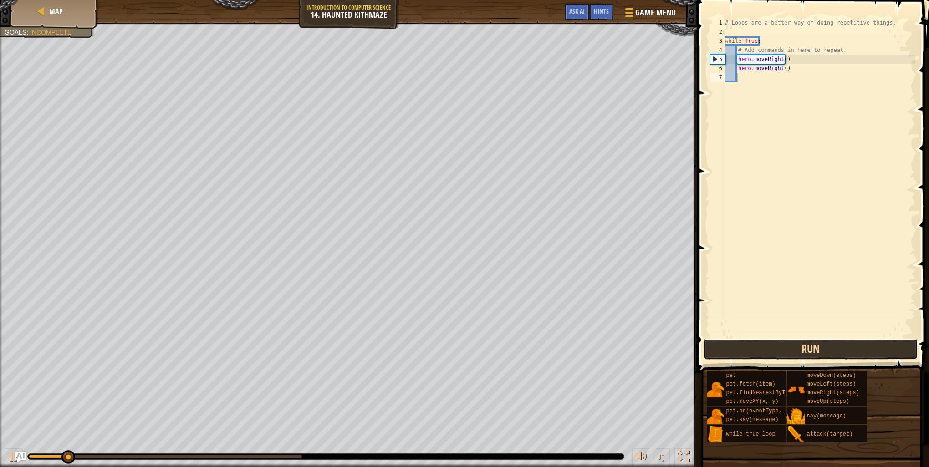
click at [805, 355] on button "Run" at bounding box center [810, 349] width 214 height 21
click at [805, 355] on button "Running" at bounding box center [810, 349] width 214 height 21
click at [805, 355] on button "Run" at bounding box center [810, 349] width 214 height 21
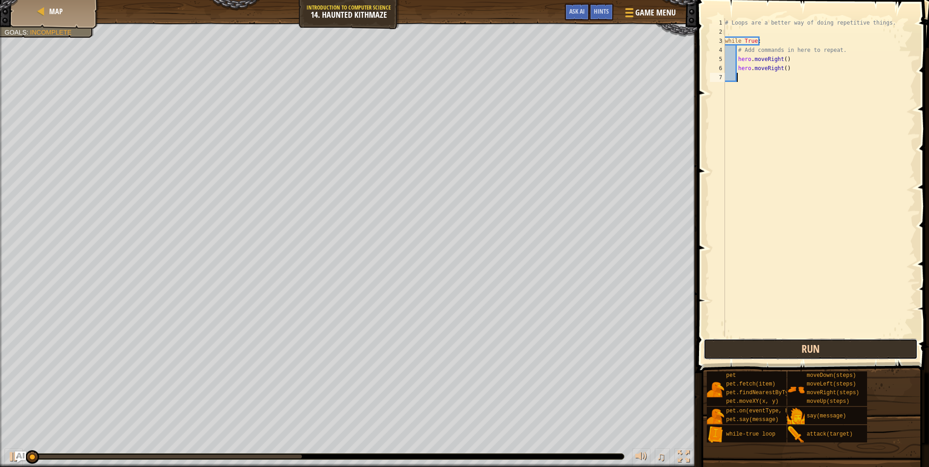
click at [805, 355] on button "Run" at bounding box center [810, 349] width 214 height 21
click at [805, 355] on button "Running" at bounding box center [810, 349] width 214 height 21
click at [805, 355] on button "Run" at bounding box center [810, 349] width 214 height 21
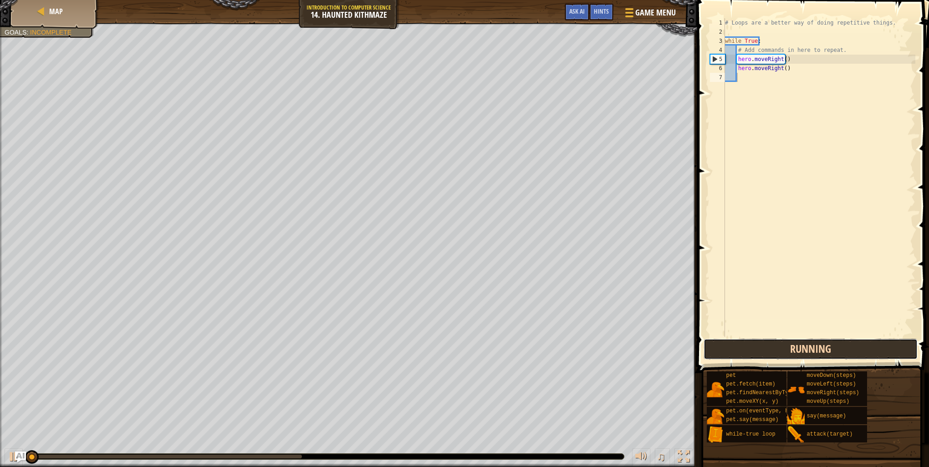
click at [805, 355] on button "Running" at bounding box center [810, 349] width 214 height 21
click at [805, 355] on button "Run" at bounding box center [810, 349] width 214 height 21
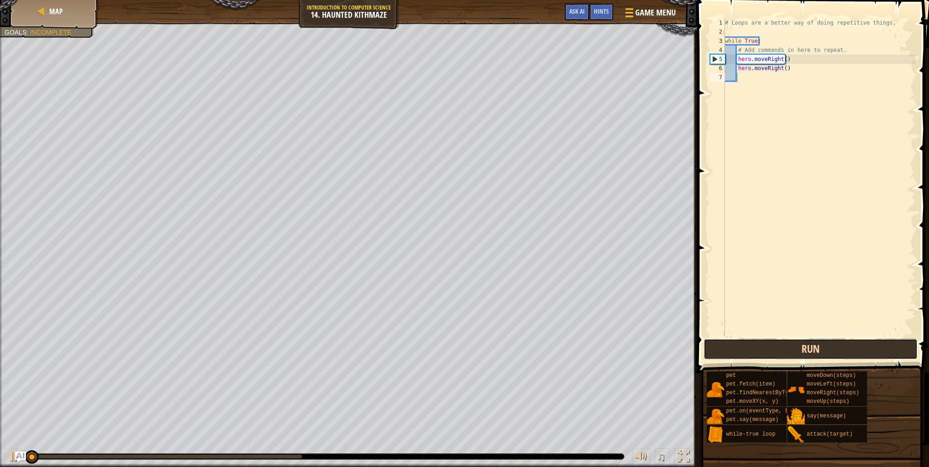
click at [805, 355] on button "Run" at bounding box center [810, 349] width 214 height 21
click at [805, 355] on button "Running" at bounding box center [810, 349] width 214 height 21
click at [805, 355] on button "Run" at bounding box center [810, 349] width 214 height 21
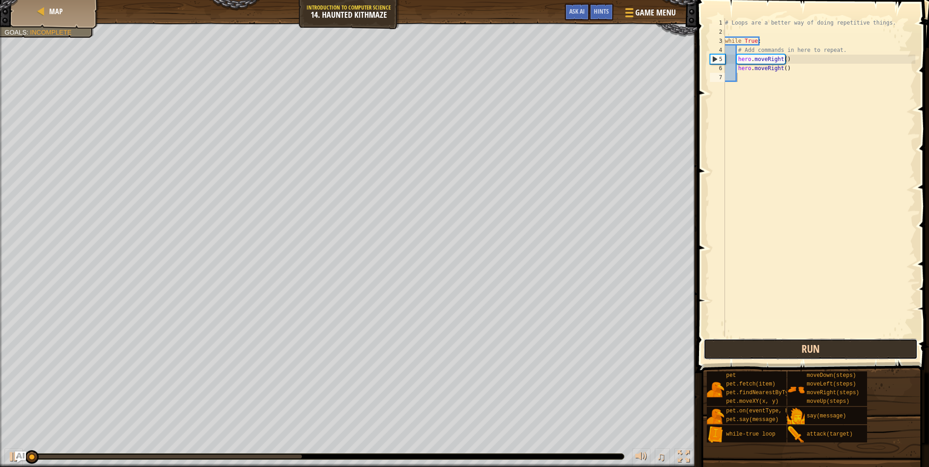
click at [805, 355] on button "Run" at bounding box center [810, 349] width 214 height 21
click at [805, 355] on button "Running" at bounding box center [810, 349] width 214 height 21
click at [805, 355] on button "Run" at bounding box center [810, 349] width 214 height 21
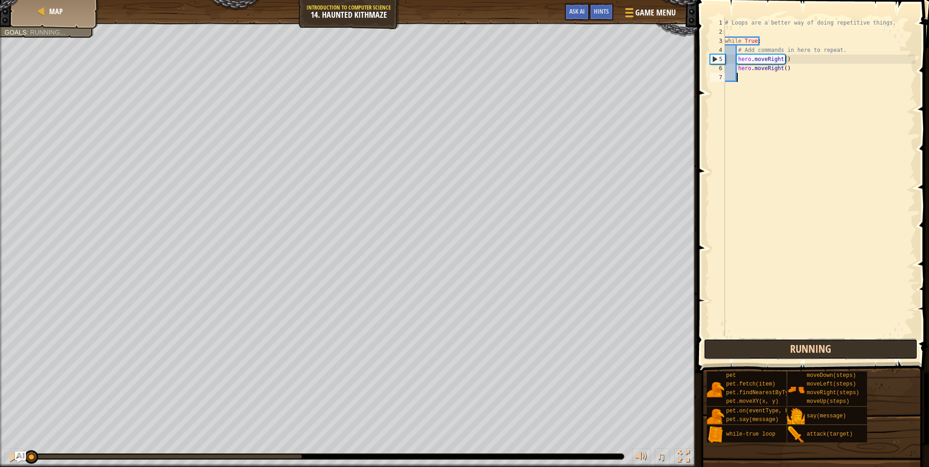
click at [805, 355] on button "Running" at bounding box center [810, 349] width 214 height 21
drag, startPoint x: 805, startPoint y: 355, endPoint x: 809, endPoint y: 354, distance: 4.6
click at [809, 354] on button "Run" at bounding box center [810, 349] width 214 height 21
click at [809, 354] on button "Running" at bounding box center [810, 349] width 214 height 21
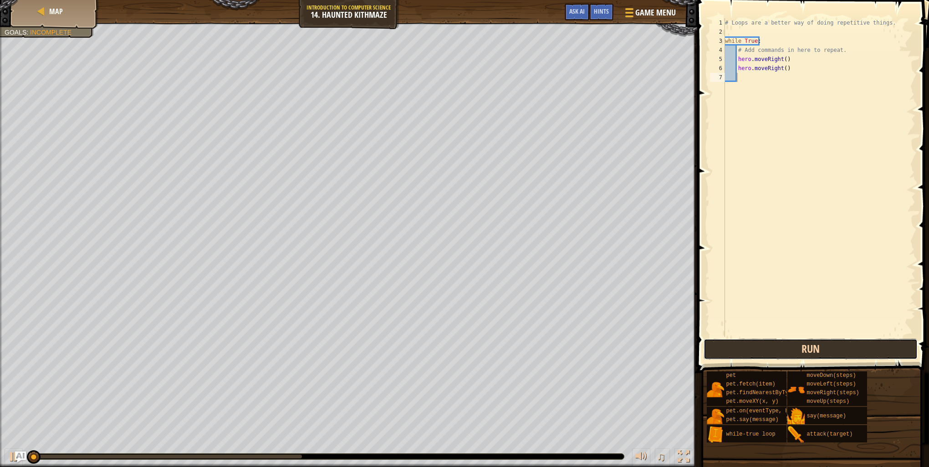
click at [809, 354] on button "Run" at bounding box center [810, 349] width 214 height 21
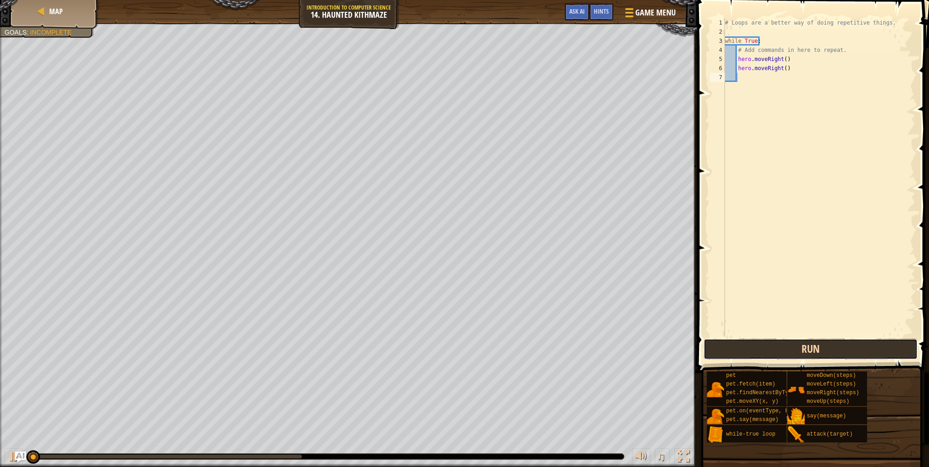
click at [809, 349] on button "Run" at bounding box center [810, 349] width 214 height 21
click at [809, 349] on button "Running" at bounding box center [810, 349] width 214 height 21
click at [809, 349] on button "Run" at bounding box center [810, 349] width 214 height 21
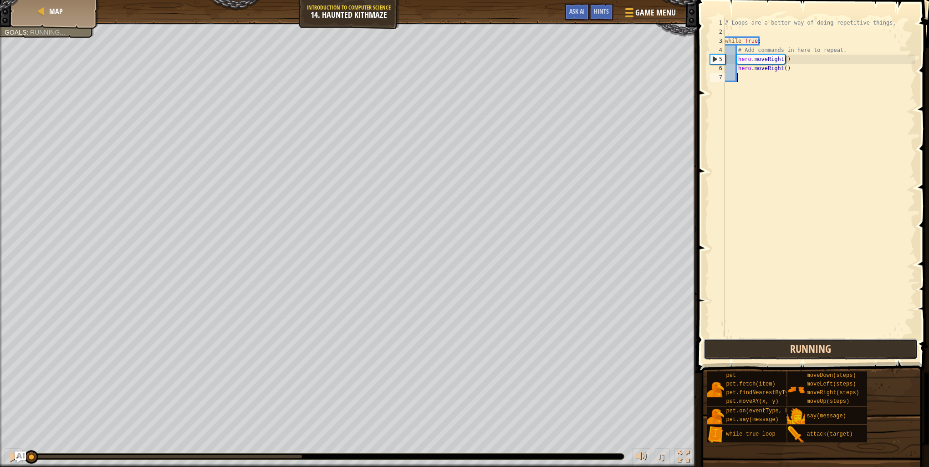
click at [809, 349] on button "Running" at bounding box center [810, 349] width 214 height 21
click at [809, 349] on button "Run" at bounding box center [810, 349] width 214 height 21
click at [781, 61] on div "# Loops are a better way of doing repetitive things. while True : # Add command…" at bounding box center [819, 186] width 192 height 337
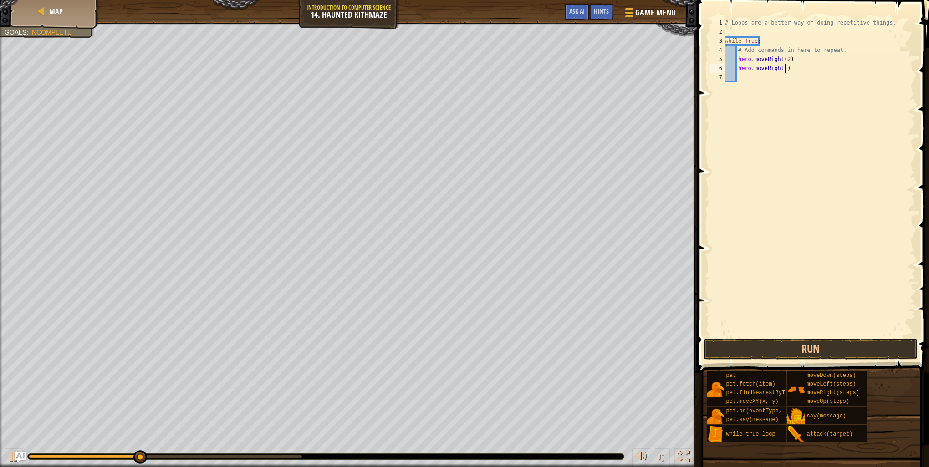
click at [785, 68] on div "# Loops are a better way of doing repetitive things. while True : # Add command…" at bounding box center [819, 186] width 192 height 337
type textarea "h"
click at [822, 352] on button "Run" at bounding box center [810, 349] width 214 height 21
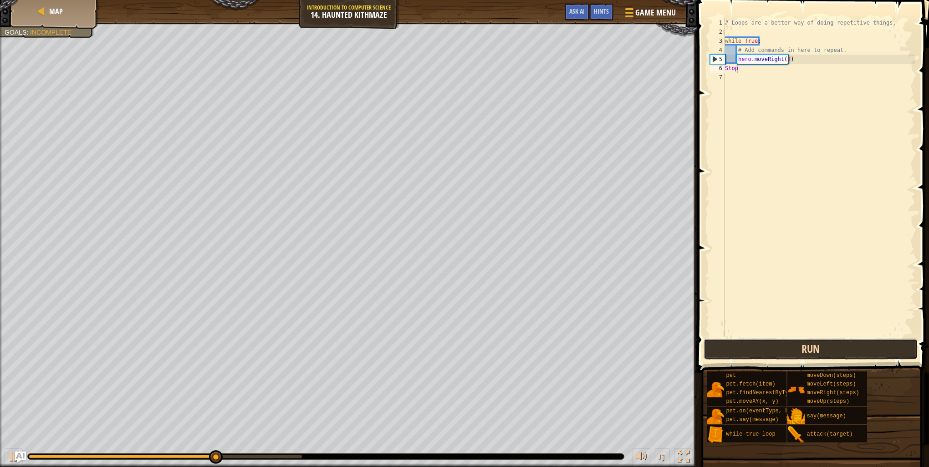
click at [753, 345] on button "Run" at bounding box center [810, 349] width 214 height 21
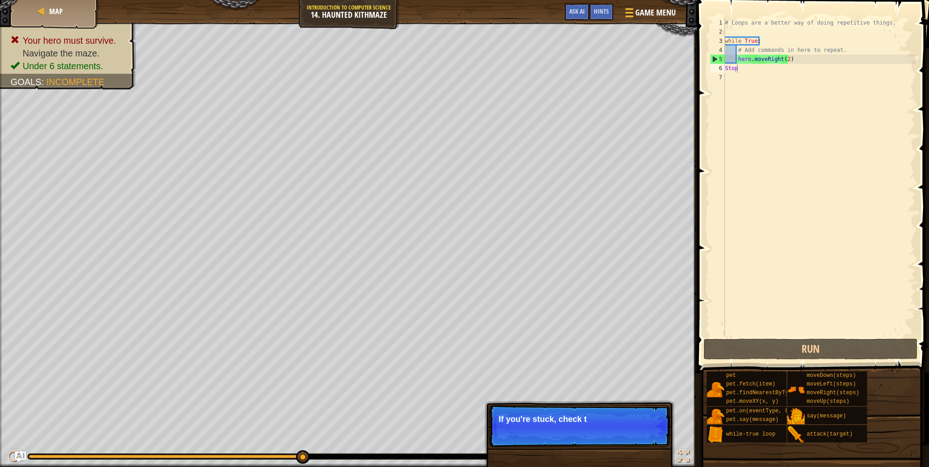
click at [570, 1] on div "Map Introduction to Computer Science 14. Haunted Kithmaze Game Menu Done Hints …" at bounding box center [348, 11] width 697 height 23
click at [585, 8] on button "Ask AI" at bounding box center [576, 12] width 25 height 17
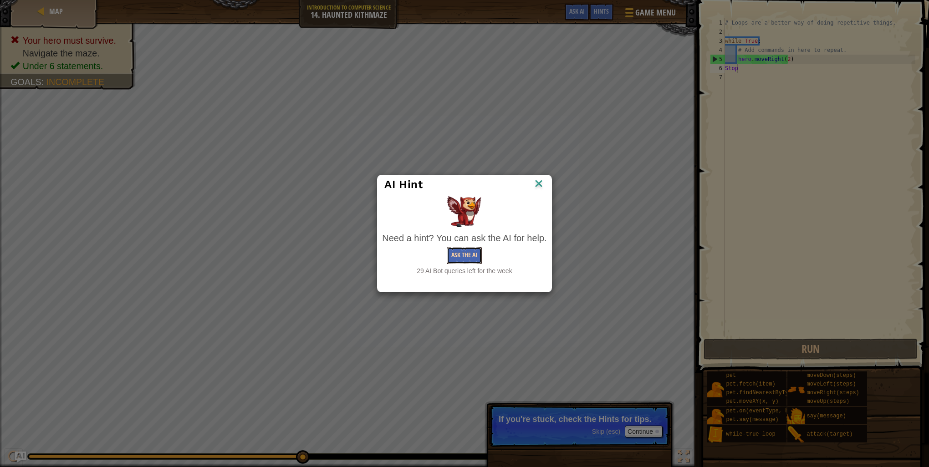
click at [463, 254] on button "Ask the AI" at bounding box center [464, 255] width 35 height 17
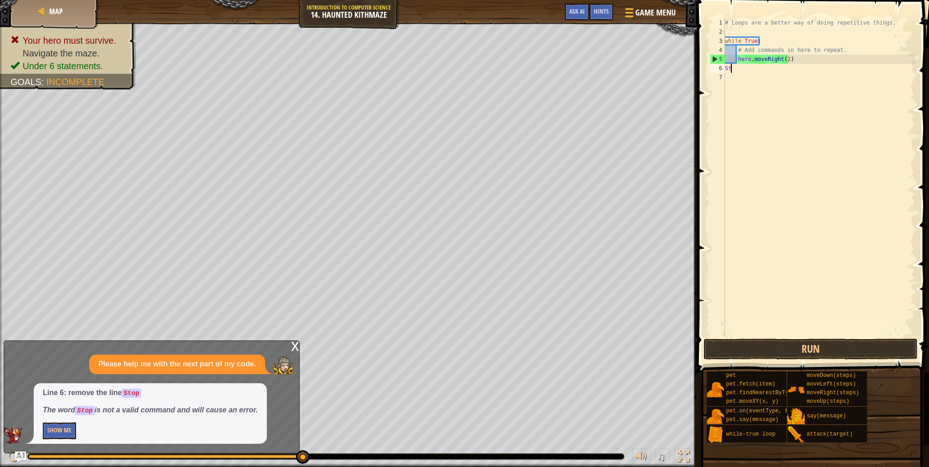
type textarea "S"
click at [54, 429] on button "Show Me" at bounding box center [59, 430] width 33 height 17
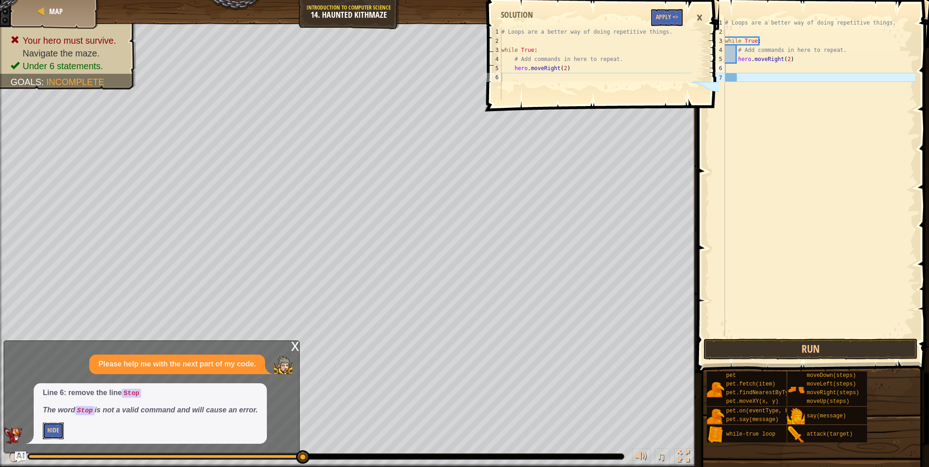
click at [57, 425] on button "Hide" at bounding box center [53, 430] width 21 height 17
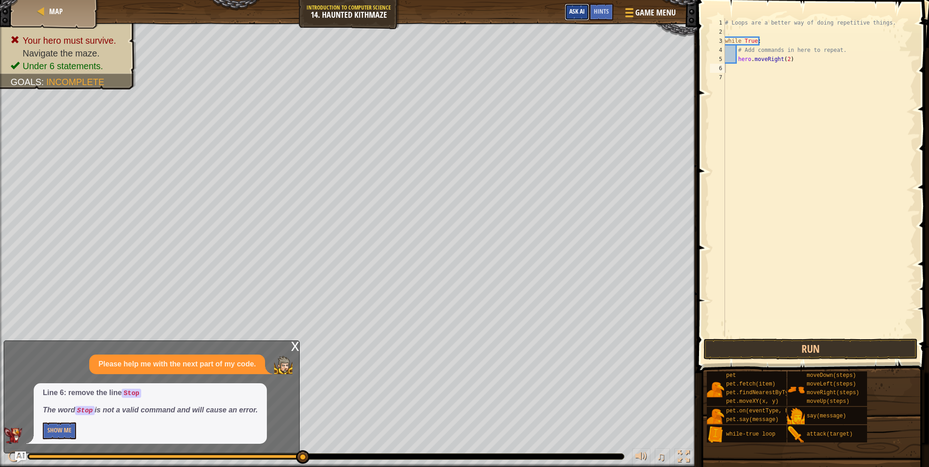
click at [571, 10] on span "Ask AI" at bounding box center [576, 11] width 15 height 9
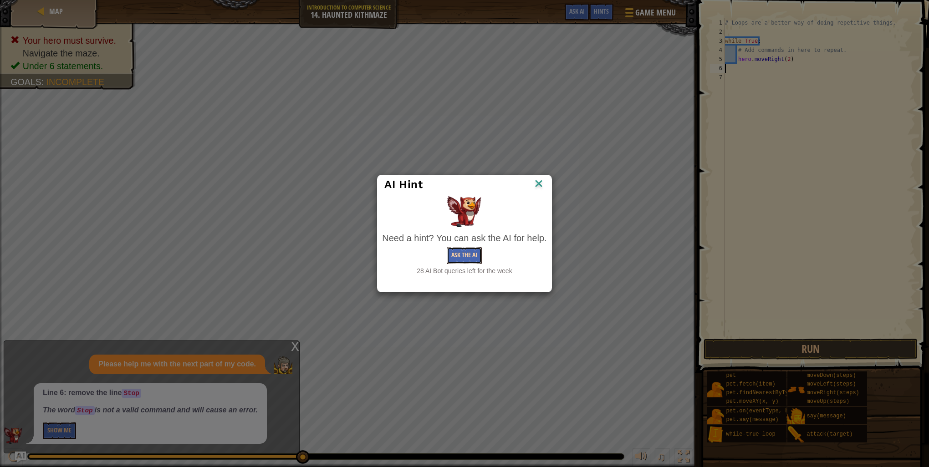
click at [473, 261] on button "Ask the AI" at bounding box center [464, 255] width 35 height 17
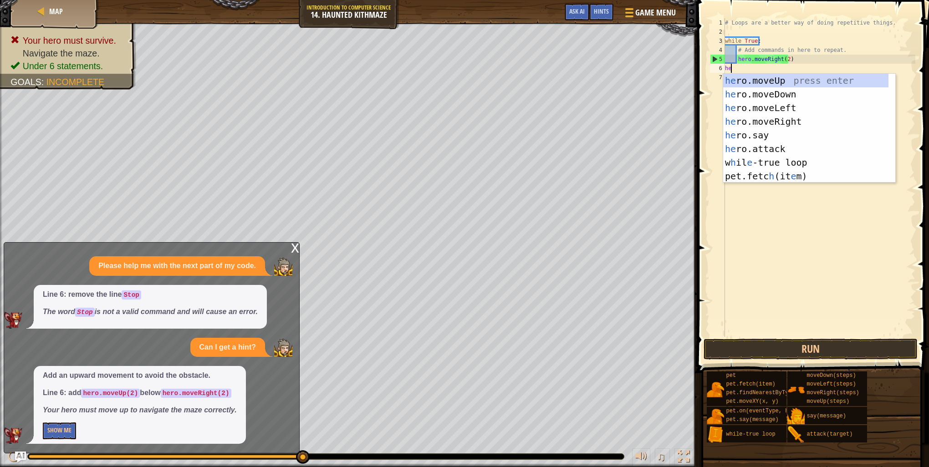
type textarea "her"
click at [787, 80] on div "her o.moveUp press enter her o.moveDown press enter her o.moveLeft press enter …" at bounding box center [809, 142] width 172 height 137
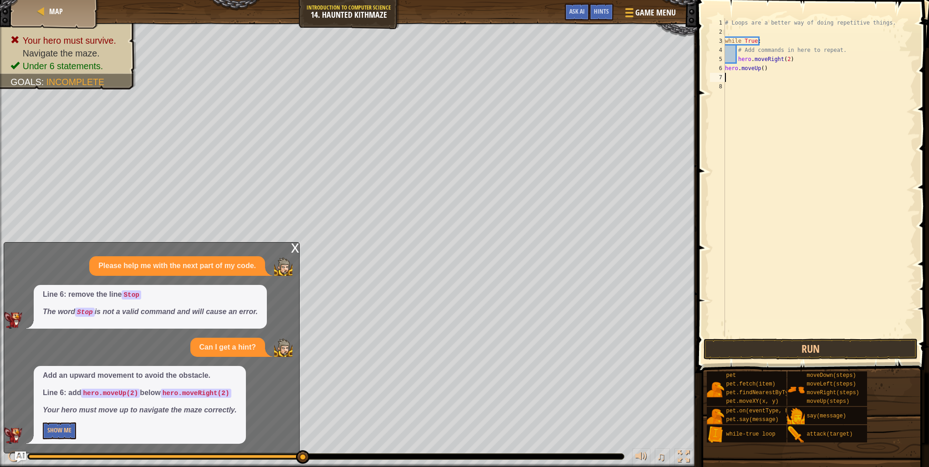
click at [761, 68] on div "# Loops are a better way of doing repetitive things. while True : # Add command…" at bounding box center [819, 186] width 192 height 337
click at [851, 347] on button "Run" at bounding box center [810, 349] width 214 height 21
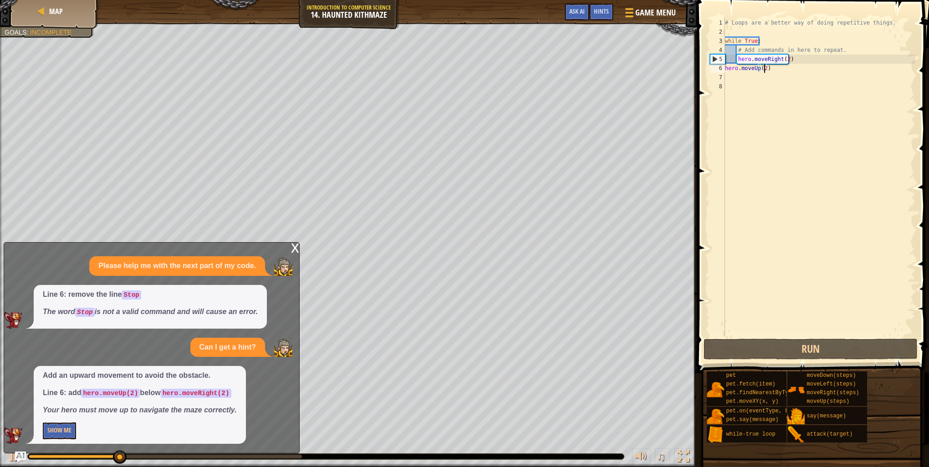
click at [297, 245] on div "x" at bounding box center [295, 247] width 8 height 9
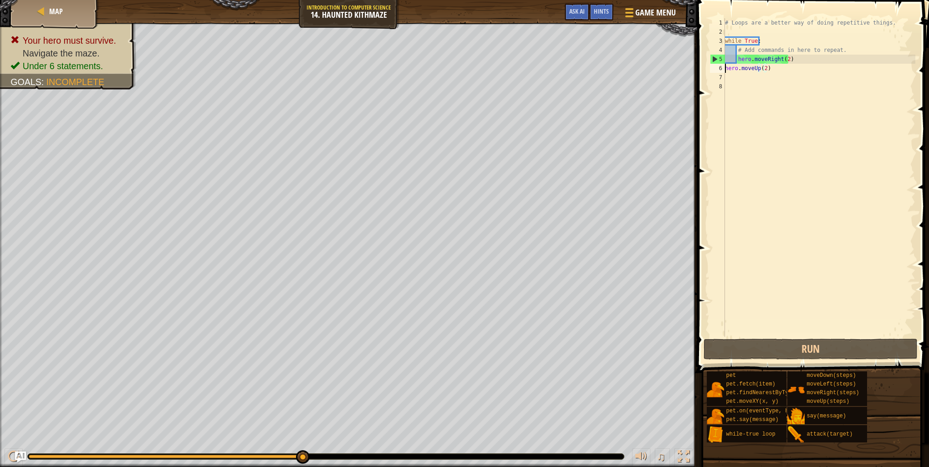
click at [725, 69] on div "# Loops are a better way of doing repetitive things. while True : # Add command…" at bounding box center [819, 186] width 192 height 337
type textarea "hero.moveUp(2)"
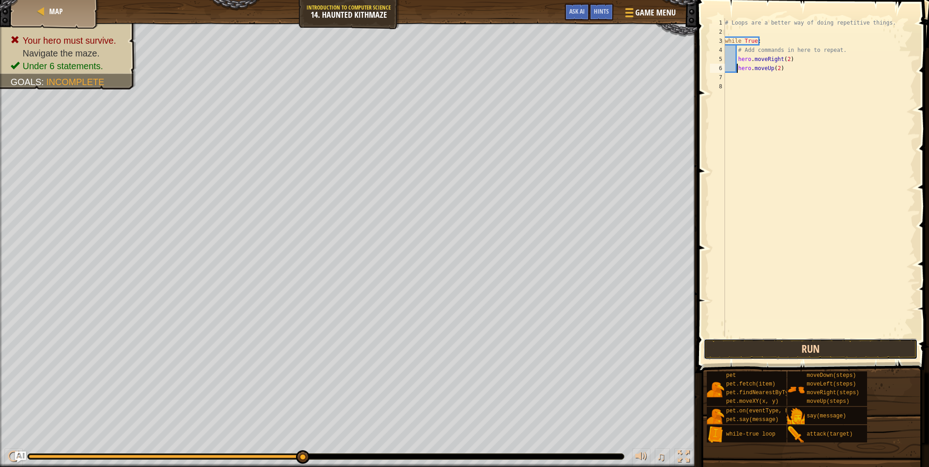
click at [831, 346] on button "Run" at bounding box center [810, 349] width 214 height 21
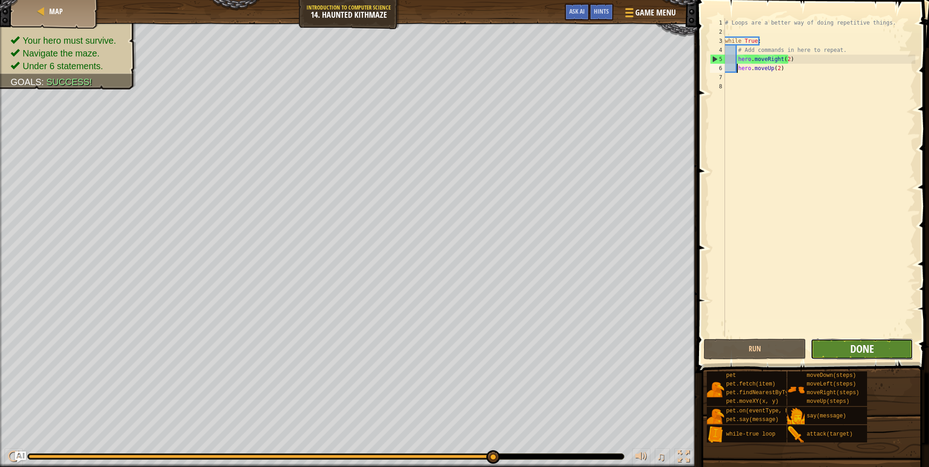
click at [862, 347] on span "Done" at bounding box center [862, 348] width 24 height 15
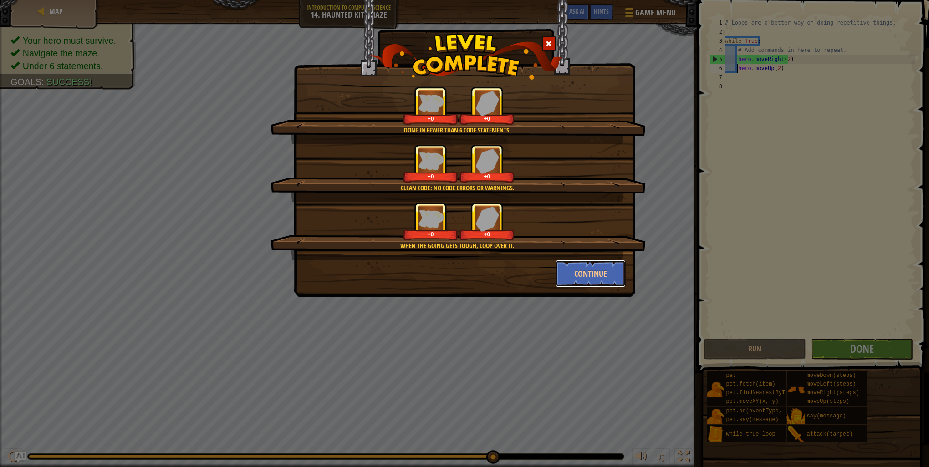
drag, startPoint x: 594, startPoint y: 270, endPoint x: 585, endPoint y: 258, distance: 15.0
click at [592, 271] on button "Continue" at bounding box center [590, 273] width 71 height 27
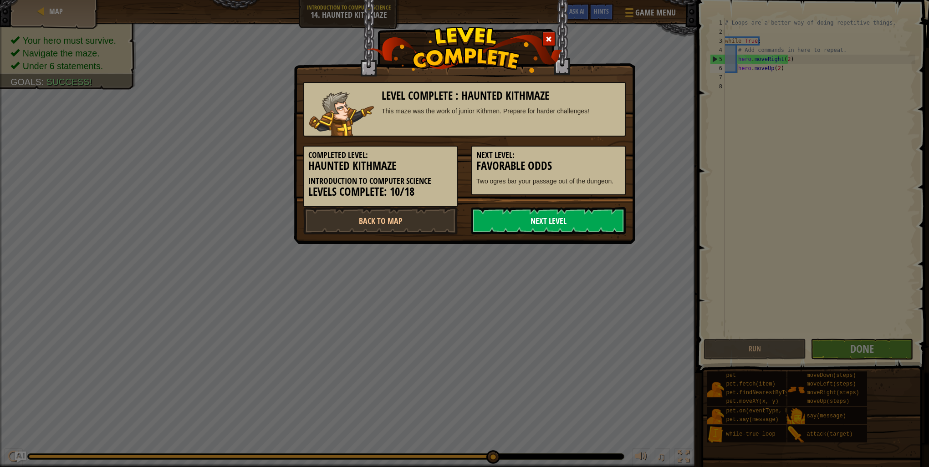
click at [585, 226] on link "Next Level" at bounding box center [548, 220] width 154 height 27
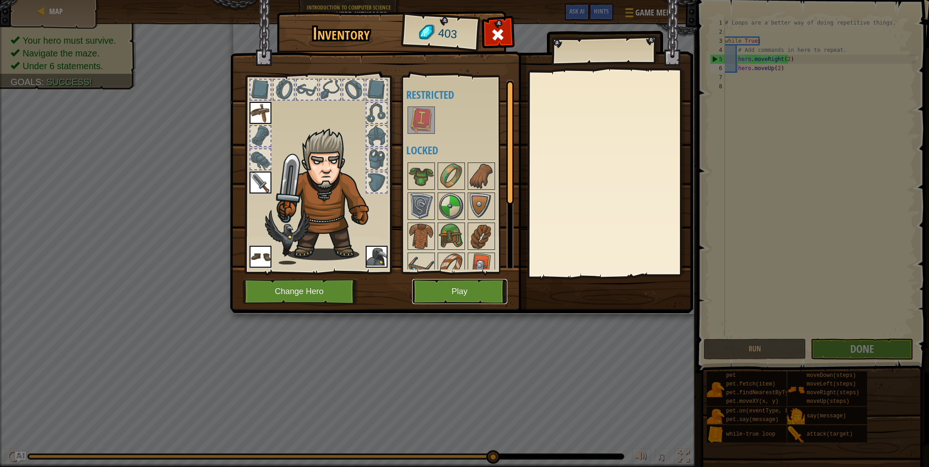
click at [466, 293] on button "Play" at bounding box center [459, 291] width 95 height 25
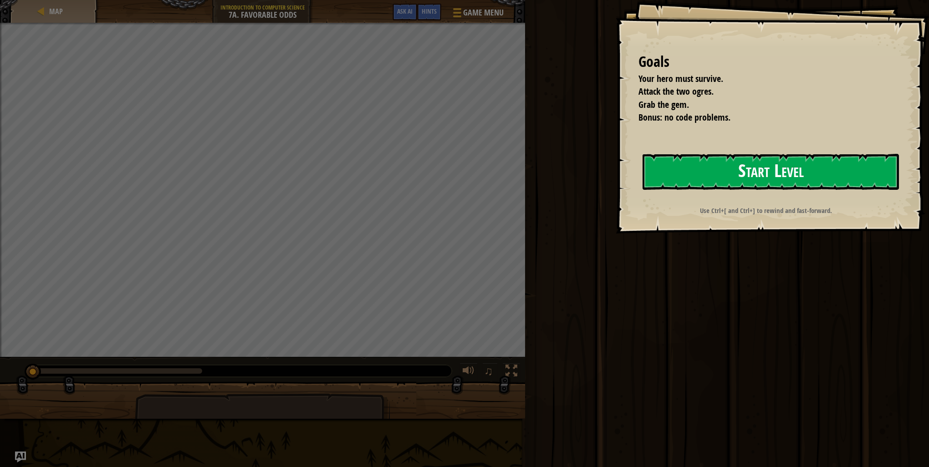
click at [783, 173] on button "Start Level" at bounding box center [770, 172] width 256 height 36
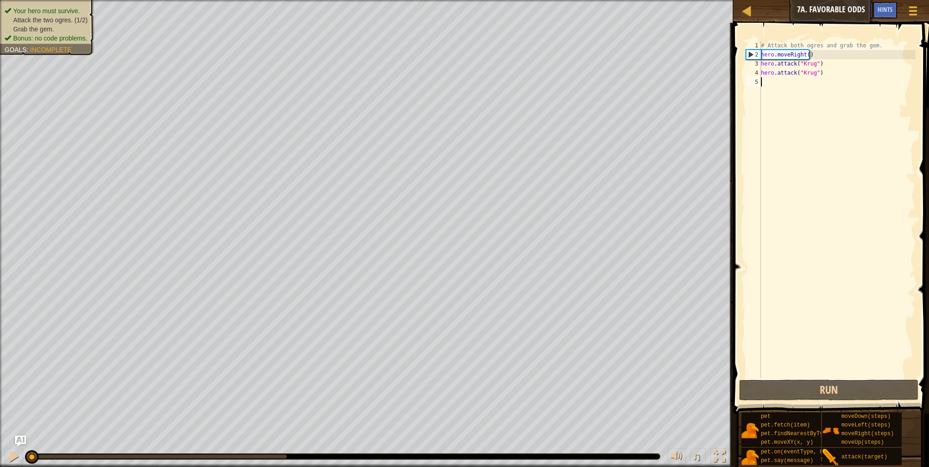
type textarea "h"
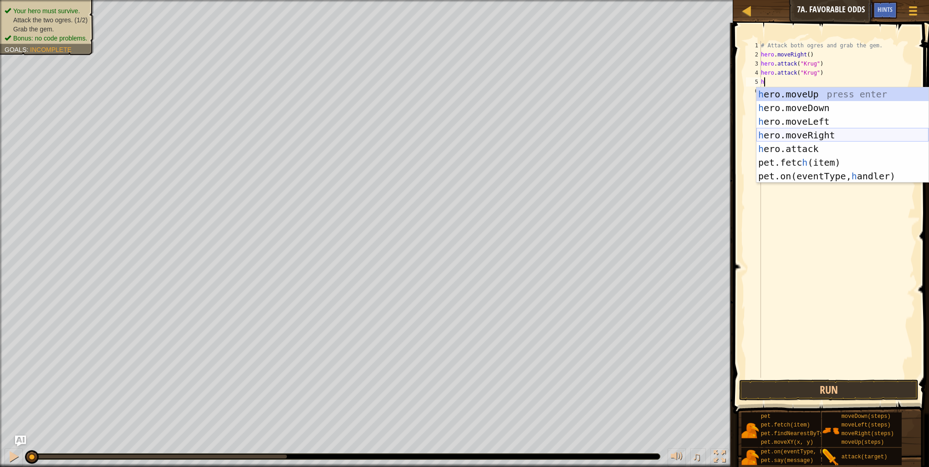
click at [819, 134] on div "h ero.moveUp press enter h ero.moveDown press enter h ero.moveLeft press enter …" at bounding box center [842, 148] width 172 height 123
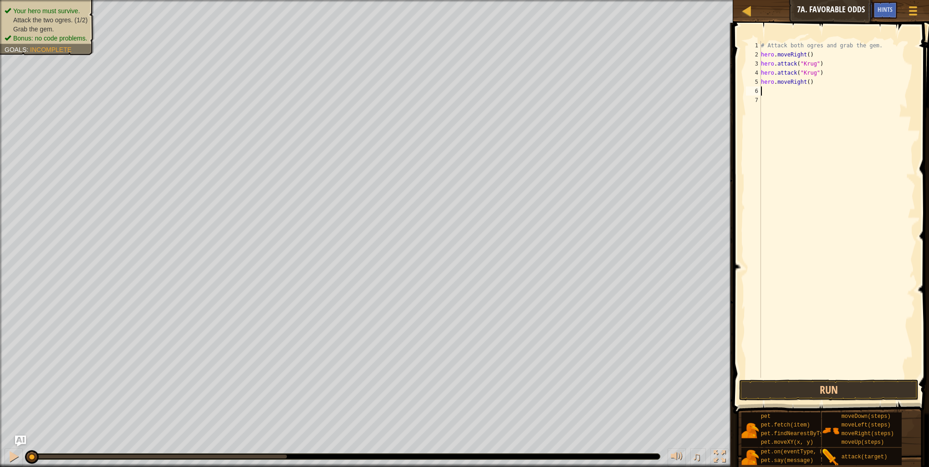
type textarea "h"
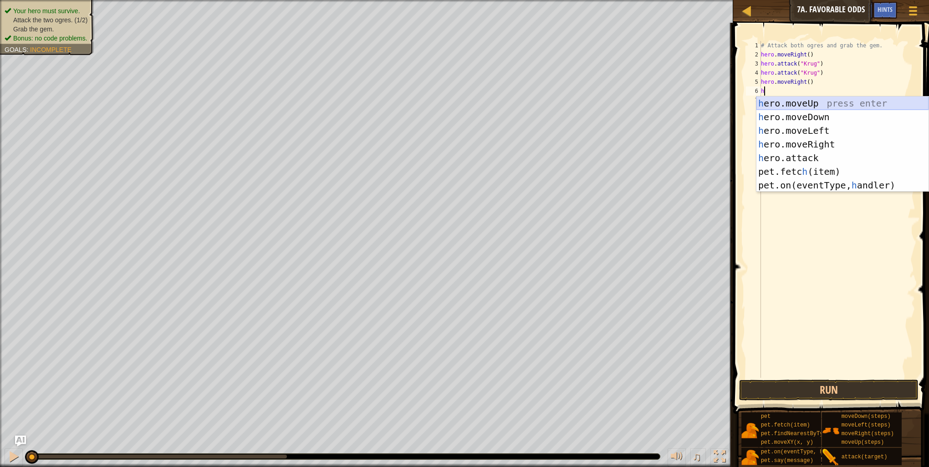
drag, startPoint x: 813, startPoint y: 105, endPoint x: 806, endPoint y: 117, distance: 14.7
click at [811, 108] on div "h ero.moveUp press enter h ero.moveDown press enter h ero.moveLeft press enter …" at bounding box center [842, 157] width 172 height 123
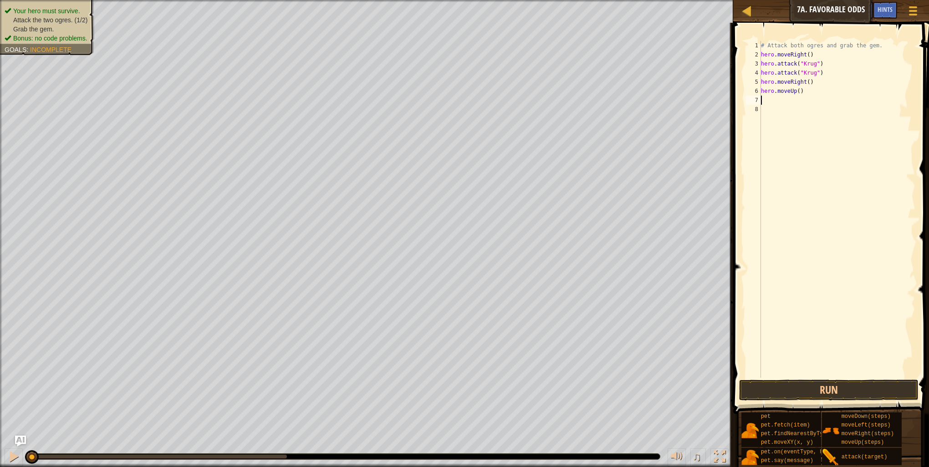
type textarea "h"
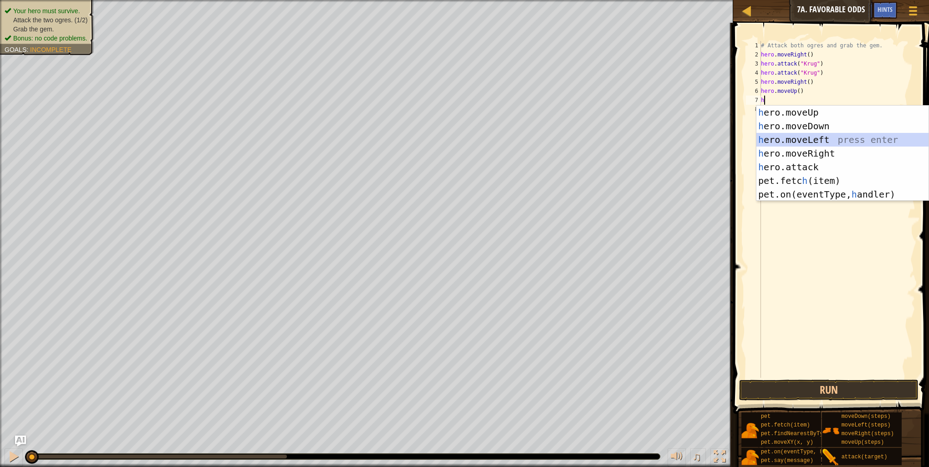
click at [826, 137] on div "h ero.moveUp press enter h ero.moveDown press enter h ero.moveLeft press enter …" at bounding box center [842, 167] width 172 height 123
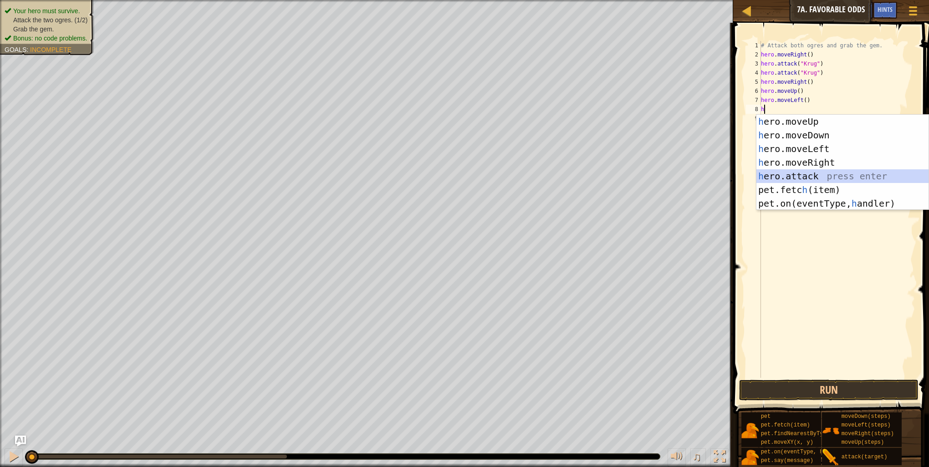
click at [810, 173] on div "h ero.moveUp press enter h ero.moveDown press enter h ero.moveLeft press enter …" at bounding box center [842, 176] width 172 height 123
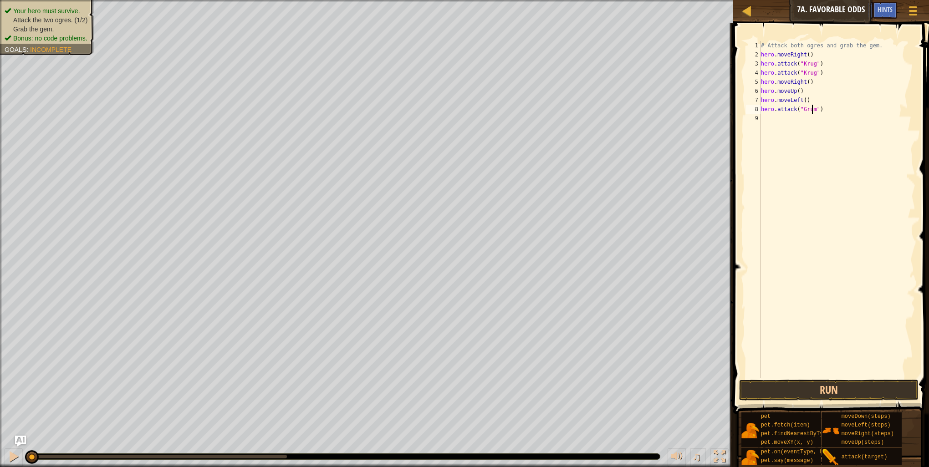
type textarea "hero.attack("Grump")"
click at [769, 119] on div "# Attack both ogres and grab the gem. hero . moveRight ( ) hero . attack ( "[PE…" at bounding box center [837, 218] width 156 height 355
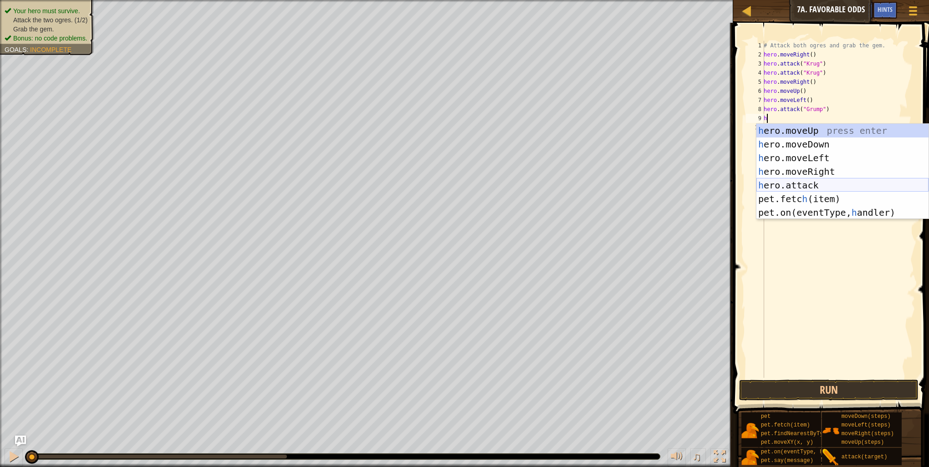
drag, startPoint x: 819, startPoint y: 185, endPoint x: 826, endPoint y: 176, distance: 11.1
click at [821, 185] on div "h ero.moveUp press enter h ero.moveDown press enter h ero.moveLeft press enter …" at bounding box center [842, 185] width 172 height 123
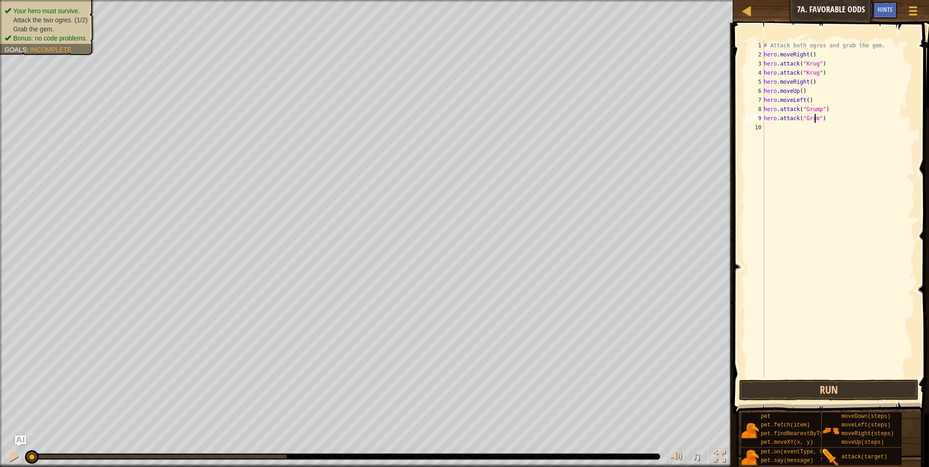
scroll to position [4, 4]
type textarea "hero.attack("Grump")"
click at [897, 390] on button "Run" at bounding box center [828, 390] width 179 height 21
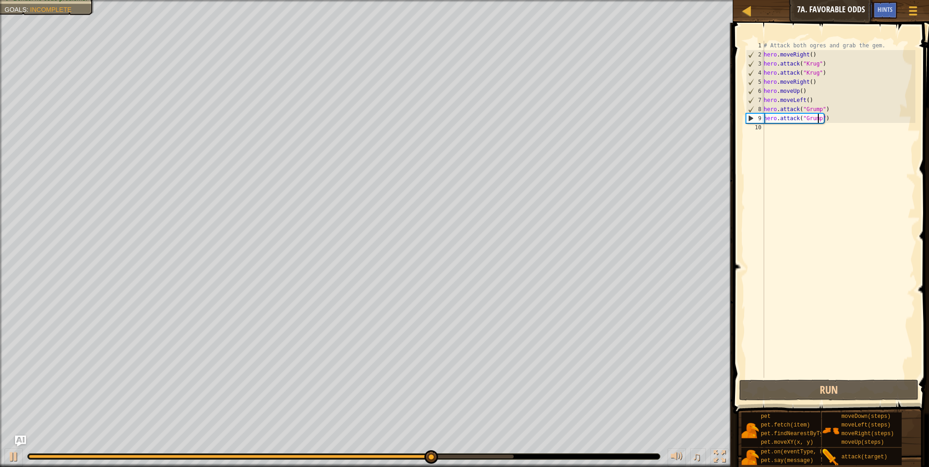
click at [779, 131] on div "# Attack both ogres and grab the gem. hero . moveRight ( ) hero . attack ( "[PE…" at bounding box center [837, 218] width 153 height 355
type textarea "h"
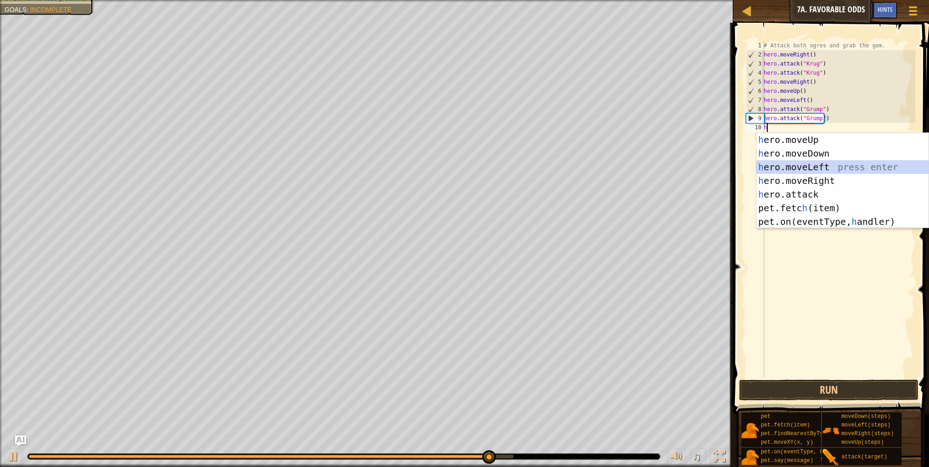
drag, startPoint x: 828, startPoint y: 161, endPoint x: 834, endPoint y: 210, distance: 49.5
click at [828, 161] on div "h ero.moveUp press enter h ero.moveDown press enter h ero.moveLeft press enter …" at bounding box center [842, 194] width 172 height 123
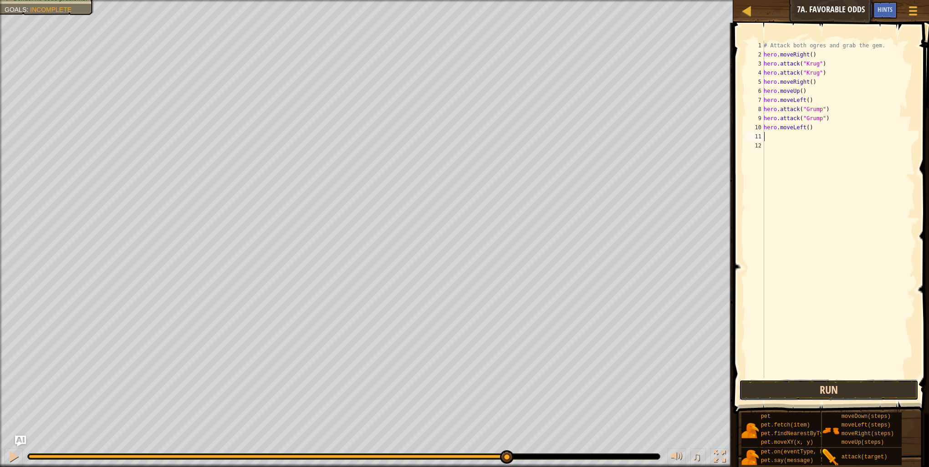
click at [847, 391] on button "Run" at bounding box center [828, 390] width 179 height 21
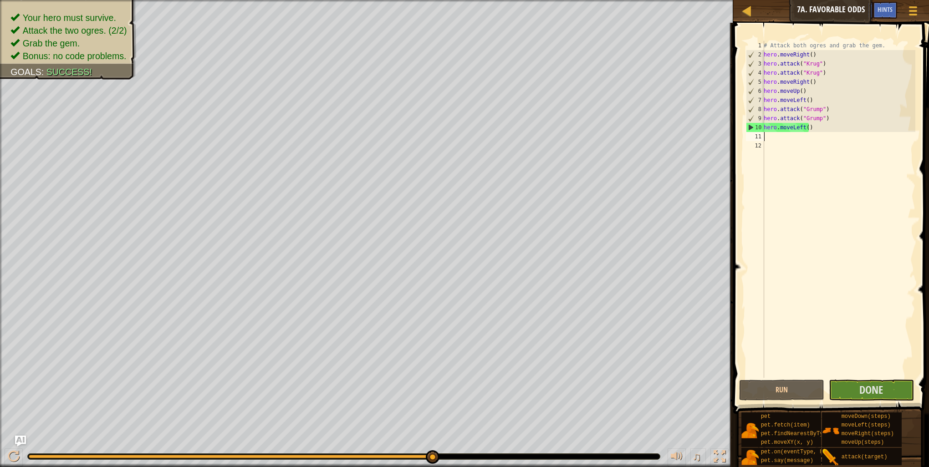
click at [880, 377] on div "# Attack both ogres and grab the gem. hero . moveRight ( ) hero . attack ( "[PE…" at bounding box center [837, 218] width 153 height 355
click at [883, 390] on button "Done" at bounding box center [870, 390] width 85 height 21
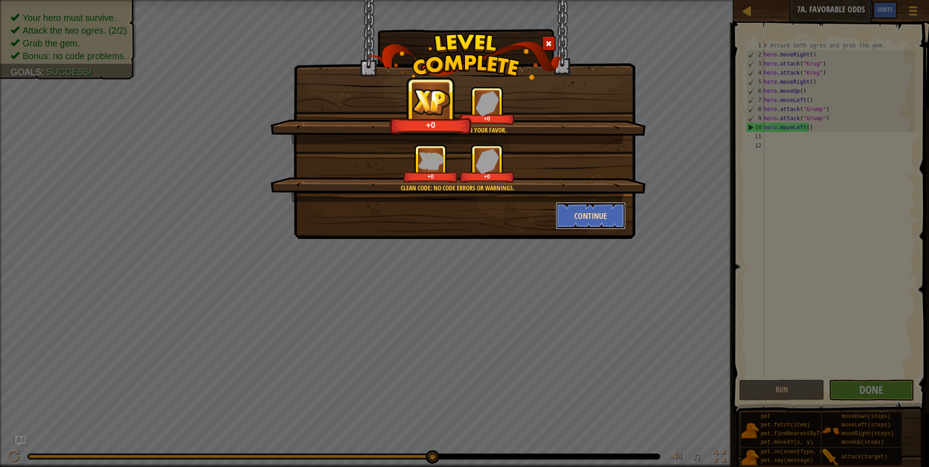
click at [589, 213] on button "Continue" at bounding box center [590, 215] width 71 height 27
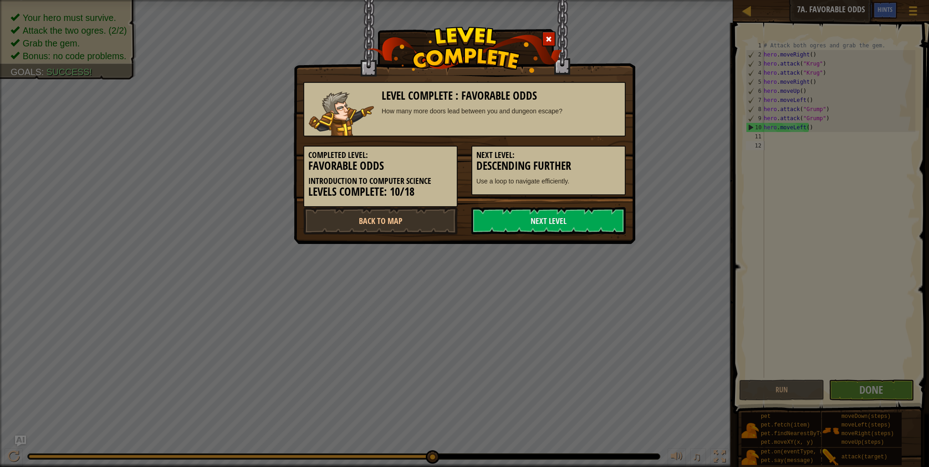
click at [589, 213] on link "Next Level" at bounding box center [548, 220] width 154 height 27
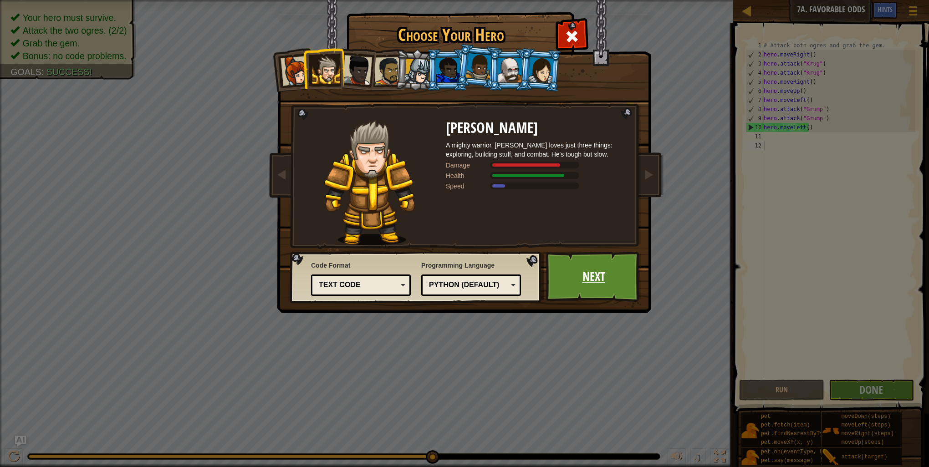
click at [575, 278] on link "Next" at bounding box center [593, 277] width 95 height 50
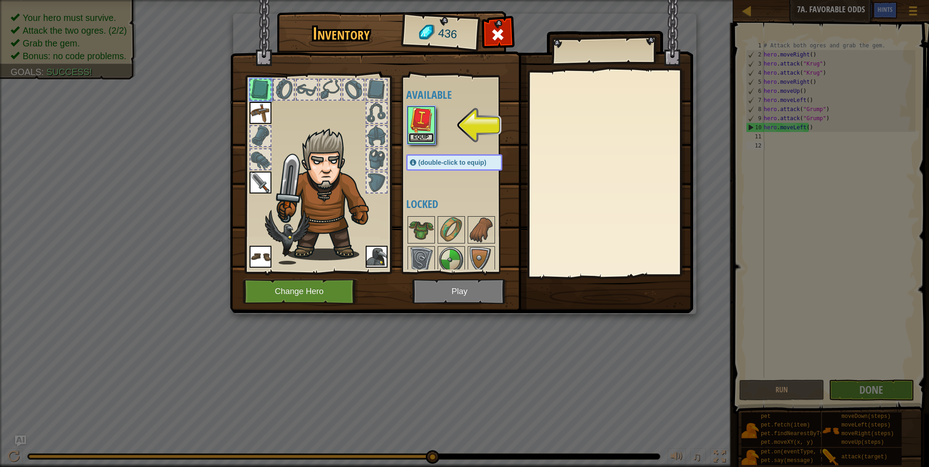
click at [423, 137] on button "Equip" at bounding box center [420, 138] width 25 height 10
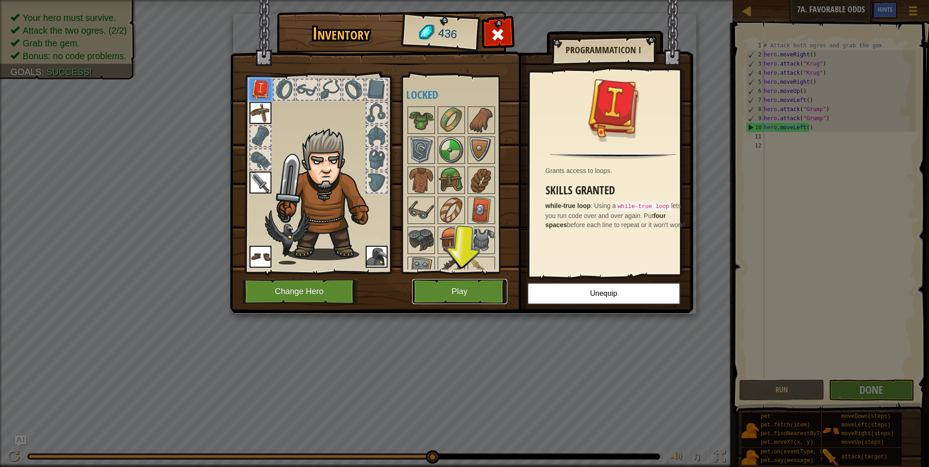
click at [478, 280] on button "Play" at bounding box center [459, 291] width 95 height 25
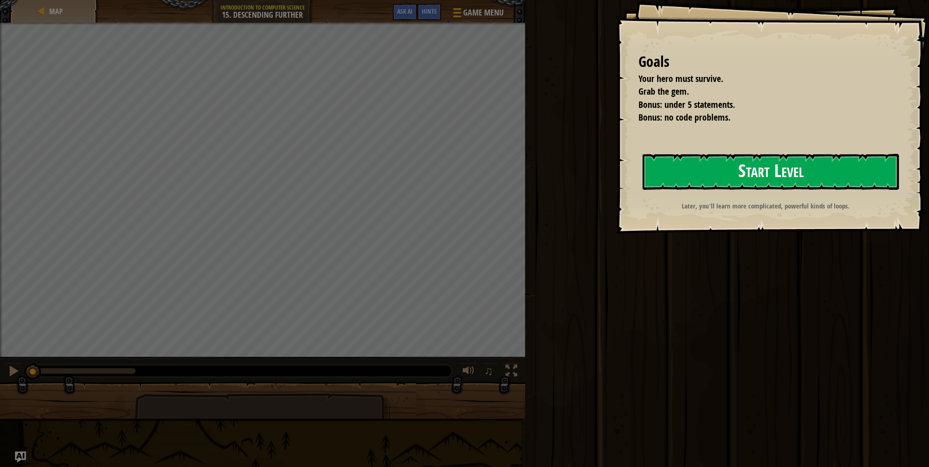
click at [719, 162] on button "Start Level" at bounding box center [770, 172] width 256 height 36
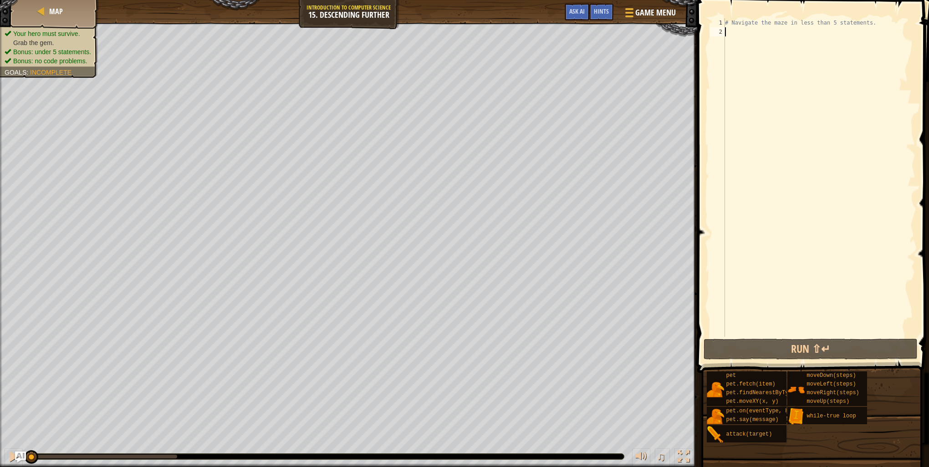
scroll to position [4, 0]
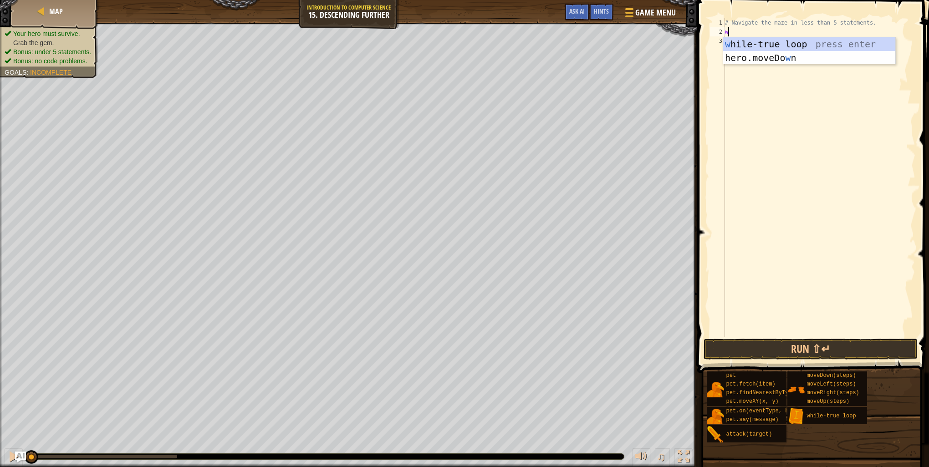
type textarea "wh"
click at [741, 44] on div "wh ile-true loop press enter" at bounding box center [809, 57] width 172 height 41
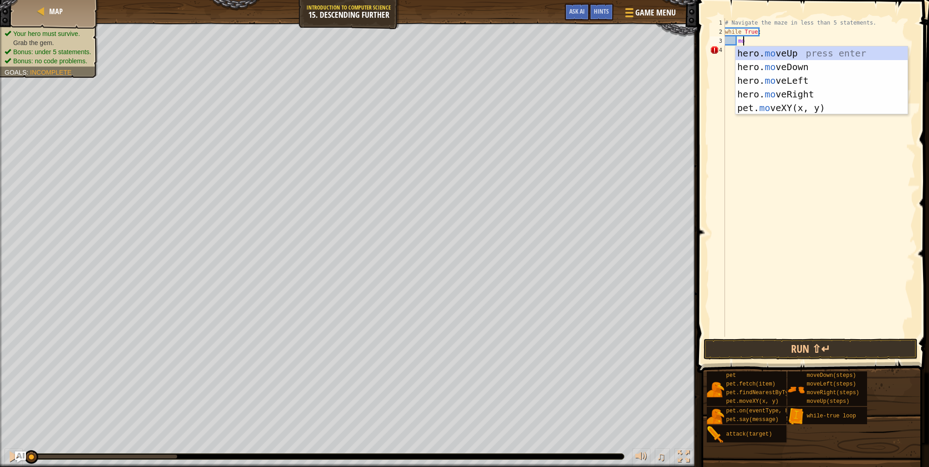
type textarea "mov"
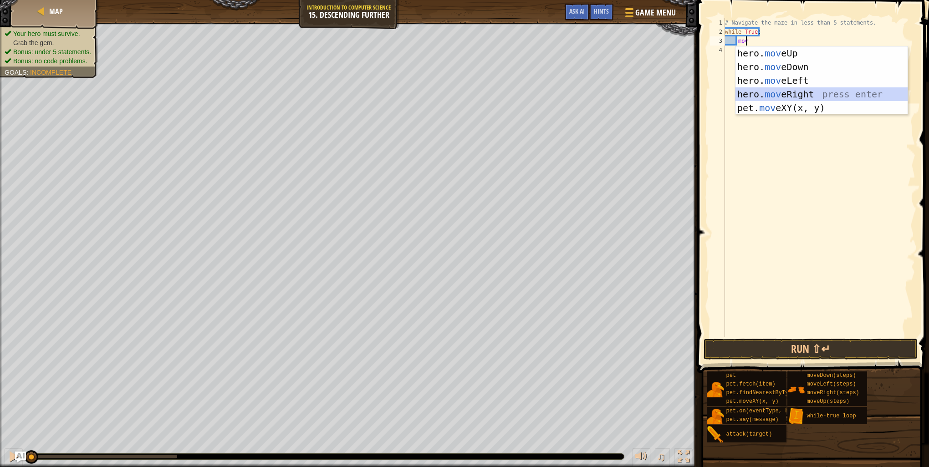
drag, startPoint x: 798, startPoint y: 94, endPoint x: 795, endPoint y: 86, distance: 7.8
click at [797, 94] on div "hero. mov eUp press enter hero. mov eDown press enter hero. mov eLeft press ent…" at bounding box center [821, 94] width 172 height 96
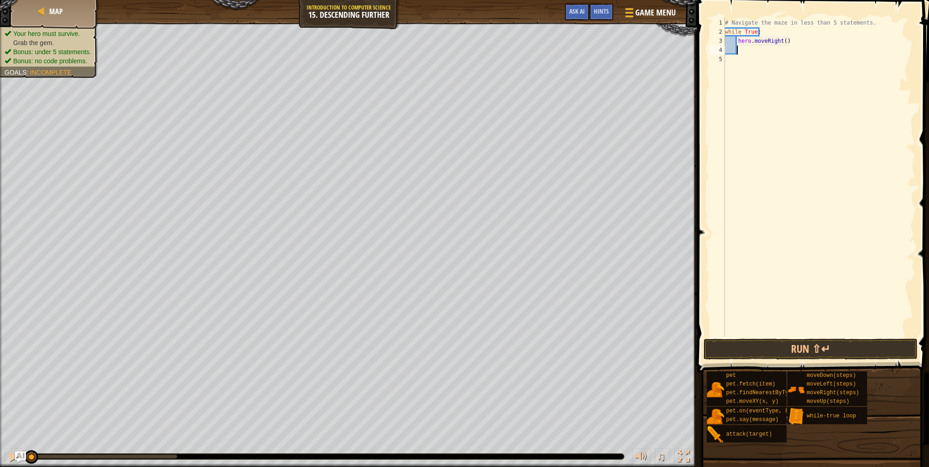
click at [782, 42] on div "# Navigate the maze in less than 5 statements. while True : hero . moveRight ( )" at bounding box center [819, 186] width 192 height 337
type textarea "hero.moveRight(2)"
click at [748, 48] on div "# Navigate the maze in less than 5 statements. while True : hero . moveRight ( …" at bounding box center [819, 186] width 192 height 337
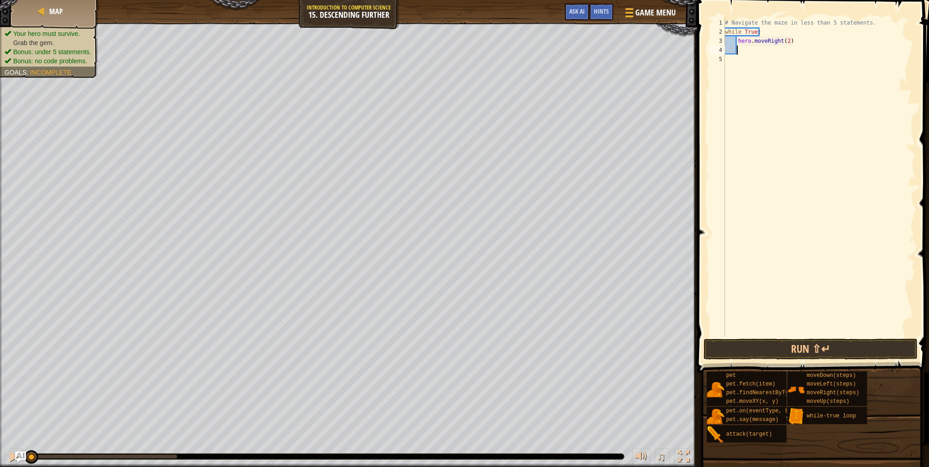
type textarea "h"
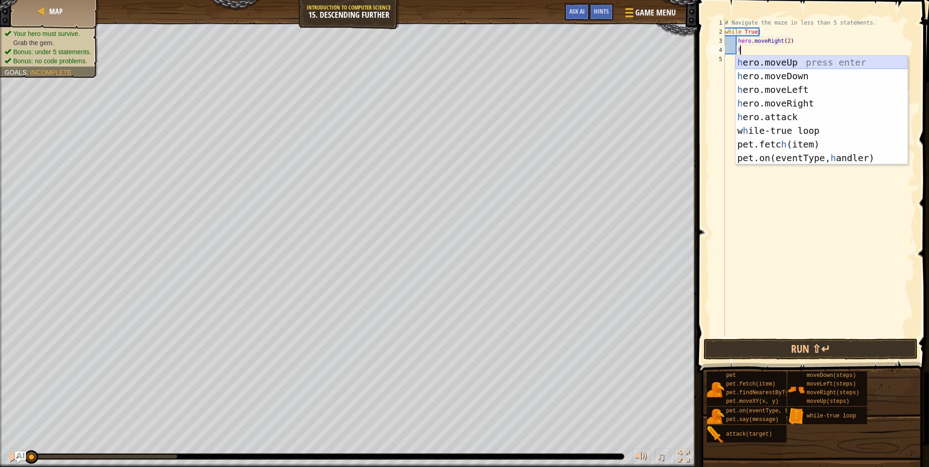
drag, startPoint x: 807, startPoint y: 61, endPoint x: 807, endPoint y: 79, distance: 17.3
click at [807, 68] on div "h ero.moveUp press enter h ero.moveDown press enter h ero.moveLeft press enter …" at bounding box center [821, 124] width 172 height 137
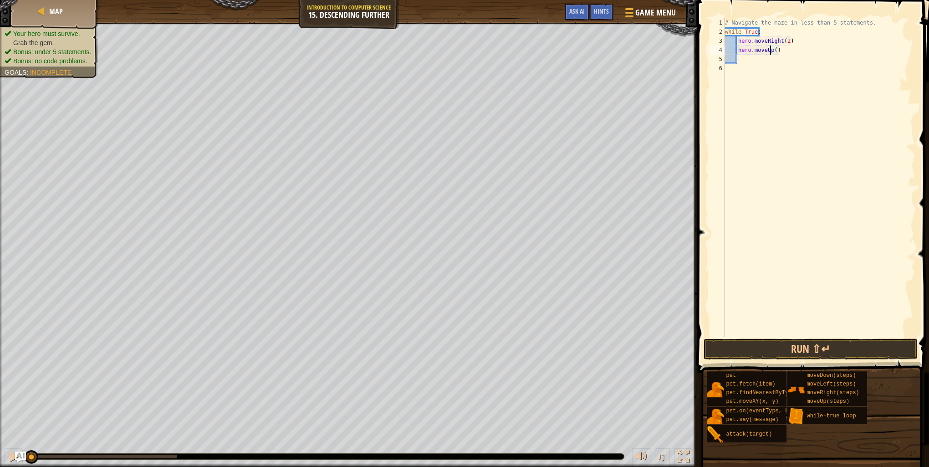
click at [769, 54] on div "# Navigate the maze in less than 5 statements. while True : hero . moveRight ( …" at bounding box center [819, 186] width 192 height 337
type textarea "hero.moveDown()"
click at [829, 333] on div "# Navigate the maze in less than 5 statements. while True : hero . moveRight ( …" at bounding box center [819, 186] width 192 height 337
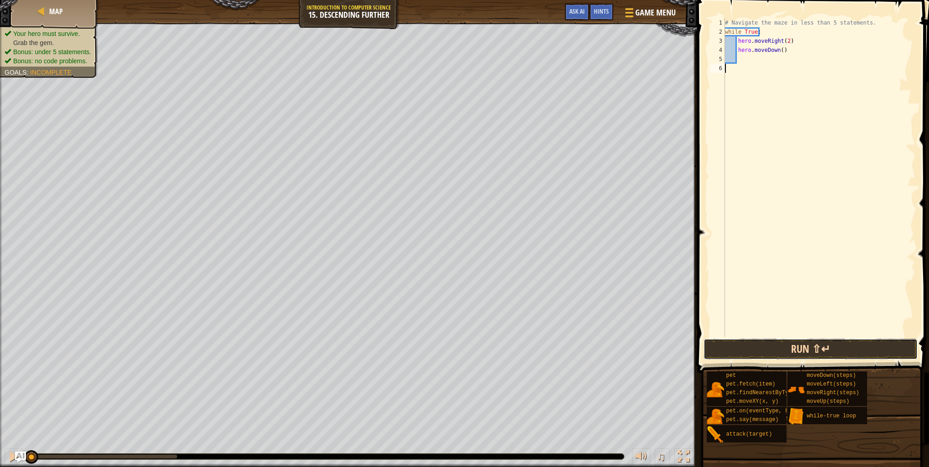
click at [826, 348] on button "Run ⇧↵" at bounding box center [810, 349] width 214 height 21
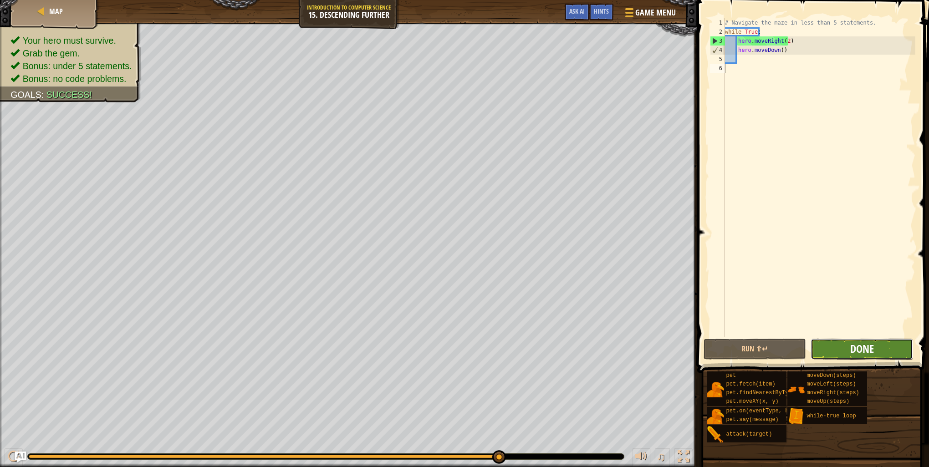
click at [861, 346] on span "Done" at bounding box center [862, 348] width 24 height 15
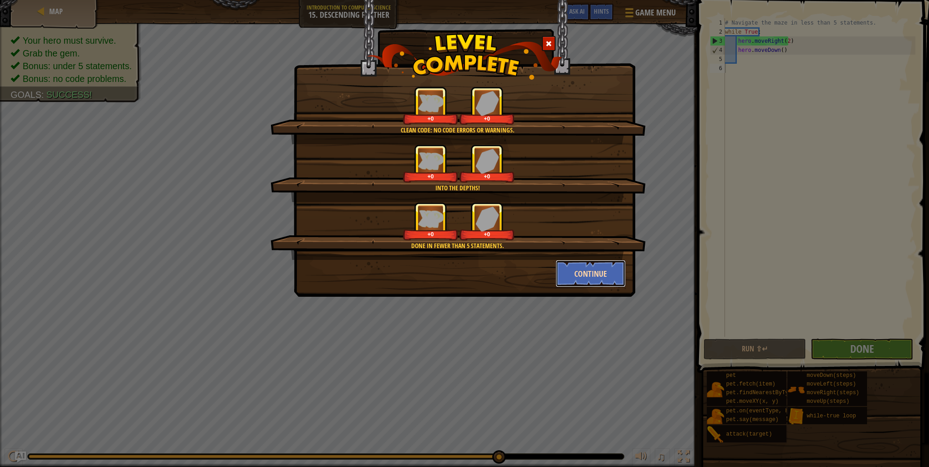
click at [608, 272] on button "Continue" at bounding box center [590, 273] width 71 height 27
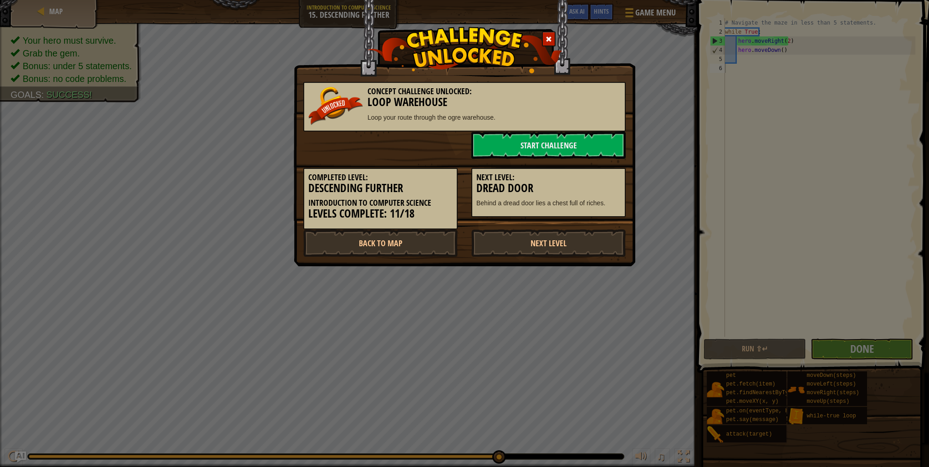
click at [548, 34] on div at bounding box center [549, 38] width 14 height 15
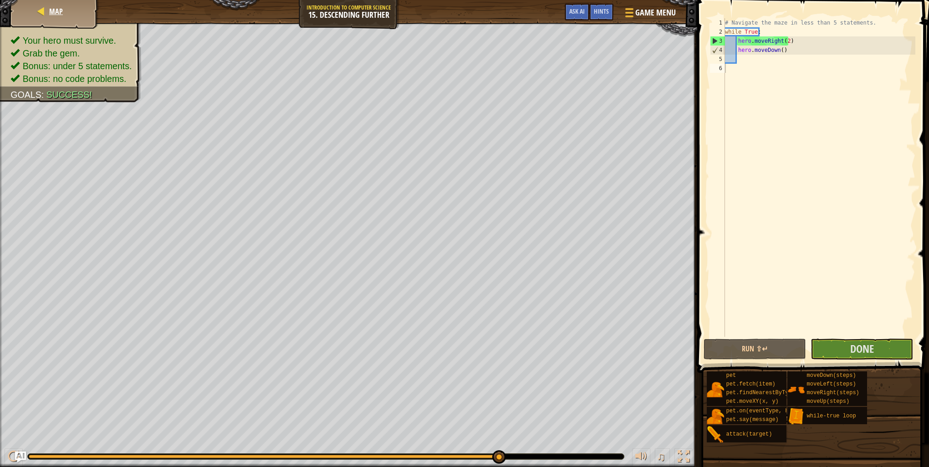
click at [27, 6] on div "Map" at bounding box center [54, 11] width 73 height 23
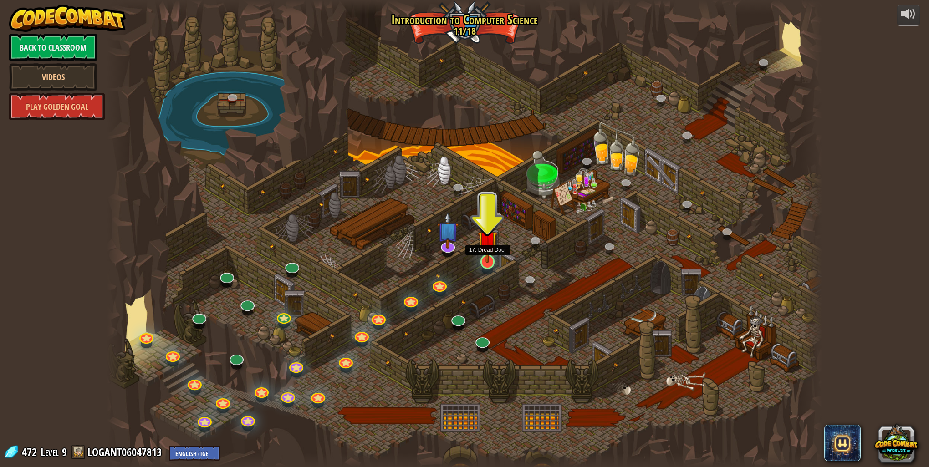
click at [487, 261] on img at bounding box center [487, 240] width 20 height 45
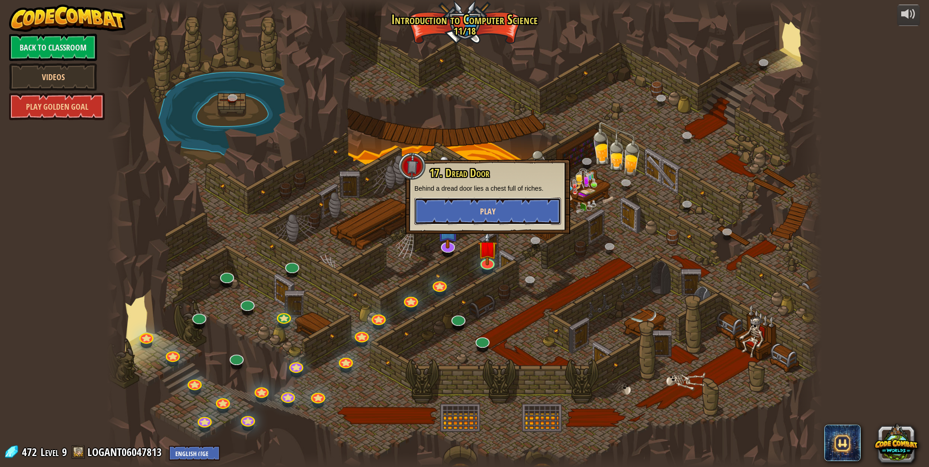
click at [504, 221] on button "Play" at bounding box center [487, 211] width 147 height 27
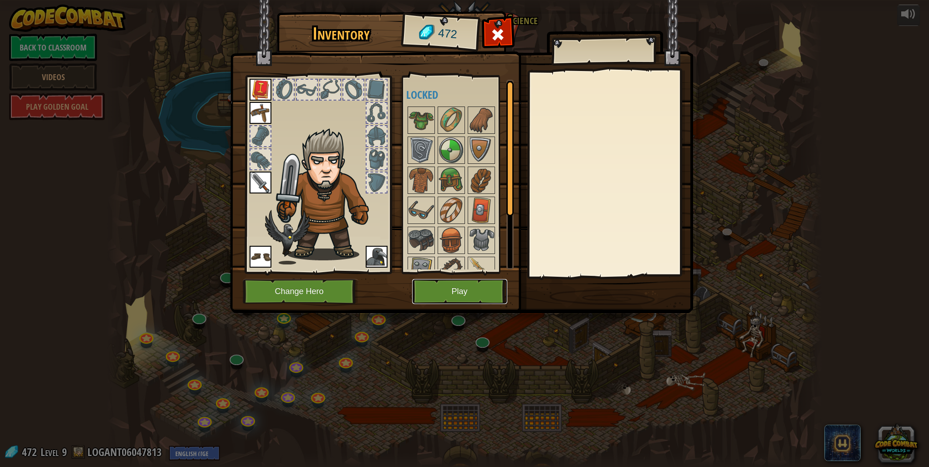
click at [450, 294] on button "Play" at bounding box center [459, 291] width 95 height 25
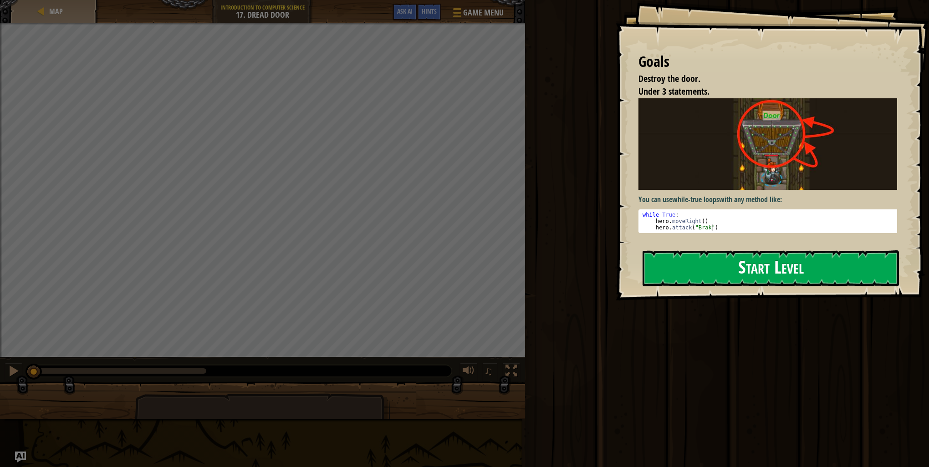
click at [731, 269] on button "Start Level" at bounding box center [770, 268] width 256 height 36
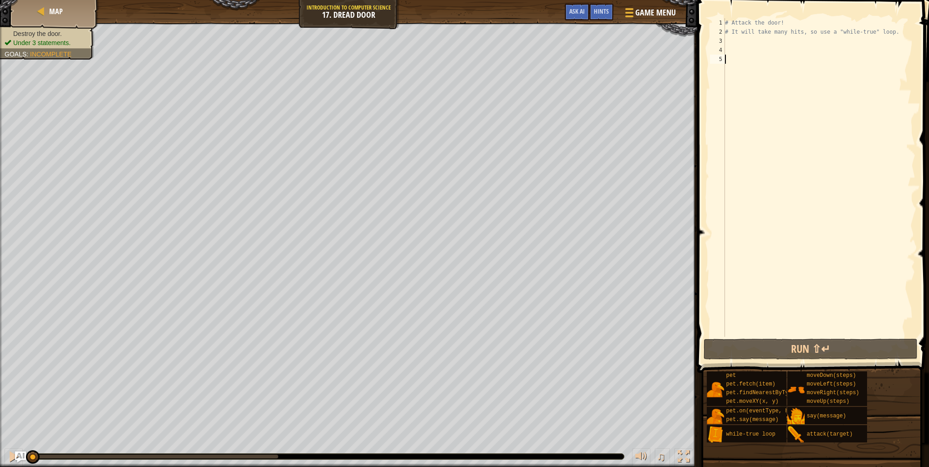
click at [731, 39] on div "# Attack the door! # It will take many hits, so use a "while-true" loop." at bounding box center [819, 186] width 192 height 337
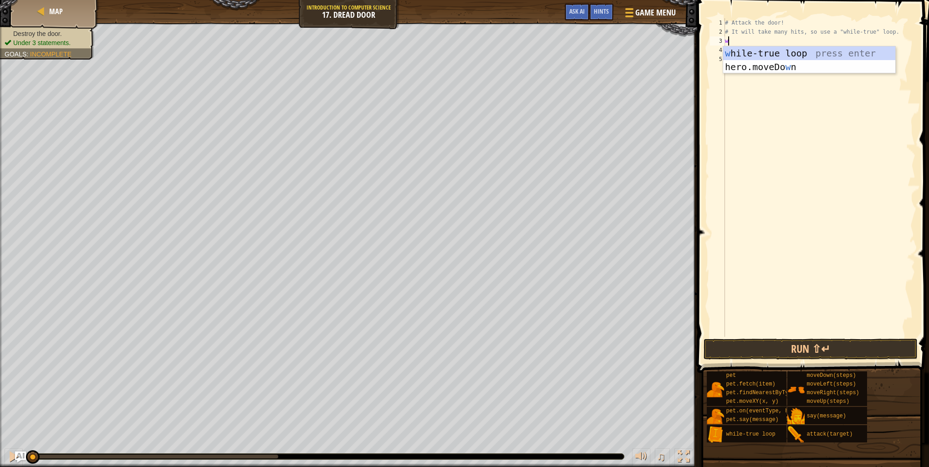
scroll to position [4, 0]
type textarea "wh"
click at [764, 52] on div "wh ile-true loop press enter" at bounding box center [809, 66] width 172 height 41
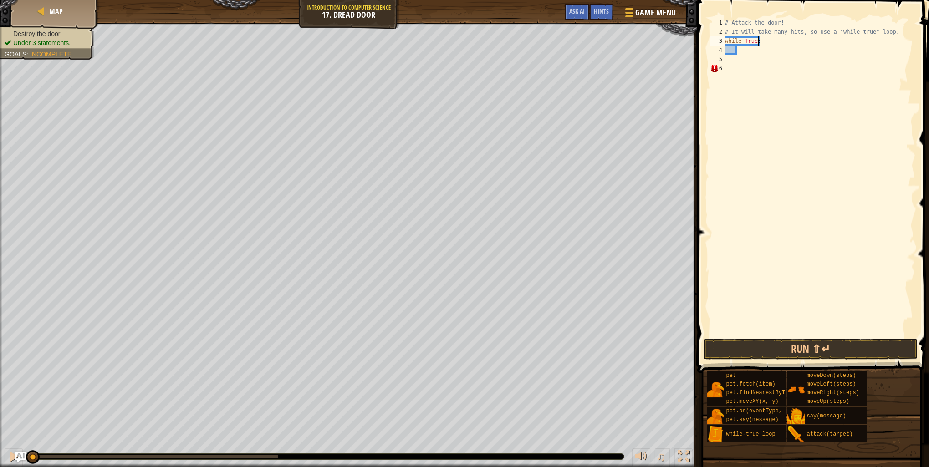
click at [760, 41] on div "# Attack the door! # It will take many hits, so use a "while-true" loop. while …" at bounding box center [819, 186] width 192 height 337
type textarea "while True: when Door closed"
click at [741, 43] on div "# Attack the door! # It will take many hits, so use a "while-true" loop. while …" at bounding box center [819, 186] width 192 height 337
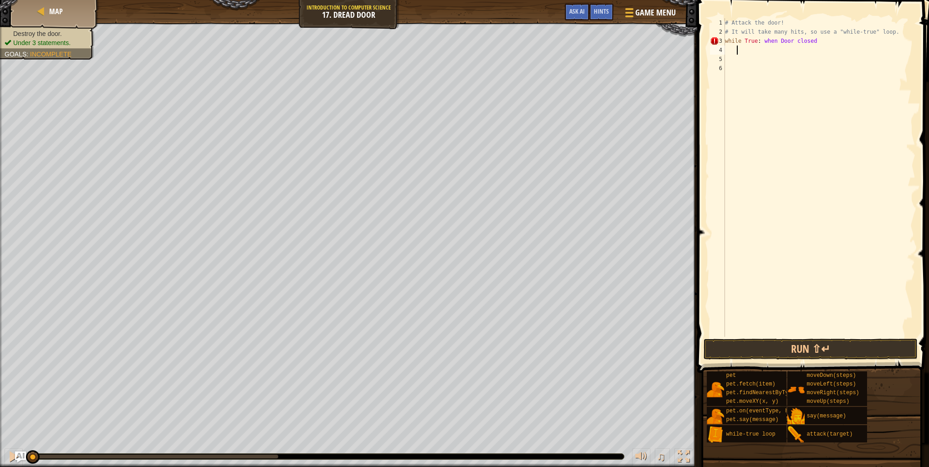
click at [739, 52] on div "# Attack the door! # It will take many hits, so use a "while-true" loop. while …" at bounding box center [819, 186] width 192 height 337
click at [716, 41] on div "3" at bounding box center [717, 40] width 15 height 9
click at [787, 43] on div "# Attack the door! # It will take many hits, so use a "while-true" loop. while …" at bounding box center [819, 186] width 192 height 337
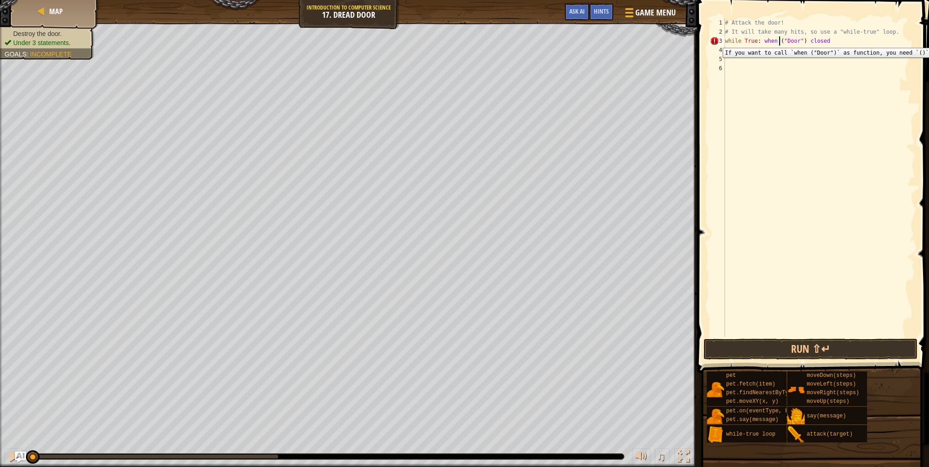
click at [716, 41] on div "3" at bounding box center [717, 40] width 15 height 9
click at [761, 42] on div "# Attack the door! # It will take many hits, so use a "while-true" loop. while …" at bounding box center [819, 186] width 192 height 337
click at [823, 42] on div "# Attack the door! # It will take many hits, so use a "while-true" loop. while …" at bounding box center [819, 186] width 192 height 337
type textarea "while True: 'when ("Door") closed'"
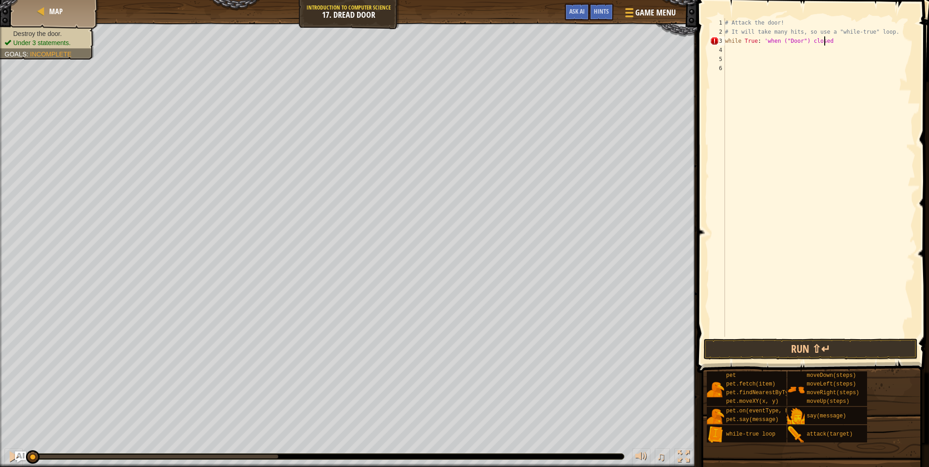
scroll to position [4, 8]
click at [744, 46] on div "# Attack the door! # It will take many hits, so use a "while-true" loop. while …" at bounding box center [819, 186] width 192 height 337
click at [766, 61] on div "hero. att ack press enter" at bounding box center [821, 76] width 172 height 41
type textarea "hero.attack("Door")"
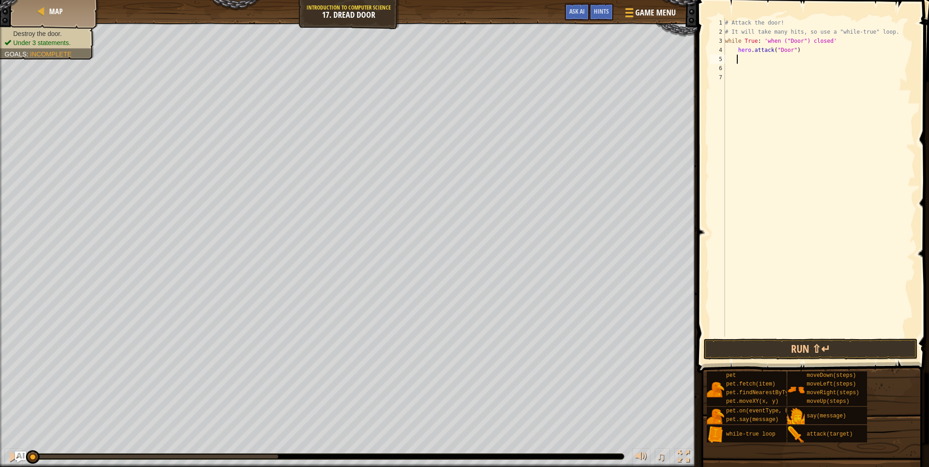
scroll to position [4, 0]
click at [814, 345] on button "Run ⇧↵" at bounding box center [810, 349] width 214 height 21
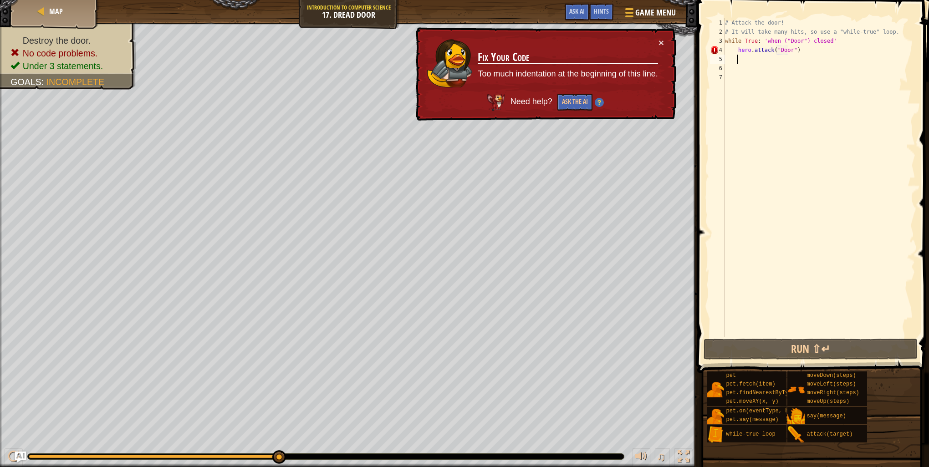
click at [736, 49] on div "# Attack the door! # It will take many hits, so use a "while-true" loop. while …" at bounding box center [819, 186] width 192 height 337
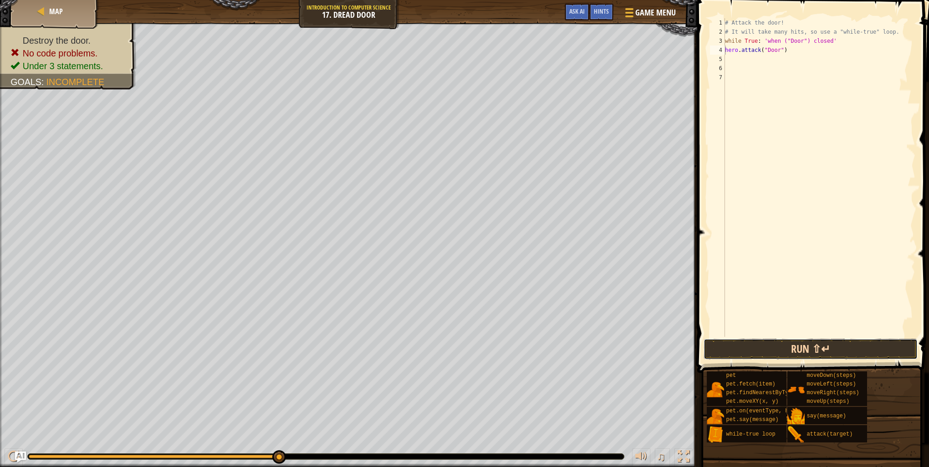
click at [807, 354] on button "Run ⇧↵" at bounding box center [810, 349] width 214 height 21
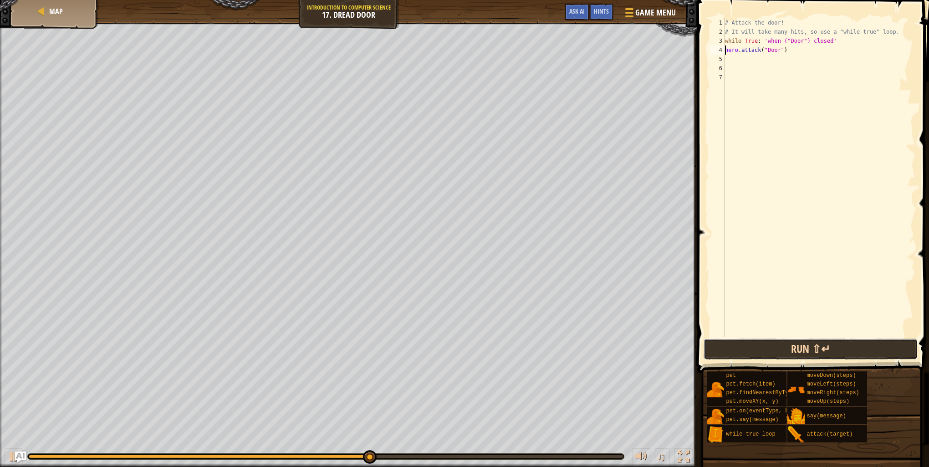
click at [805, 350] on button "Run ⇧↵" at bounding box center [810, 349] width 214 height 21
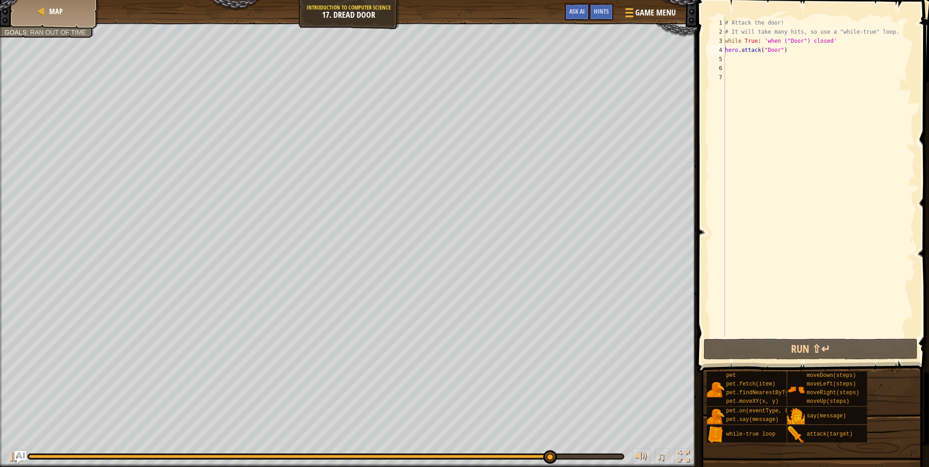
click at [21, 453] on img "Ask AI" at bounding box center [21, 457] width 12 height 12
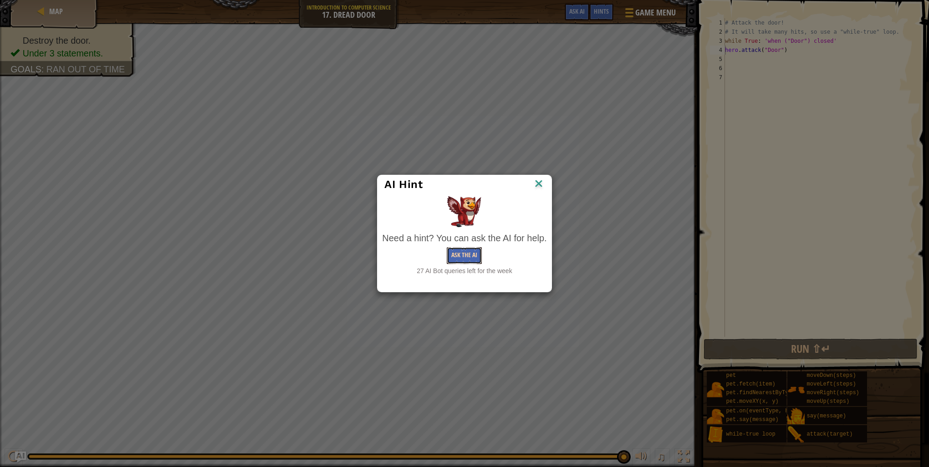
click at [461, 254] on button "Ask the AI" at bounding box center [464, 255] width 35 height 17
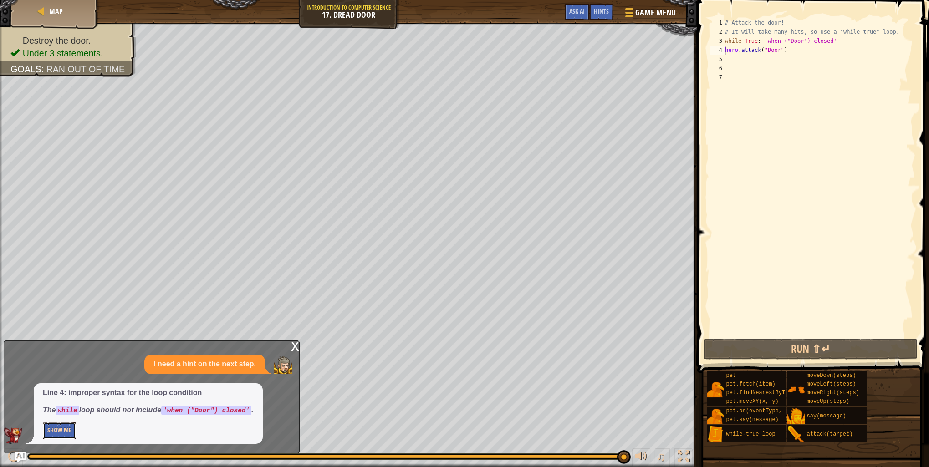
click at [66, 431] on button "Show Me" at bounding box center [59, 430] width 33 height 17
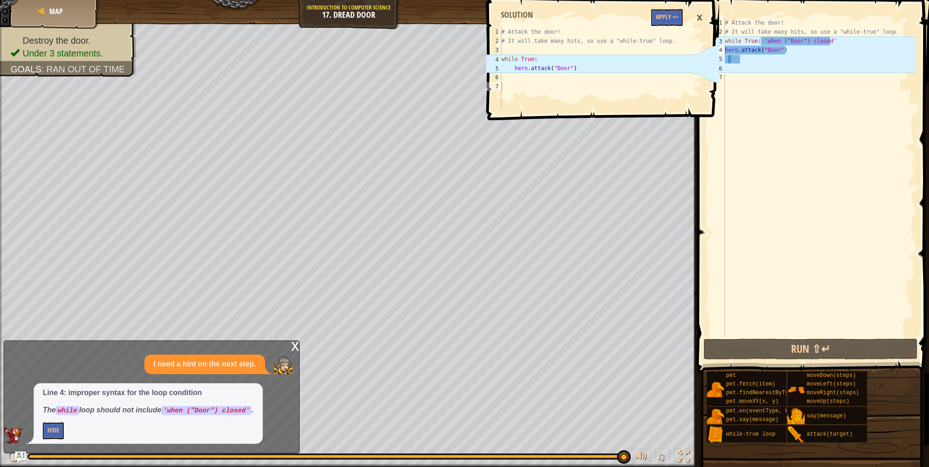
click at [831, 42] on div "# Attack the door! # It will take many hits, so use a "while-true" loop. while …" at bounding box center [819, 186] width 192 height 337
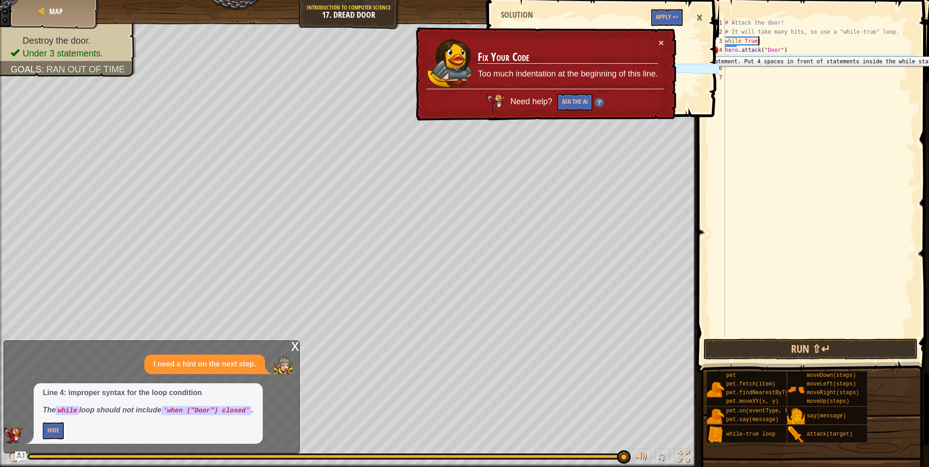
click at [724, 50] on div "4" at bounding box center [717, 50] width 15 height 9
type textarea "hero.attack("Door")"
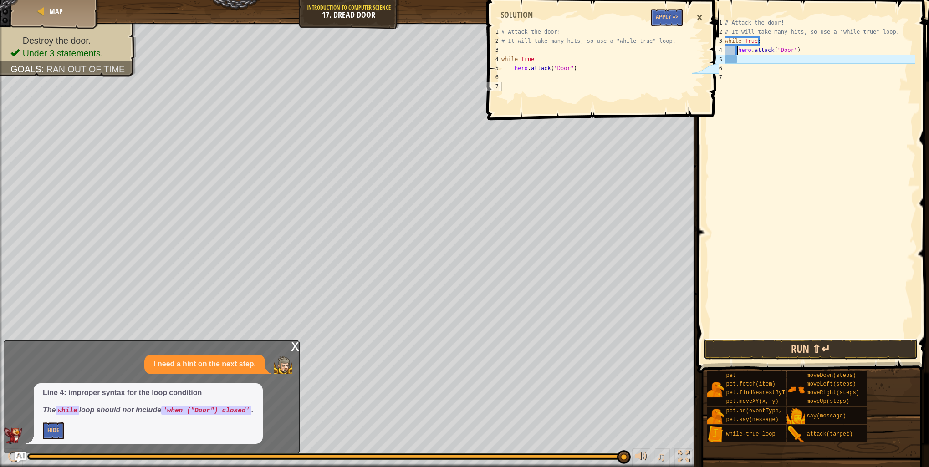
click at [846, 348] on button "Run ⇧↵" at bounding box center [810, 349] width 214 height 21
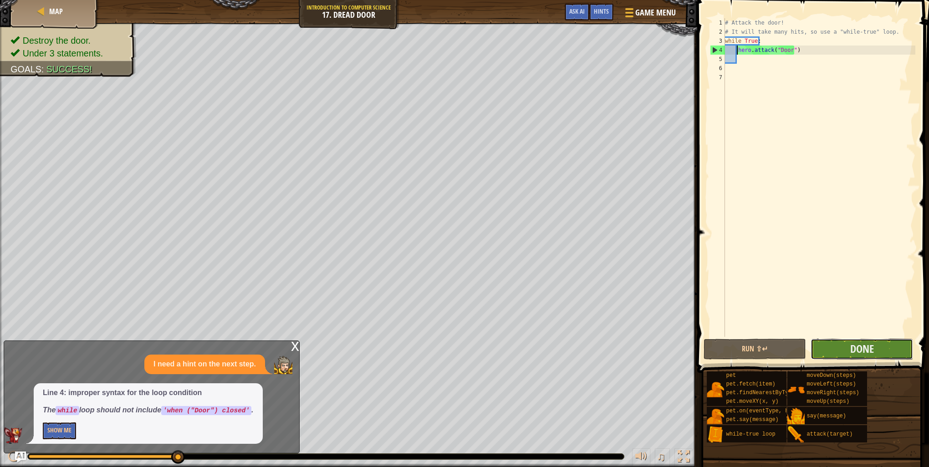
click at [877, 342] on button "Done" at bounding box center [861, 349] width 102 height 21
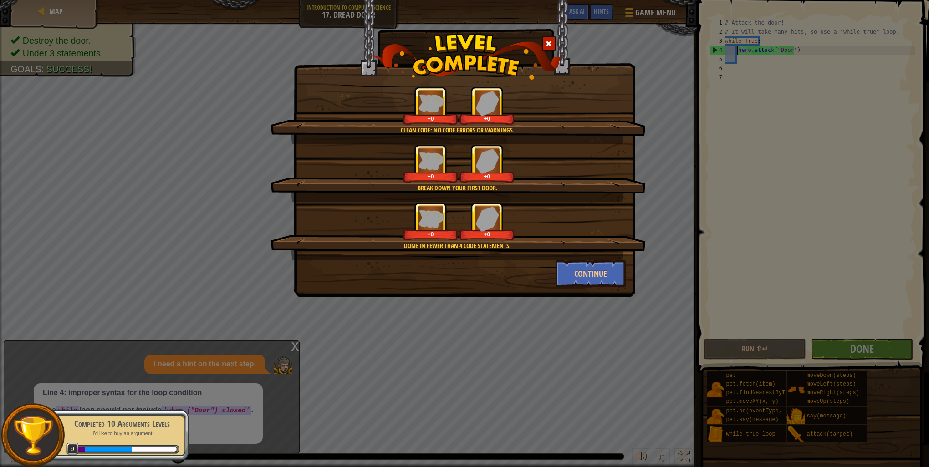
click at [586, 256] on div "Done in fewer than 4 code statements. +0 +0" at bounding box center [457, 231] width 375 height 58
click at [590, 268] on button "Continue" at bounding box center [590, 273] width 71 height 27
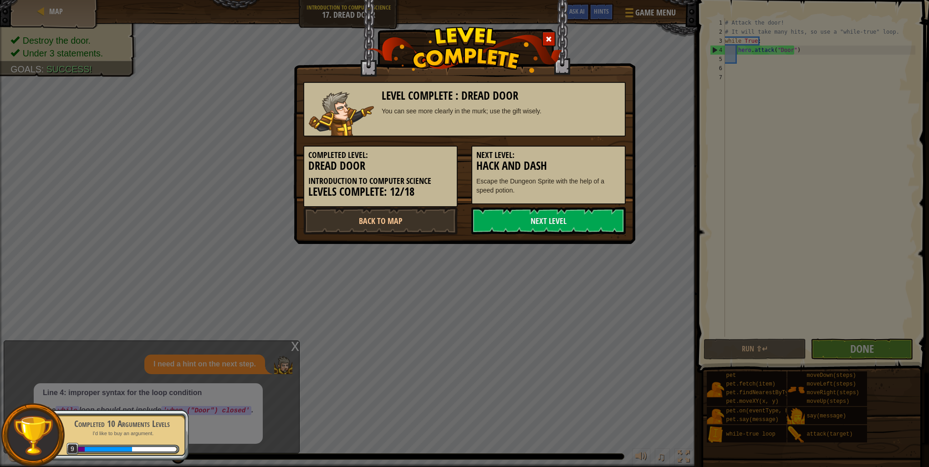
click at [545, 41] on div at bounding box center [549, 38] width 14 height 15
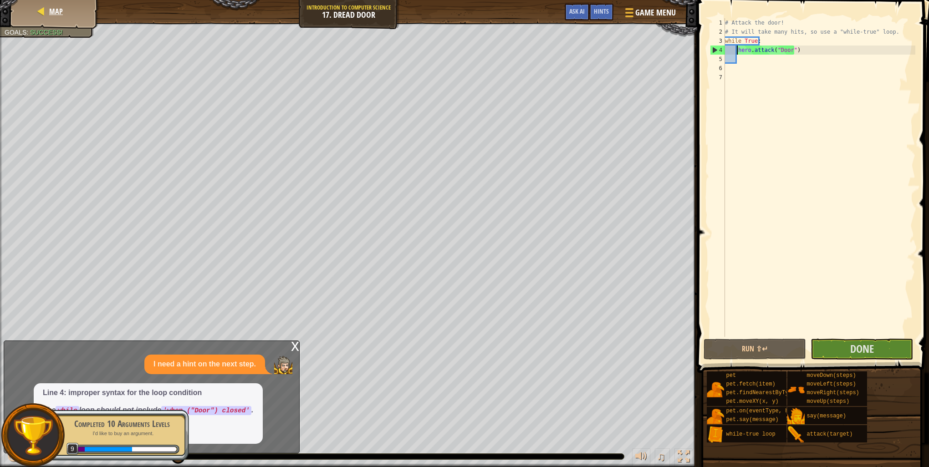
click at [46, 6] on div "Map" at bounding box center [54, 11] width 73 height 23
